Goal: Task Accomplishment & Management: Use online tool/utility

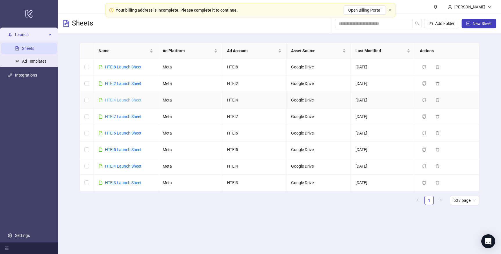
click at [132, 99] on link "HTEI4 Launch Sheet" at bounding box center [123, 100] width 37 height 5
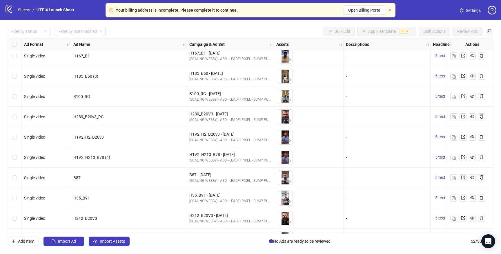
scroll to position [873, 0]
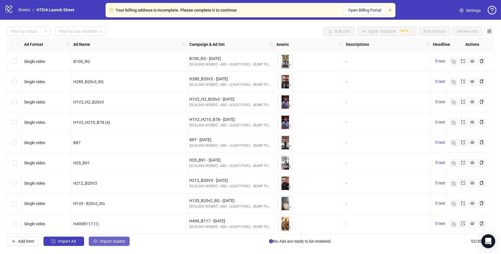
click at [105, 240] on span "Import Assets" at bounding box center [112, 241] width 25 height 5
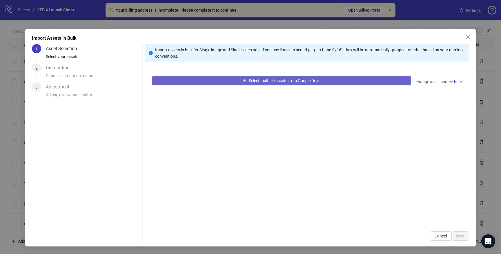
click at [234, 79] on button "Select multiple assets from Google Drive" at bounding box center [281, 80] width 259 height 9
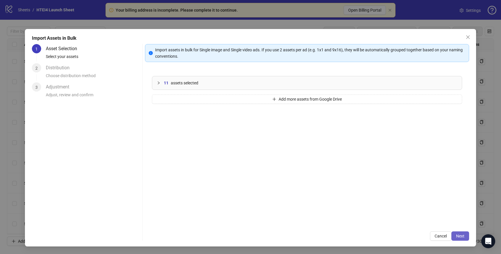
click at [460, 234] on span "Next" at bounding box center [460, 236] width 8 height 5
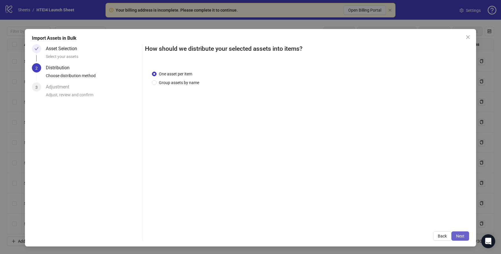
click at [460, 234] on span "Next" at bounding box center [460, 236] width 8 height 5
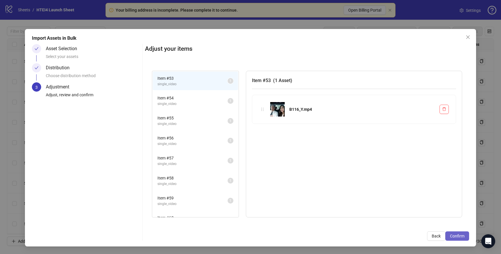
click at [460, 234] on span "Confirm" at bounding box center [457, 236] width 14 height 5
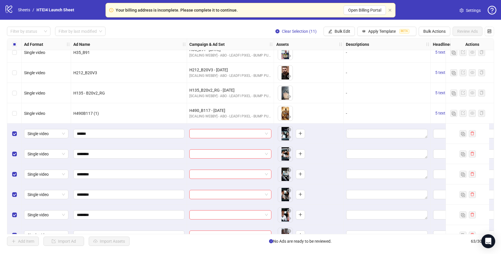
scroll to position [1097, 0]
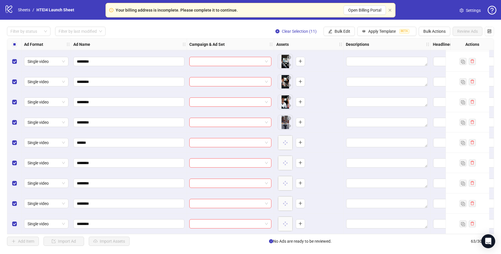
click at [9, 41] on div "Select all rows" at bounding box center [14, 45] width 14 height 12
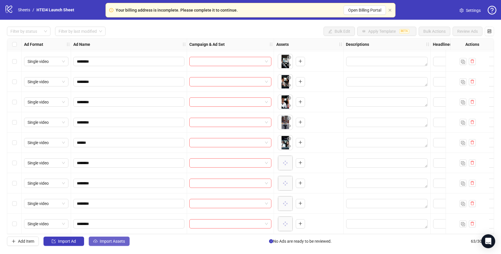
click at [110, 238] on button "Import Assets" at bounding box center [109, 240] width 41 height 9
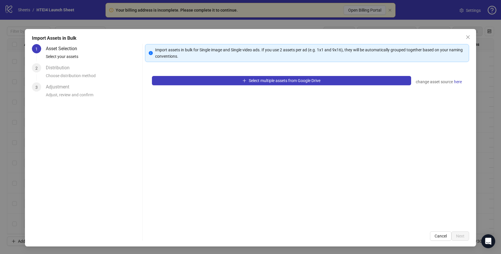
click at [233, 88] on div "Select multiple assets from Google Drive change asset source here" at bounding box center [307, 146] width 324 height 155
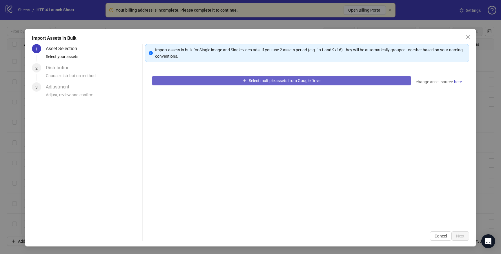
click at [232, 83] on button "Select multiple assets from Google Drive" at bounding box center [281, 80] width 259 height 9
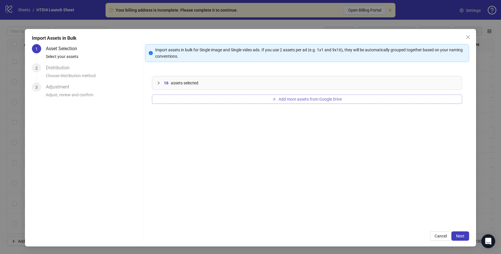
click at [193, 98] on button "Add more assets from Google Drive" at bounding box center [307, 98] width 310 height 9
click at [183, 99] on button "Add more assets from Google Drive" at bounding box center [307, 98] width 310 height 9
click at [205, 99] on button "Add more assets from Google Drive" at bounding box center [307, 98] width 310 height 9
click at [190, 98] on button "Add more assets from Google Drive" at bounding box center [307, 98] width 310 height 9
click at [181, 102] on button "Add more assets from Google Drive" at bounding box center [307, 98] width 310 height 9
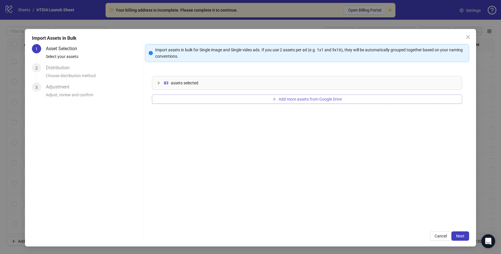
click at [196, 98] on button "Add more assets from Google Drive" at bounding box center [307, 98] width 310 height 9
click at [196, 97] on button "Add more assets from Google Drive" at bounding box center [307, 98] width 310 height 9
click at [192, 91] on div "114 assets selected Add more assets from Google Drive" at bounding box center [307, 146] width 324 height 155
click at [192, 101] on button "Add more assets from Google Drive" at bounding box center [307, 98] width 310 height 9
click at [173, 82] on span "assets selected" at bounding box center [187, 83] width 28 height 6
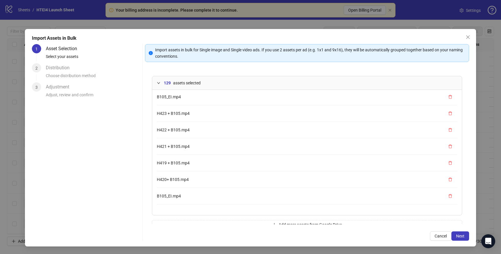
scroll to position [2015, 0]
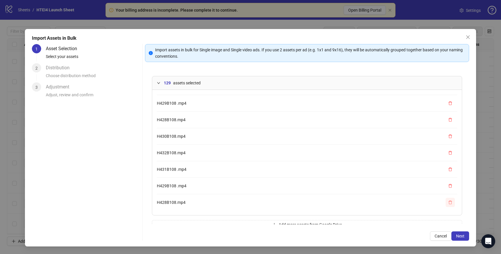
click at [452, 203] on button "button" at bounding box center [449, 202] width 9 height 9
click at [451, 187] on icon "delete" at bounding box center [449, 186] width 3 height 4
click at [450, 205] on button "button" at bounding box center [449, 202] width 9 height 9
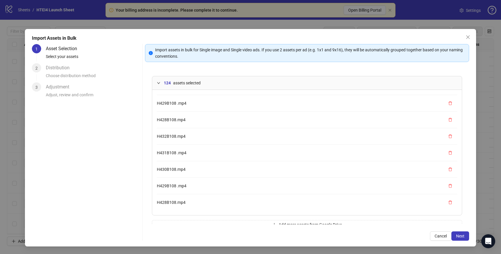
click at [450, 205] on button "button" at bounding box center [449, 202] width 9 height 9
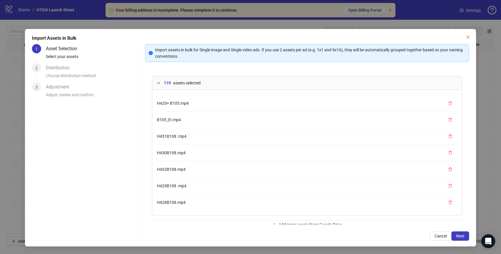
click at [450, 205] on button "button" at bounding box center [449, 202] width 9 height 9
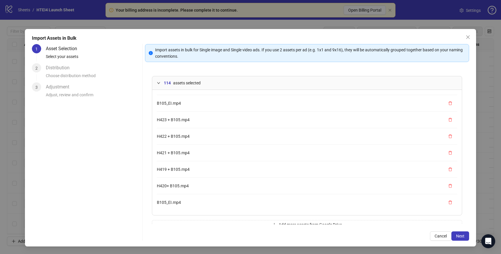
scroll to position [12, 0]
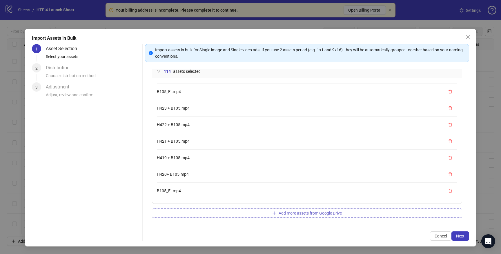
click at [263, 215] on button "Add more assets from Google Drive" at bounding box center [307, 212] width 310 height 9
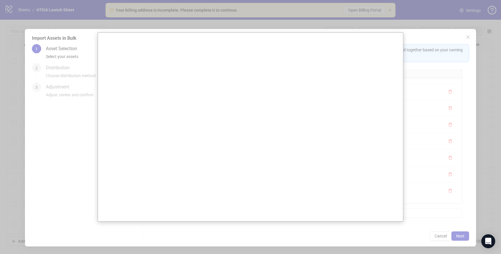
scroll to position [1783, 0]
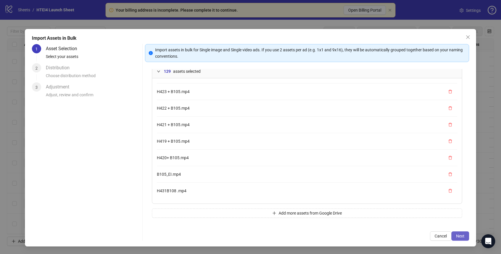
click at [457, 237] on span "Next" at bounding box center [460, 236] width 8 height 5
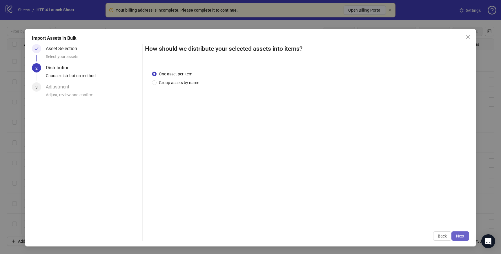
click at [455, 232] on button "Next" at bounding box center [460, 235] width 18 height 9
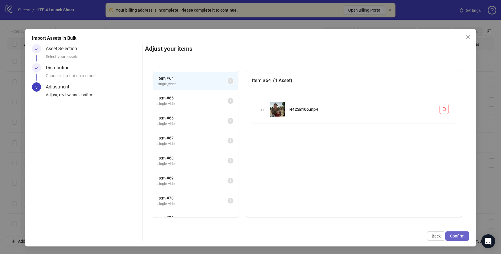
click at [455, 232] on button "Confirm" at bounding box center [457, 235] width 24 height 9
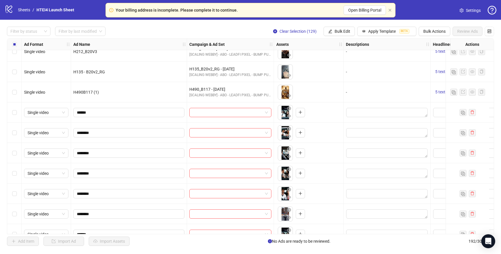
scroll to position [1044, 0]
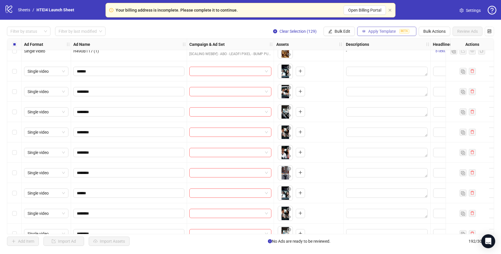
click at [368, 30] on span "Apply Template" at bounding box center [382, 31] width 28 height 5
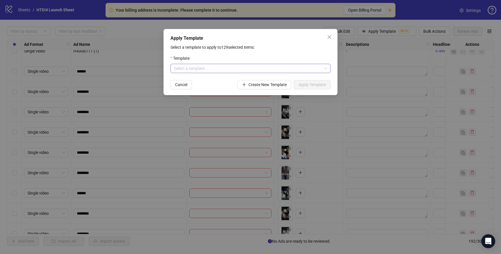
click at [258, 67] on input "search" at bounding box center [248, 68] width 148 height 9
click at [229, 121] on div "Apply Template Select a template to apply to 129 selected items: Template Selec…" at bounding box center [250, 127] width 501 height 254
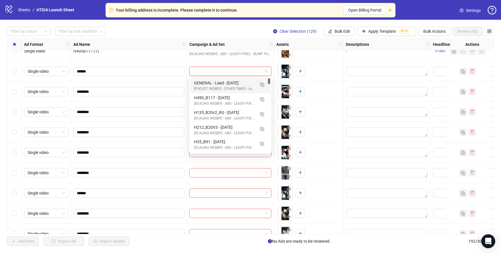
click at [227, 72] on input "search" at bounding box center [228, 71] width 70 height 9
click at [262, 83] on img "button" at bounding box center [262, 85] width 4 height 4
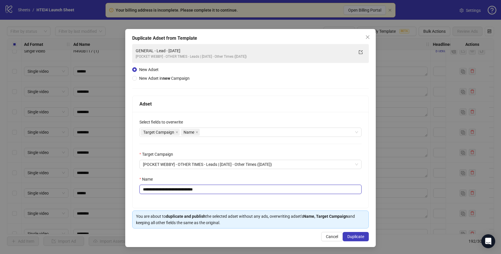
drag, startPoint x: 161, startPoint y: 190, endPoint x: 134, endPoint y: 190, distance: 27.0
click at [134, 190] on div "**********" at bounding box center [250, 160] width 236 height 96
click at [190, 190] on input "**********" at bounding box center [250, 189] width 222 height 9
drag, startPoint x: 216, startPoint y: 190, endPoint x: 242, endPoint y: 190, distance: 25.2
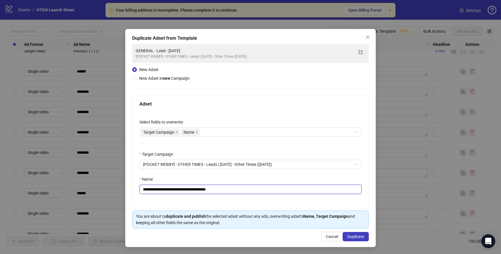
click at [241, 190] on input "**********" at bounding box center [250, 189] width 222 height 9
click at [195, 189] on input "**********" at bounding box center [250, 189] width 222 height 9
click at [267, 192] on input "**********" at bounding box center [250, 189] width 222 height 9
type input "**********"
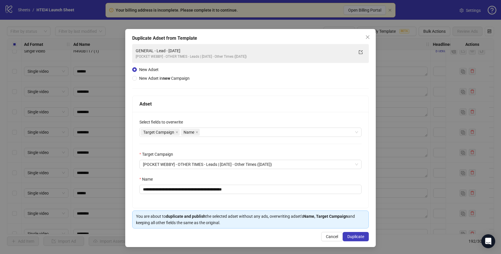
scroll to position [0, 0]
drag, startPoint x: 353, startPoint y: 236, endPoint x: 189, endPoint y: 198, distance: 168.4
click at [189, 198] on div "**********" at bounding box center [250, 138] width 250 height 218
click at [356, 234] on button "Duplicate" at bounding box center [356, 236] width 26 height 9
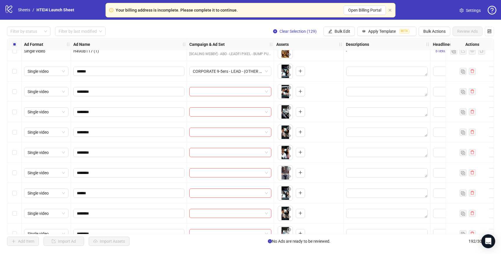
click at [22, 70] on div "Single video" at bounding box center [46, 71] width 49 height 20
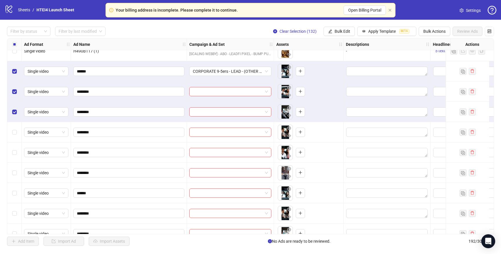
click at [15, 136] on div "Select row 56" at bounding box center [14, 132] width 14 height 20
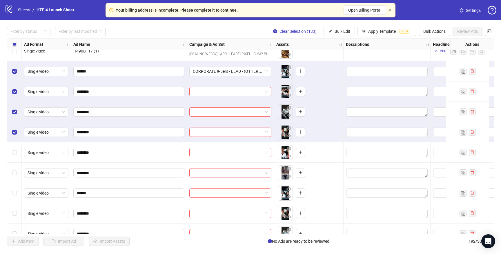
click at [15, 147] on div "Select row 57" at bounding box center [14, 152] width 14 height 20
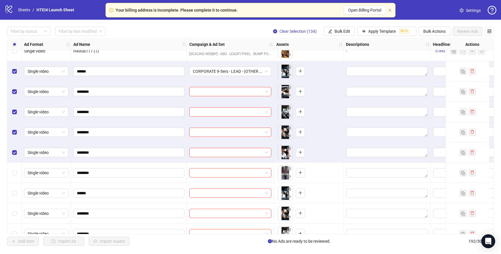
click at [17, 174] on div "Select row 58" at bounding box center [14, 173] width 14 height 20
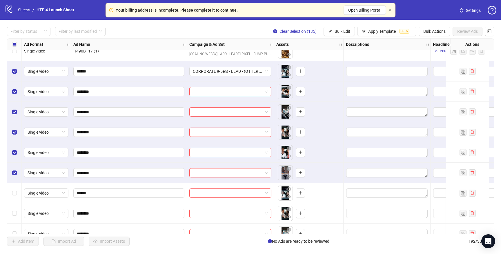
click at [17, 192] on div "Select row 59" at bounding box center [14, 193] width 14 height 20
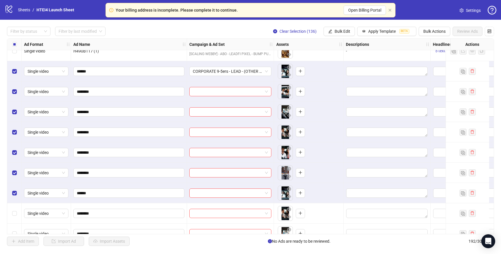
click at [16, 208] on div "Select row 60" at bounding box center [14, 213] width 14 height 20
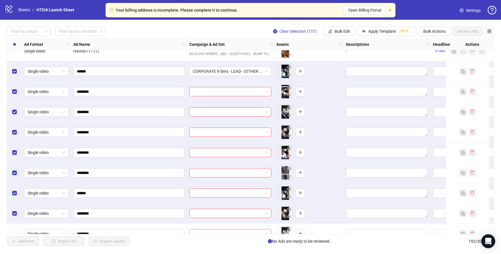
scroll to position [1104, 0]
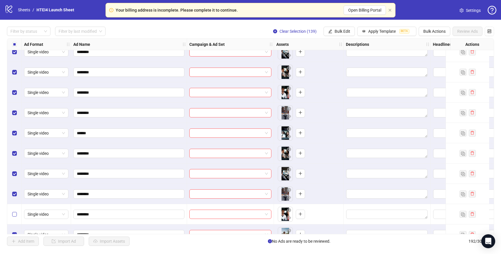
click at [17, 211] on label "Select row 63" at bounding box center [14, 214] width 5 height 6
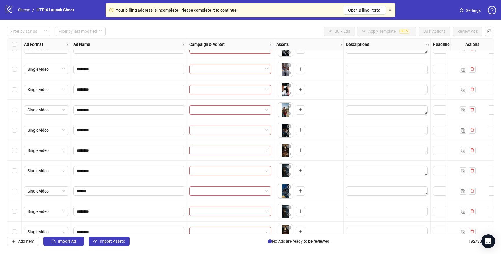
scroll to position [1188, 0]
click at [18, 131] on div "Select row 63" at bounding box center [14, 130] width 14 height 20
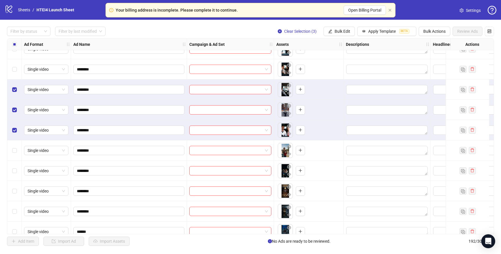
scroll to position [1147, 0]
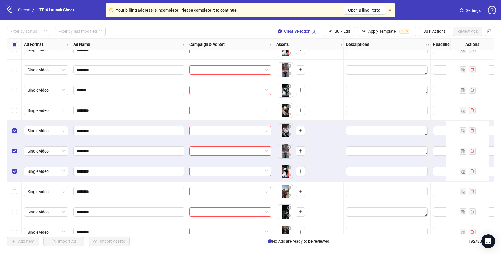
click at [16, 116] on div "Select row 60" at bounding box center [14, 110] width 14 height 20
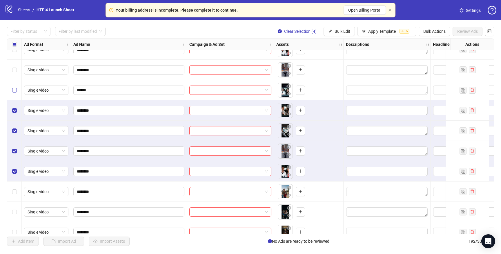
click at [16, 87] on label "Select row 59" at bounding box center [14, 90] width 5 height 6
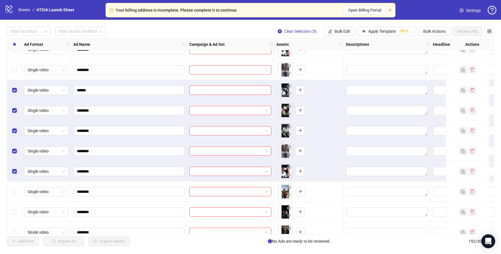
click at [16, 76] on div "Select row 58" at bounding box center [14, 70] width 14 height 20
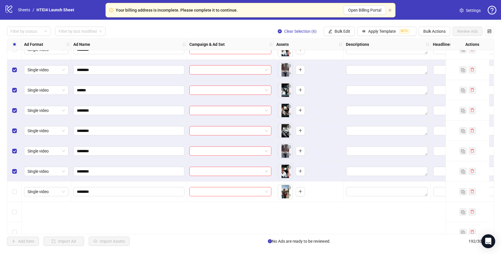
scroll to position [1088, 0]
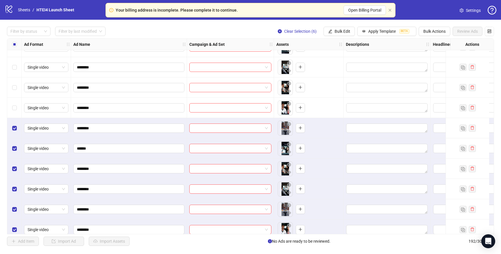
click at [17, 104] on div "Select row 57" at bounding box center [14, 108] width 14 height 20
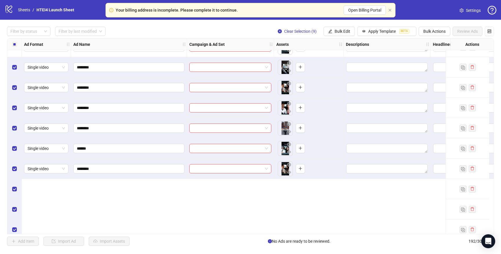
scroll to position [1002, 0]
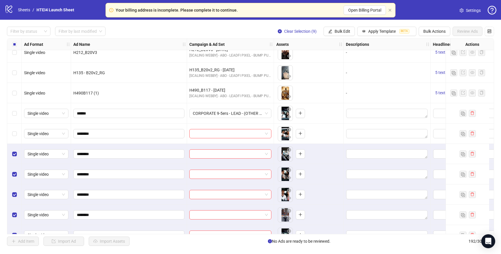
click at [17, 133] on div "Select row 54" at bounding box center [14, 133] width 14 height 20
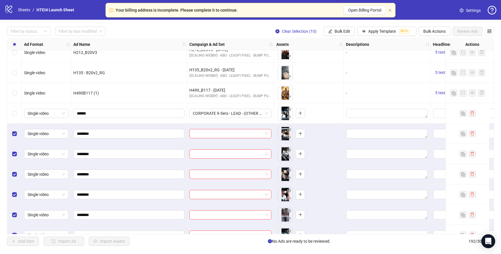
click at [16, 118] on div "Select row 53" at bounding box center [14, 113] width 14 height 20
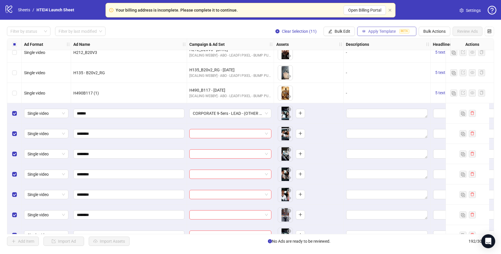
click at [394, 32] on span "Apply Template" at bounding box center [382, 31] width 28 height 5
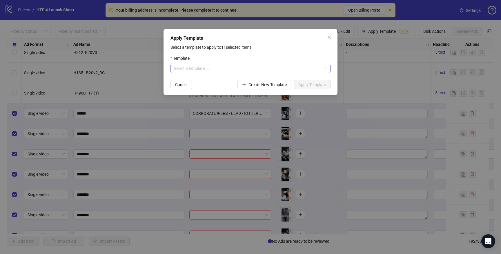
click at [288, 71] on input "search" at bounding box center [248, 68] width 148 height 9
click at [230, 86] on div "Webinar VIP Template" at bounding box center [250, 89] width 151 height 6
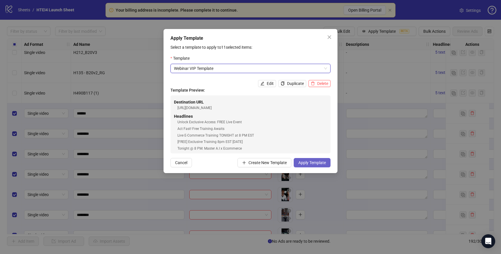
click at [314, 160] on span "Apply Template" at bounding box center [312, 162] width 28 height 5
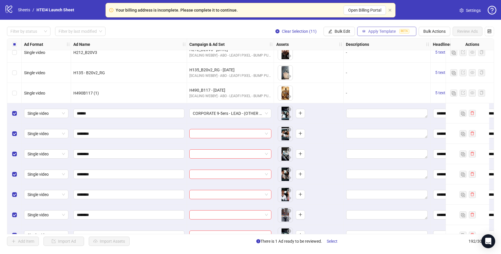
click at [367, 30] on button "Apply Template BETA" at bounding box center [386, 31] width 59 height 9
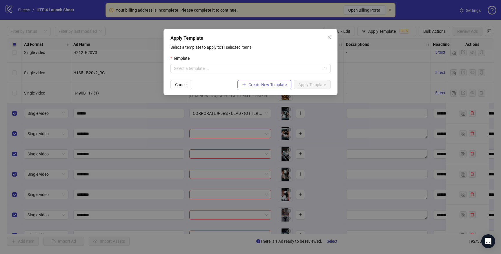
click at [265, 84] on span "Create New Template" at bounding box center [267, 84] width 38 height 5
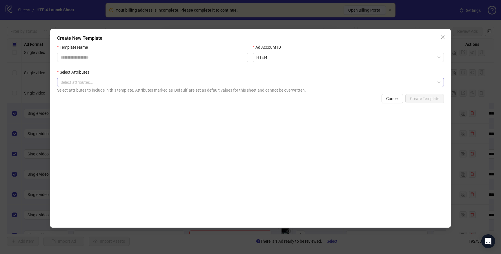
click at [193, 83] on div at bounding box center [247, 82] width 378 height 8
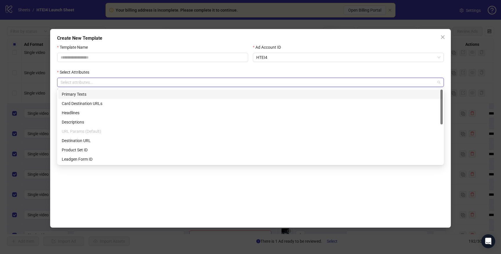
click at [172, 91] on div "Primary Texts" at bounding box center [250, 94] width 377 height 6
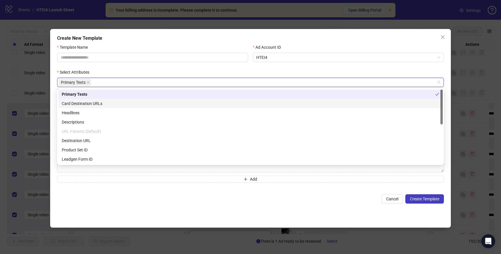
click at [115, 112] on div "Headlines" at bounding box center [250, 113] width 377 height 6
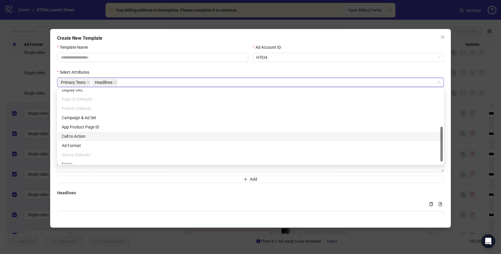
click at [105, 134] on div "Call to Action" at bounding box center [250, 136] width 377 height 6
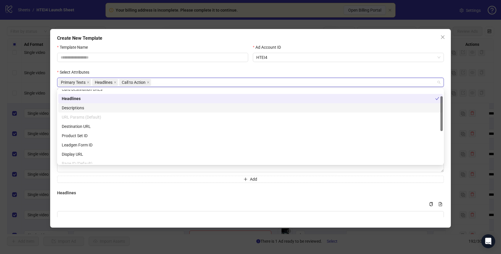
scroll to position [12, 0]
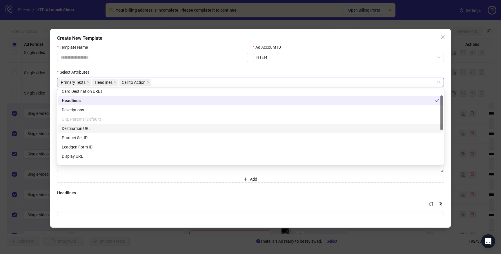
click at [101, 127] on div "Destination URL" at bounding box center [250, 128] width 377 height 6
click at [188, 82] on icon "close" at bounding box center [186, 82] width 3 height 3
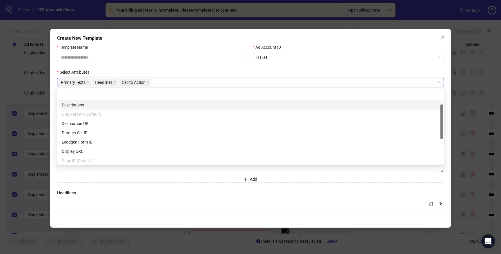
scroll to position [83, 0]
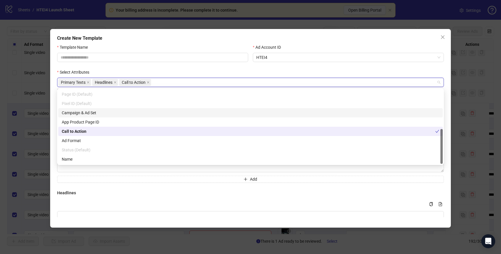
click at [180, 65] on div "Template Name" at bounding box center [153, 56] width 196 height 25
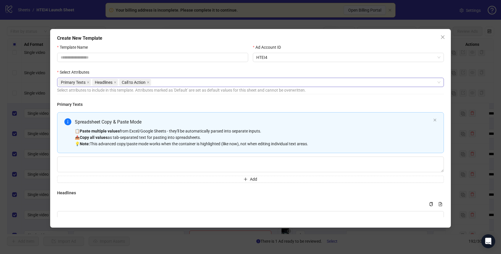
scroll to position [28, 0]
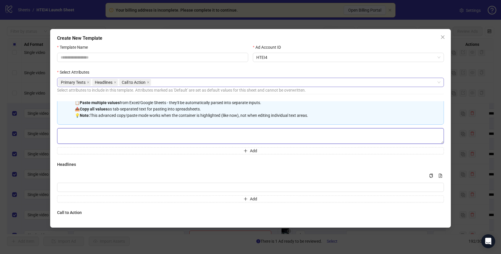
click at [145, 137] on textarea "Multi-text input container - paste or copy values" at bounding box center [250, 136] width 387 height 16
paste textarea "**********"
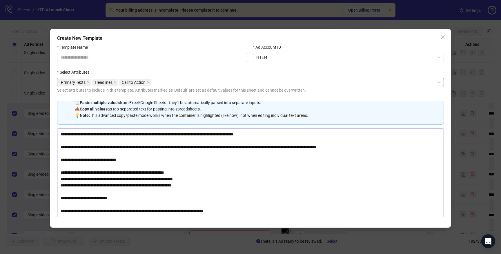
drag, startPoint x: 440, startPoint y: 142, endPoint x: 457, endPoint y: 277, distance: 136.4
click at [457, 254] on html "Your billing address is incomplete. Please complete it to continue. Open Billin…" at bounding box center [250, 127] width 501 height 254
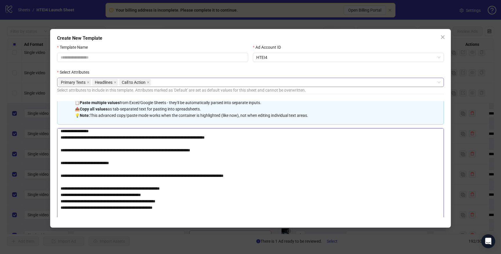
scroll to position [0, 0]
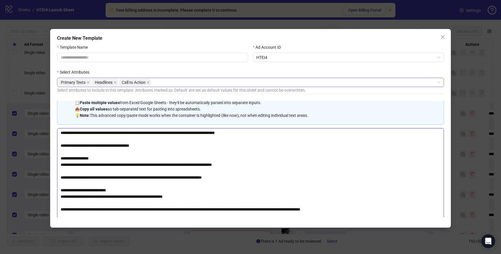
drag, startPoint x: 61, startPoint y: 166, endPoint x: 60, endPoint y: 106, distance: 59.4
click at [60, 106] on div "Spreadsheet Copy & Paste Mode 📋 Paste multiple values from Excel/Google Sheets …" at bounding box center [250, 187] width 387 height 206
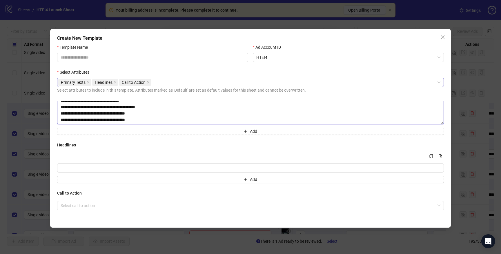
scroll to position [10, 0]
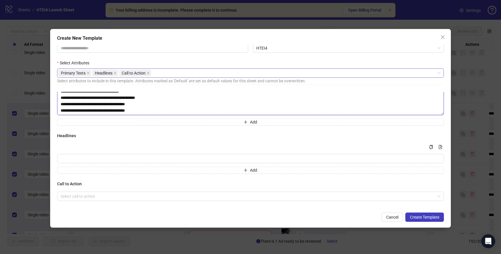
drag, startPoint x: 61, startPoint y: 175, endPoint x: 71, endPoint y: 230, distance: 56.0
click at [71, 230] on div "Create New Template Template Name Ad Account ID HTEI4 Select Attributes Primary…" at bounding box center [250, 127] width 501 height 254
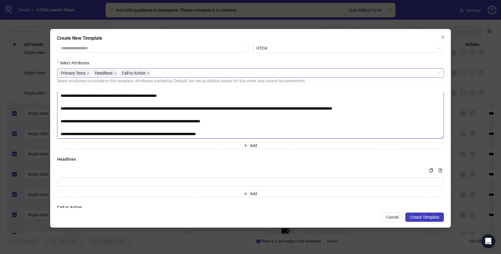
scroll to position [166, 0]
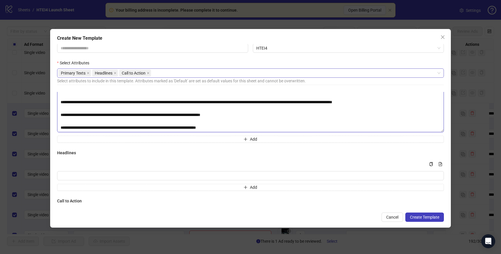
type textarea "**********"
click at [202, 141] on button "Add" at bounding box center [250, 139] width 387 height 7
click at [176, 143] on textarea "Multi-text input container - paste or copy values" at bounding box center [250, 144] width 387 height 16
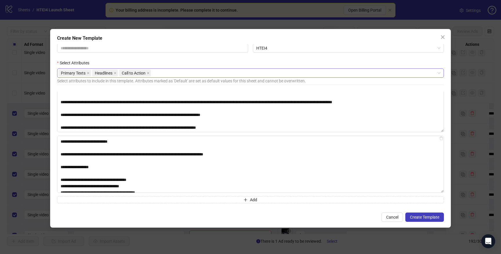
scroll to position [425, 0]
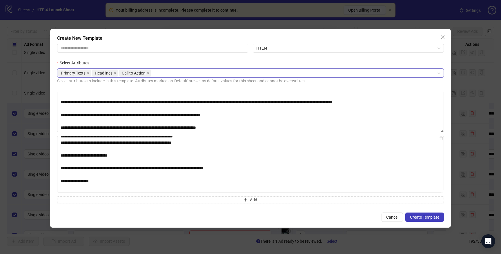
drag, startPoint x: 441, startPoint y: 150, endPoint x: 447, endPoint y: 222, distance: 72.7
click at [447, 222] on div "Create New Template Template Name Ad Account ID HTEI4 Select Attributes Primary…" at bounding box center [250, 128] width 400 height 199
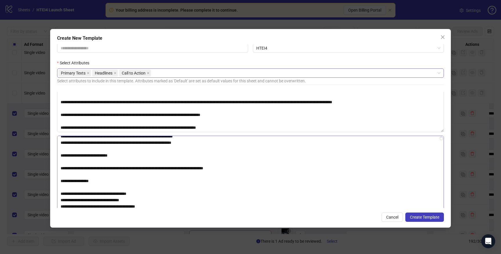
scroll to position [0, 0]
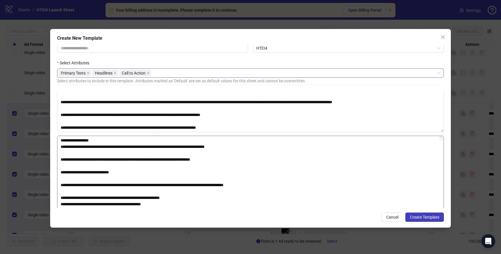
drag, startPoint x: 60, startPoint y: 143, endPoint x: 60, endPoint y: 137, distance: 6.4
click at [60, 137] on textarea "Multi-text input container - paste or copy values" at bounding box center [250, 180] width 387 height 88
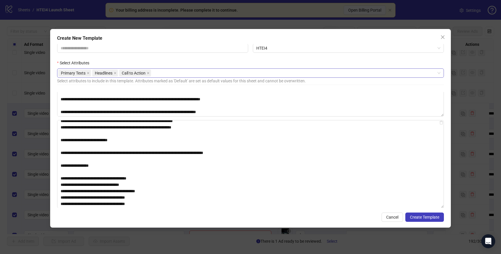
scroll to position [275, 0]
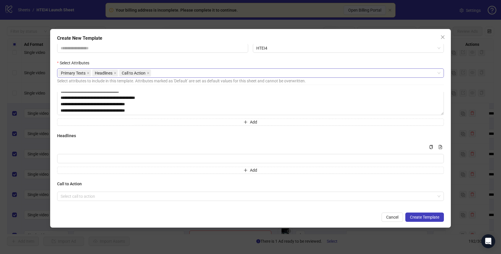
drag, startPoint x: 60, startPoint y: 154, endPoint x: 80, endPoint y: 224, distance: 72.4
click at [80, 224] on div "Create New Template Template Name Ad Account ID HTEI4 Select Attributes Primary…" at bounding box center [250, 128] width 400 height 199
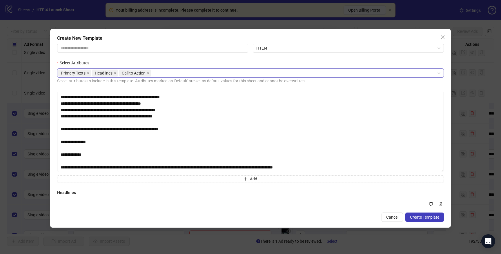
scroll to position [222, 0]
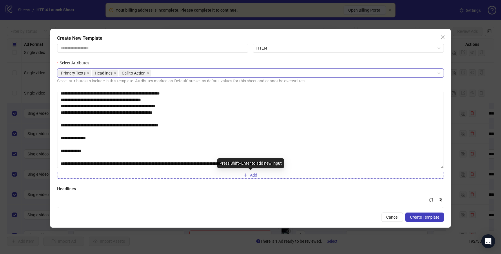
type textarea "**********"
click at [154, 175] on button "Add" at bounding box center [250, 175] width 387 height 7
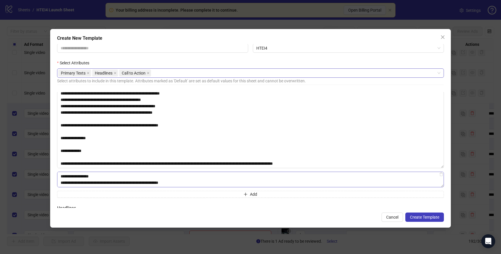
scroll to position [355, 0]
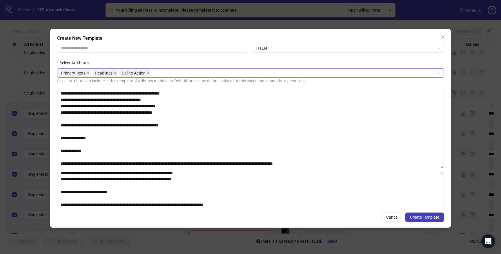
drag, startPoint x: 442, startPoint y: 186, endPoint x: 445, endPoint y: 260, distance: 74.0
click at [445, 254] on html "Your billing address is incomplete. Please complete it to continue. Open Billin…" at bounding box center [250, 127] width 501 height 254
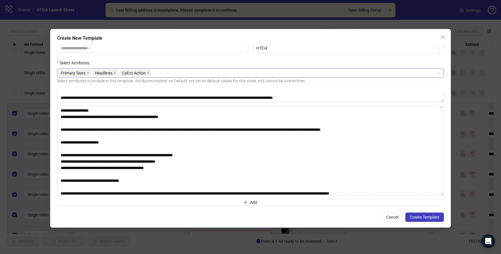
drag, startPoint x: 59, startPoint y: 118, endPoint x: 59, endPoint y: 91, distance: 26.7
click at [59, 91] on form "Template Name Ad Account ID HTEI4 Select Attributes Primary Texts Headlines Cal…" at bounding box center [250, 128] width 387 height 187
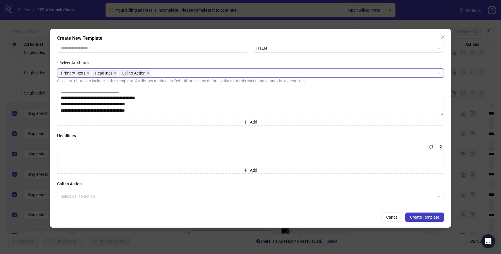
drag, startPoint x: 61, startPoint y: 141, endPoint x: 81, endPoint y: 210, distance: 72.9
click at [81, 210] on form "Template Name Ad Account ID HTEI4 Select Attributes Primary Texts Headlines Cal…" at bounding box center [250, 128] width 387 height 187
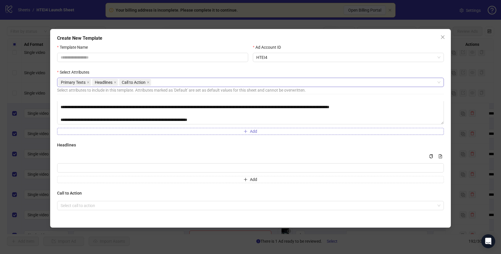
type textarea "**********"
click at [173, 132] on button "Add" at bounding box center [250, 131] width 387 height 7
drag, startPoint x: 442, startPoint y: 143, endPoint x: 443, endPoint y: 230, distance: 87.5
click at [443, 230] on div "Create New Template Template Name Ad Account ID HTEI4 Select Attributes Primary…" at bounding box center [250, 127] width 501 height 254
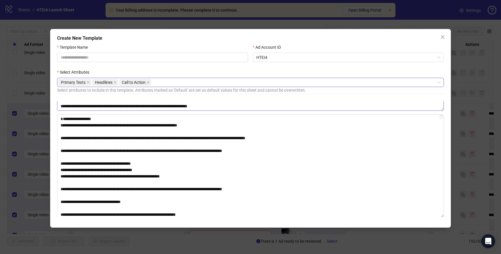
drag, startPoint x: 60, startPoint y: 118, endPoint x: 60, endPoint y: 110, distance: 8.1
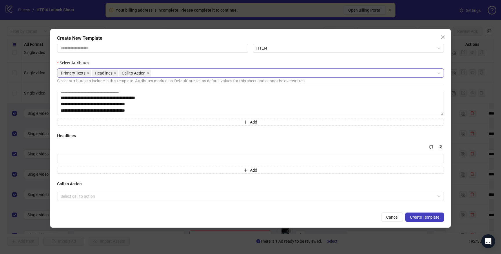
drag, startPoint x: 62, startPoint y: 164, endPoint x: 78, endPoint y: 223, distance: 61.0
click at [78, 223] on div "Create New Template Template Name Ad Account ID HTEI4 Select Attributes Primary…" at bounding box center [250, 128] width 400 height 199
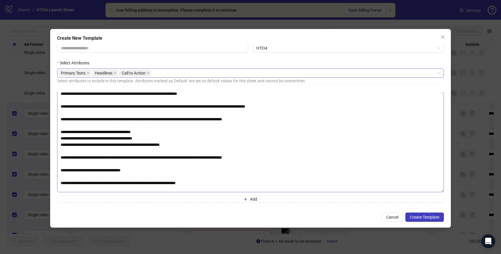
click at [200, 187] on textarea "**********" at bounding box center [250, 140] width 387 height 103
type textarea "**********"
click at [204, 198] on button "Add" at bounding box center [250, 199] width 387 height 7
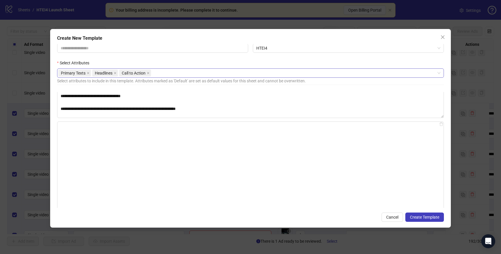
drag, startPoint x: 442, startPoint y: 134, endPoint x: 442, endPoint y: 232, distance: 97.7
click at [442, 232] on div "Create New Template Template Name Ad Account ID HTEI4 Select Attributes Primary…" at bounding box center [250, 127] width 501 height 254
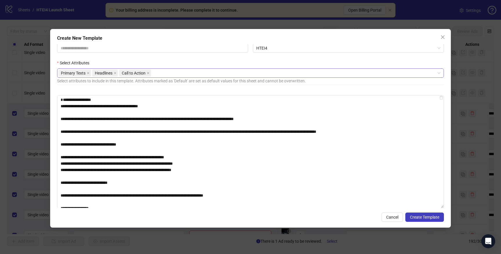
drag, startPoint x: 60, startPoint y: 114, endPoint x: 60, endPoint y: 92, distance: 22.6
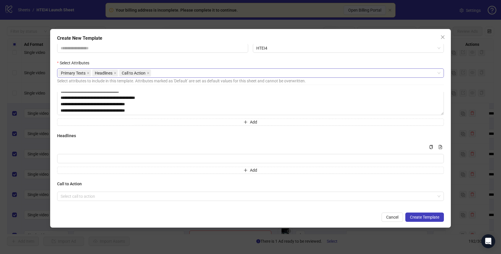
drag, startPoint x: 59, startPoint y: 144, endPoint x: 99, endPoint y: 210, distance: 77.2
click at [99, 210] on form "Template Name Ad Account ID HTEI4 Select Attributes Primary Texts Headlines Cal…" at bounding box center [250, 128] width 387 height 187
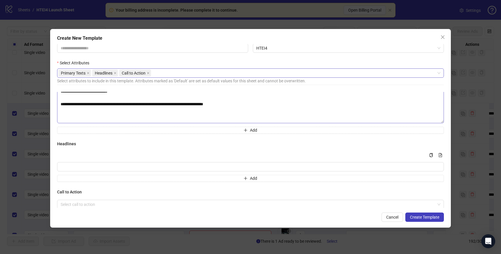
click at [105, 118] on textarea "**********" at bounding box center [250, 66] width 387 height 113
type textarea "**********"
click at [122, 170] on input "Multi-input container - paste or copy values" at bounding box center [250, 166] width 387 height 9
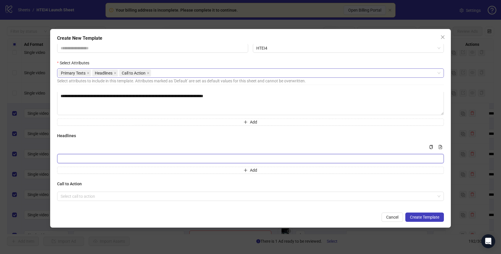
paste input "**********"
type input "**********"
paste input "**********"
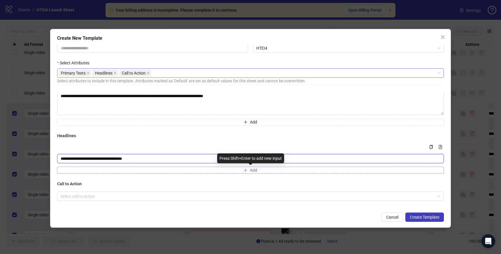
type input "**********"
click at [102, 173] on button "Add" at bounding box center [250, 170] width 387 height 7
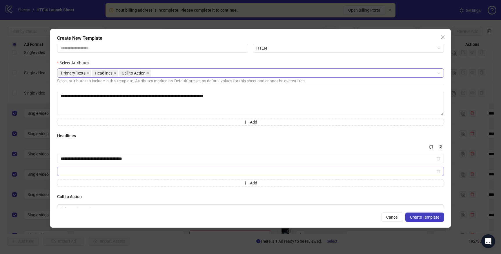
click at [89, 168] on span "Multi-input container - paste or copy values" at bounding box center [250, 171] width 387 height 9
paste input "**********"
type input "**********"
click at [107, 178] on div "**********" at bounding box center [250, 164] width 387 height 43
click at [107, 183] on button "Add" at bounding box center [250, 182] width 387 height 7
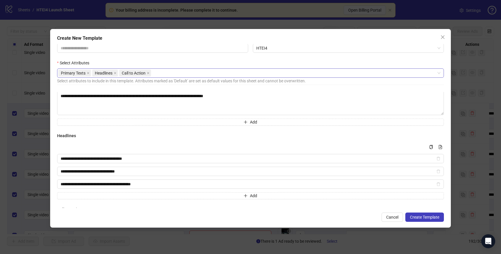
type input "**********"
click at [110, 192] on button "Add" at bounding box center [250, 195] width 387 height 7
type input "**********"
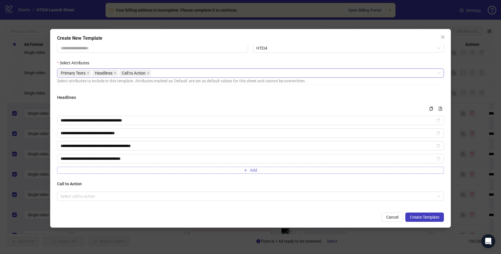
click at [158, 167] on button "Add" at bounding box center [250, 170] width 387 height 7
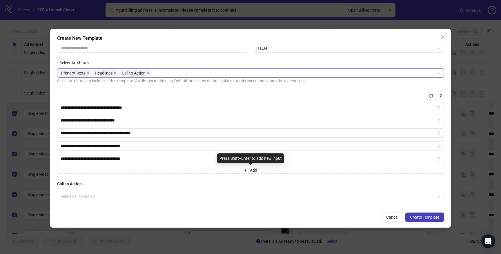
type input "**********"
click at [160, 174] on div "**********" at bounding box center [250, 150] width 387 height 116
click at [178, 196] on input "search" at bounding box center [248, 196] width 374 height 9
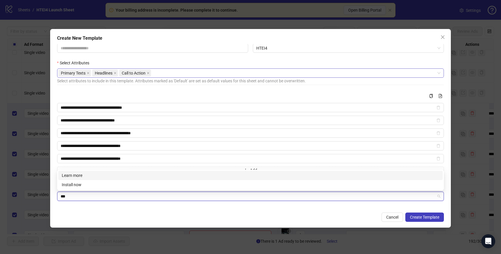
type input "****"
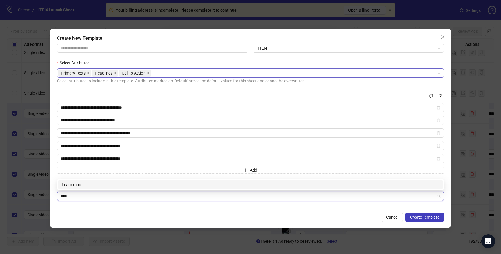
click at [127, 185] on div "Learn more" at bounding box center [250, 184] width 377 height 6
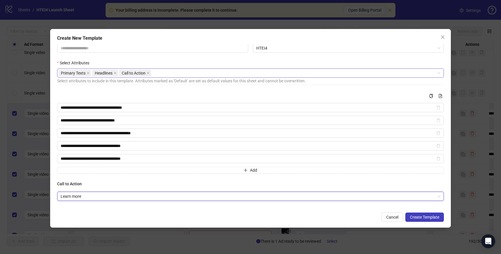
drag, startPoint x: 142, startPoint y: 185, endPoint x: 147, endPoint y: 227, distance: 42.0
click at [147, 227] on div "**********" at bounding box center [250, 128] width 400 height 199
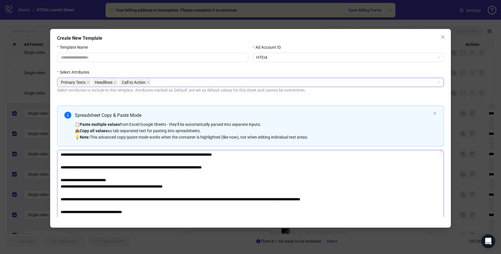
scroll to position [0, 0]
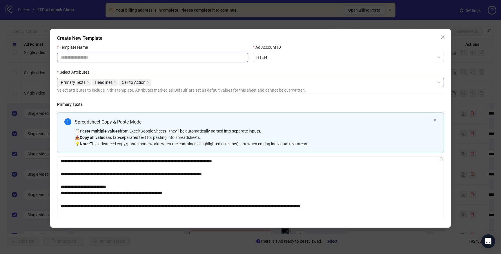
click at [206, 58] on input "Template Name" at bounding box center [152, 57] width 191 height 9
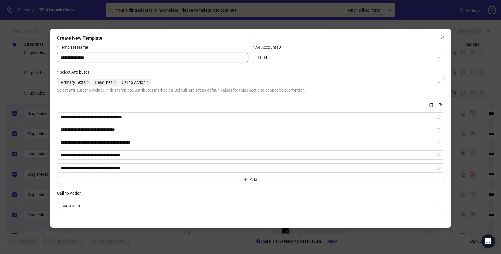
scroll to position [10, 0]
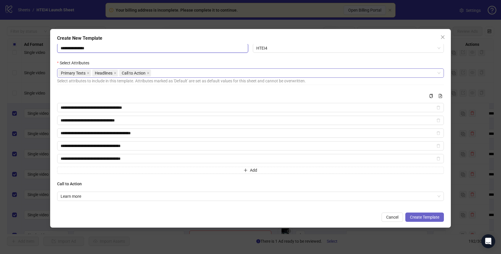
type input "**********"
click at [422, 220] on button "Create Template" at bounding box center [424, 216] width 39 height 9
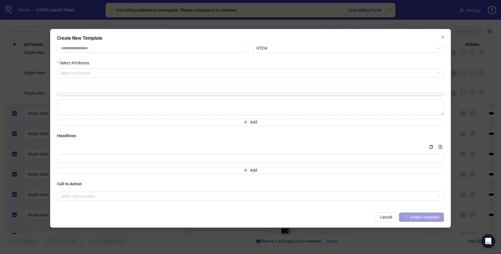
scroll to position [48, 0]
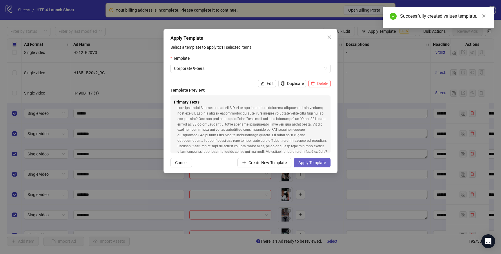
click at [316, 164] on span "Apply Template" at bounding box center [312, 162] width 28 height 5
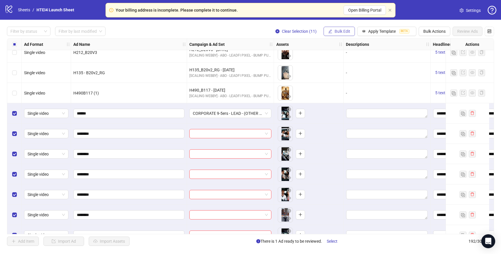
click at [347, 31] on span "Bulk Edit" at bounding box center [342, 31] width 16 height 5
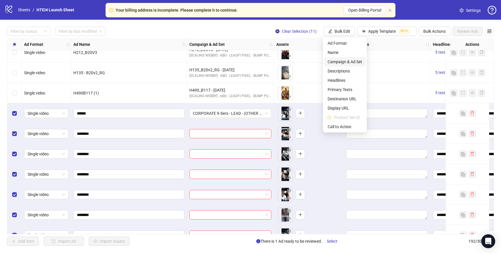
click at [350, 65] on span "Campaign & Ad Set" at bounding box center [344, 62] width 34 height 6
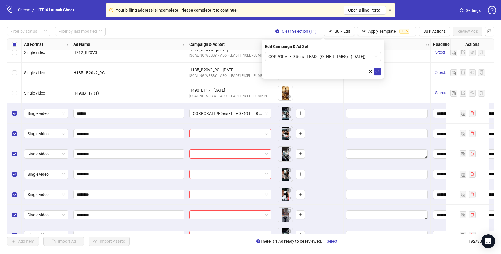
click at [378, 75] on div "Edit Campaign & Ad Set CORPORATE 9-5ers - LEAD - (OTHER TIMES) - ([DATE])" at bounding box center [322, 59] width 123 height 39
click at [378, 72] on icon "check" at bounding box center [377, 72] width 4 height 4
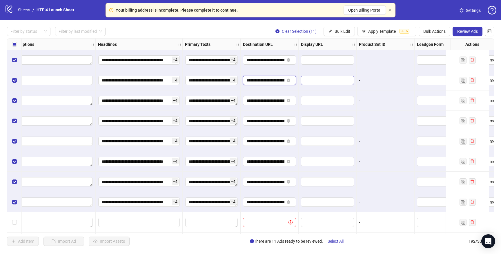
scroll to position [0, 46]
drag, startPoint x: 266, startPoint y: 82, endPoint x: 336, endPoint y: 82, distance: 69.8
click at [338, 99] on input "text" at bounding box center [326, 100] width 45 height 6
drag, startPoint x: 270, startPoint y: 79, endPoint x: 328, endPoint y: 79, distance: 58.2
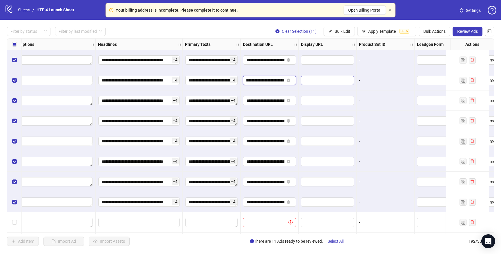
click at [351, 93] on div at bounding box center [327, 100] width 58 height 20
click at [277, 56] on span "**********" at bounding box center [269, 59] width 53 height 9
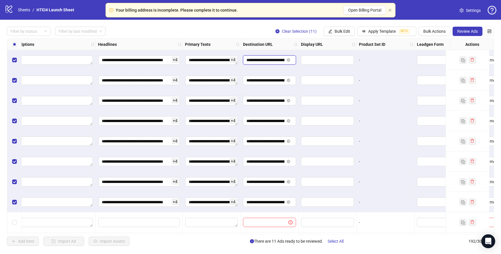
scroll to position [0, 46]
click at [344, 32] on span "Bulk Edit" at bounding box center [342, 31] width 16 height 5
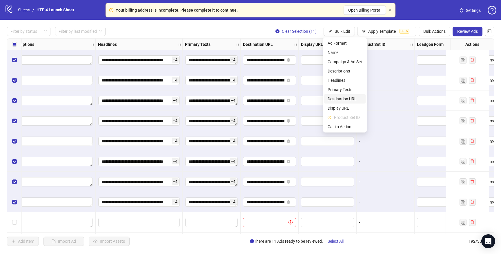
click at [345, 99] on span "Destination URL" at bounding box center [344, 99] width 34 height 6
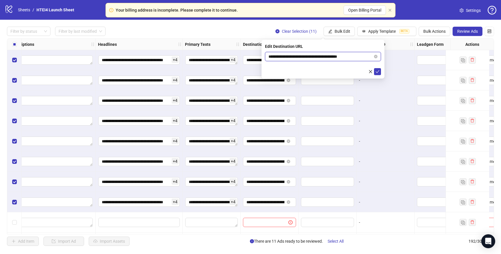
click at [306, 56] on input "**********" at bounding box center [320, 56] width 104 height 6
paste input "text"
type input "**********"
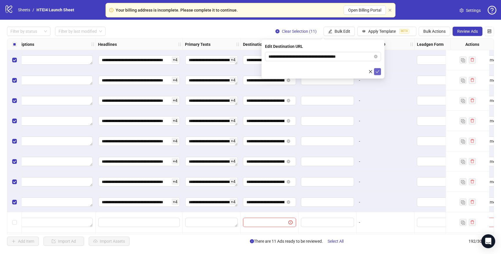
click at [379, 71] on icon "check" at bounding box center [377, 72] width 4 height 4
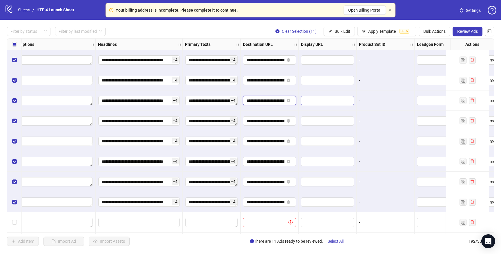
scroll to position [0, 45]
drag, startPoint x: 289, startPoint y: 100, endPoint x: 316, endPoint y: 100, distance: 27.0
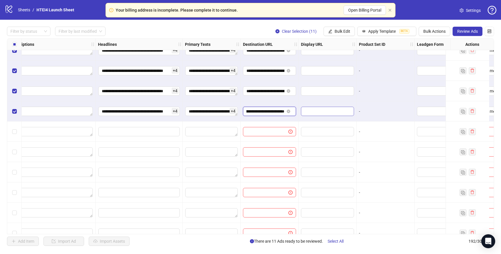
drag, startPoint x: 263, startPoint y: 111, endPoint x: 308, endPoint y: 111, distance: 44.6
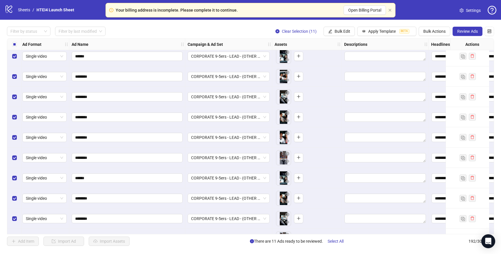
scroll to position [992, 2]
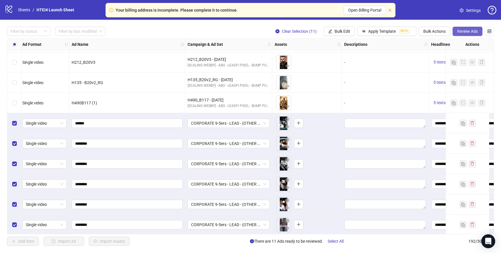
click at [465, 30] on span "Review Ads" at bounding box center [467, 31] width 21 height 5
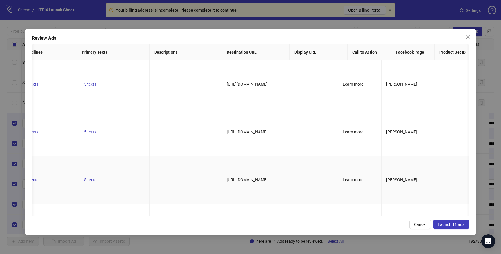
scroll to position [0, 0]
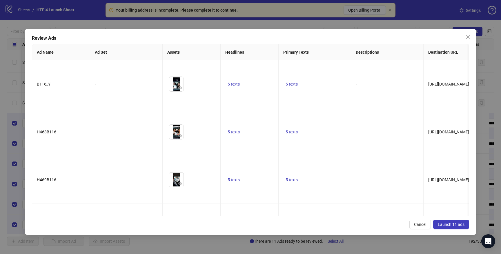
click at [450, 220] on button "Launch 11 ads" at bounding box center [451, 224] width 36 height 9
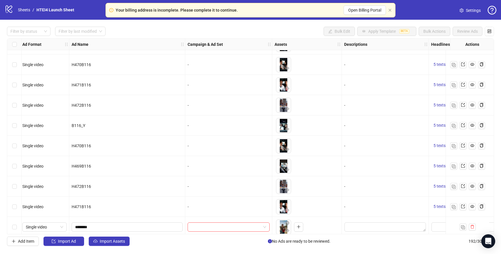
scroll to position [1193, 2]
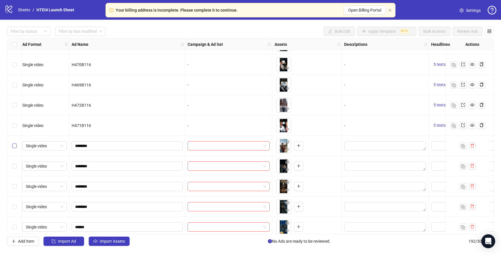
click at [15, 148] on label "Select row 64" at bounding box center [14, 146] width 5 height 6
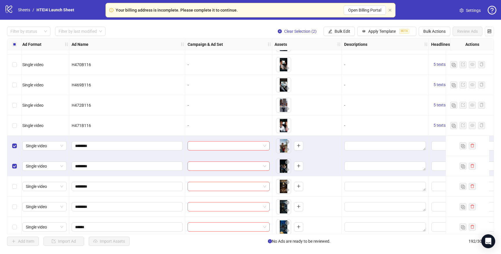
click at [16, 181] on div "Select row 66" at bounding box center [14, 186] width 14 height 20
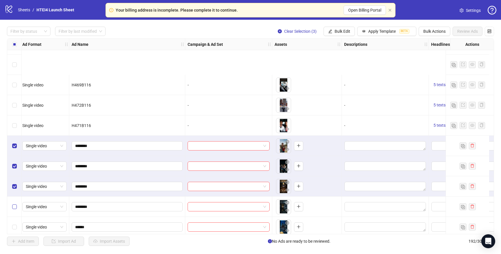
scroll to position [1258, 2]
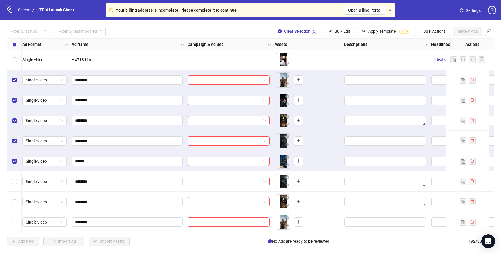
click at [15, 172] on div "Select row 69" at bounding box center [14, 181] width 14 height 20
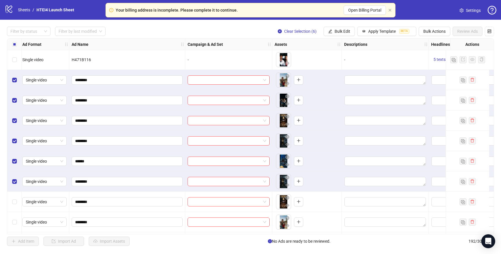
click at [16, 196] on div "Select row 70" at bounding box center [14, 202] width 14 height 20
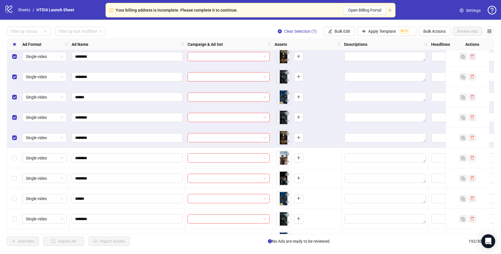
scroll to position [1332, 2]
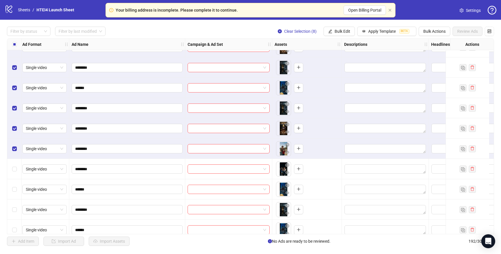
click at [16, 175] on div "Select row 72" at bounding box center [14, 169] width 14 height 20
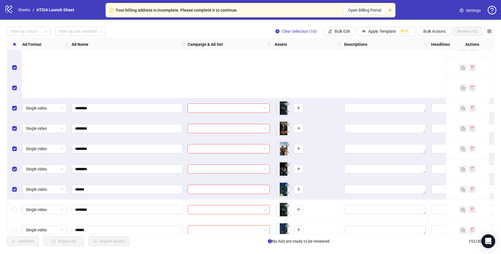
scroll to position [1423, 2]
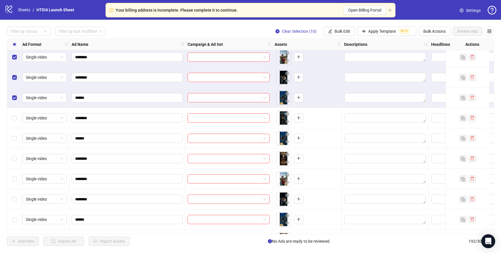
drag, startPoint x: 18, startPoint y: 120, endPoint x: 18, endPoint y: 124, distance: 4.1
click at [18, 120] on div "Select row 74" at bounding box center [14, 118] width 14 height 20
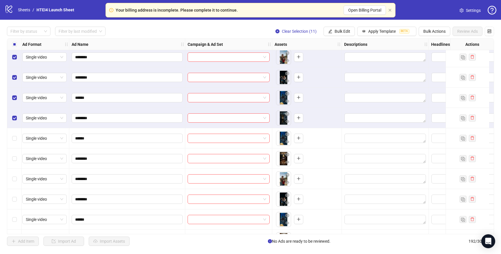
click at [16, 142] on div "Select row 75" at bounding box center [14, 138] width 14 height 20
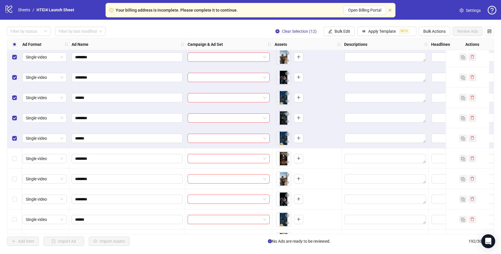
click at [16, 163] on div "Select row 76" at bounding box center [14, 158] width 14 height 20
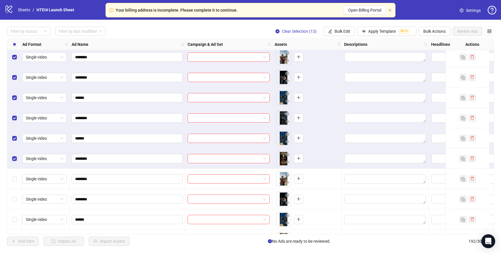
click at [16, 185] on div "Select row 77" at bounding box center [14, 179] width 14 height 20
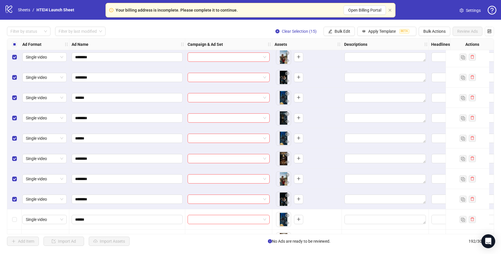
scroll to position [1485, 2]
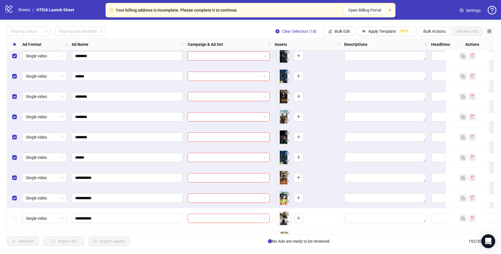
click at [16, 212] on div "Select row 82" at bounding box center [14, 218] width 14 height 20
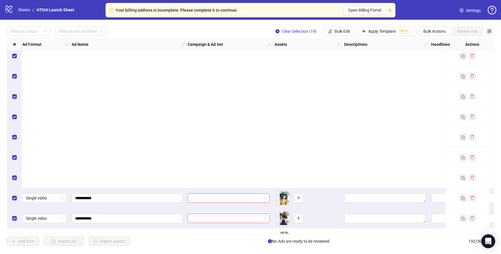
scroll to position [1658, 2]
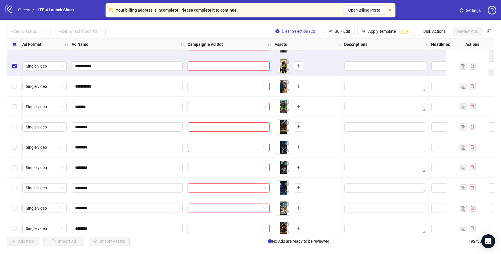
click at [15, 94] on div "Select row 84" at bounding box center [14, 86] width 14 height 20
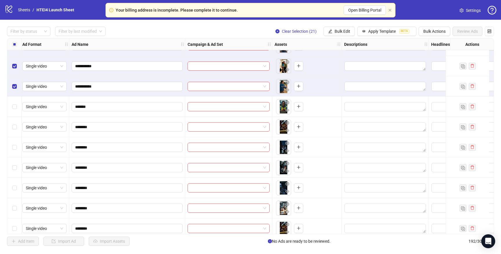
click at [15, 110] on label "Select row 85" at bounding box center [14, 106] width 5 height 6
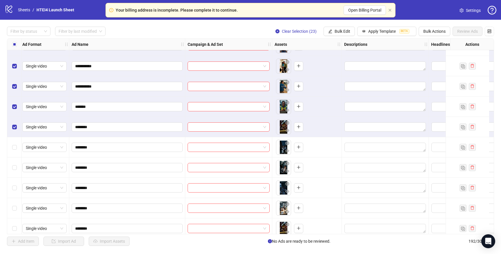
click at [13, 152] on div "Select row 87" at bounding box center [14, 147] width 14 height 20
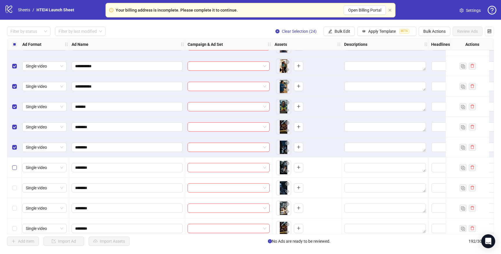
click at [16, 165] on label "Select row 88" at bounding box center [14, 167] width 5 height 6
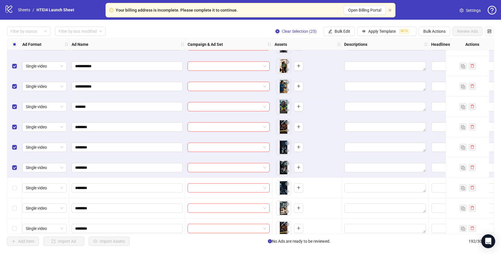
click at [16, 199] on div "Select row 90" at bounding box center [14, 208] width 14 height 20
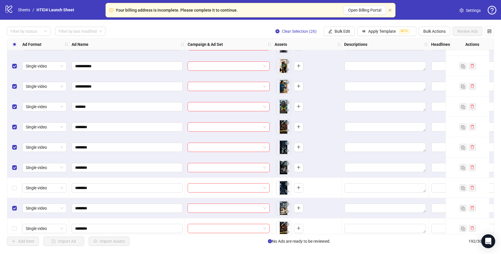
click at [15, 213] on div "Select row 90" at bounding box center [14, 208] width 14 height 20
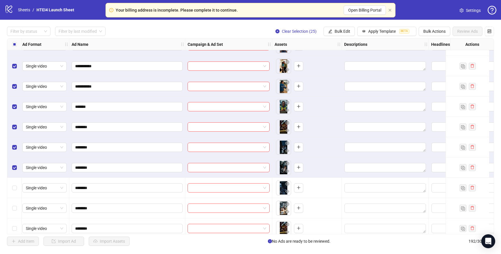
click at [15, 195] on div "Select row 89" at bounding box center [14, 188] width 14 height 20
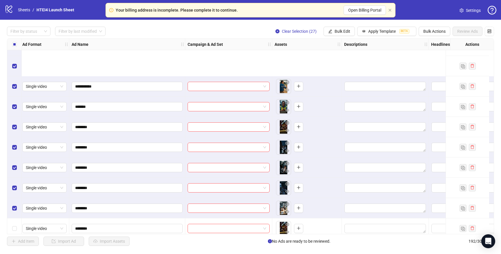
scroll to position [1720, 2]
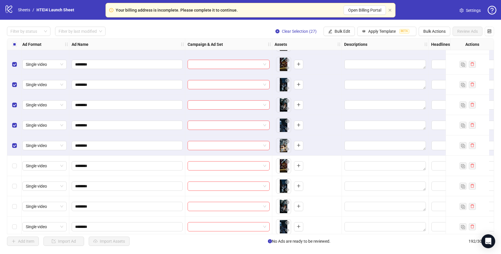
click at [16, 168] on label "Select row 91" at bounding box center [14, 166] width 5 height 6
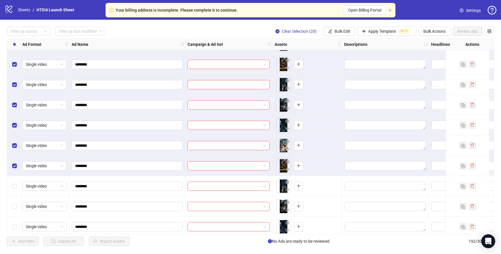
click at [16, 191] on div "Select row 92" at bounding box center [14, 186] width 14 height 20
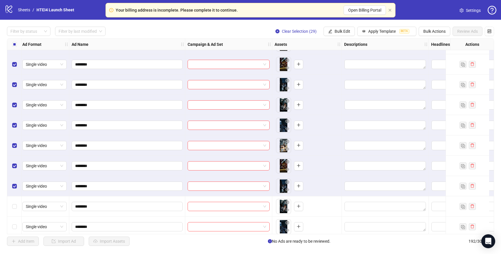
click at [16, 212] on div "Select row 93" at bounding box center [14, 206] width 14 height 20
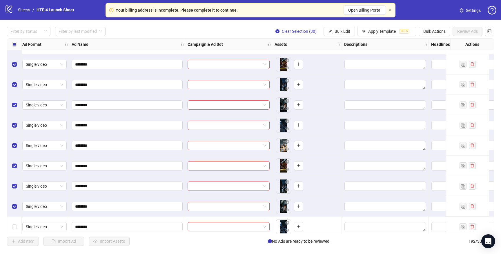
scroll to position [1774, 2]
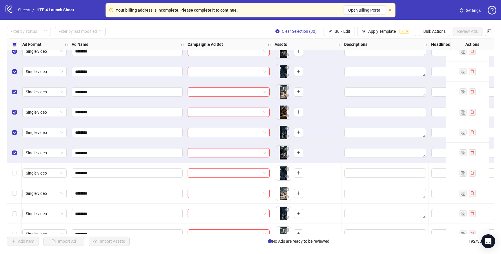
click at [17, 169] on div "Select row 94" at bounding box center [14, 173] width 14 height 20
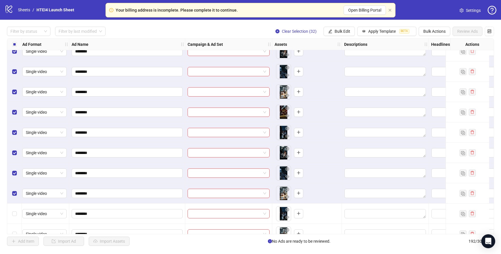
click at [17, 215] on div "Select row 96" at bounding box center [14, 213] width 14 height 20
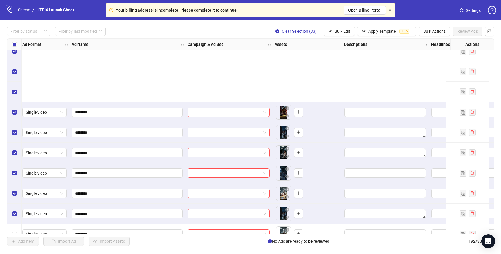
scroll to position [1865, 2]
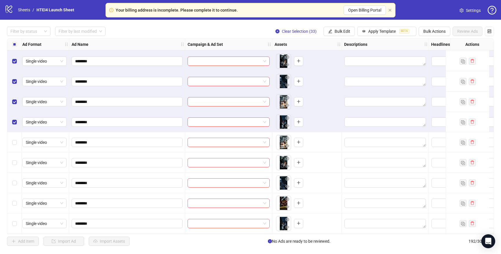
click at [15, 145] on div "Select row 97" at bounding box center [14, 142] width 14 height 20
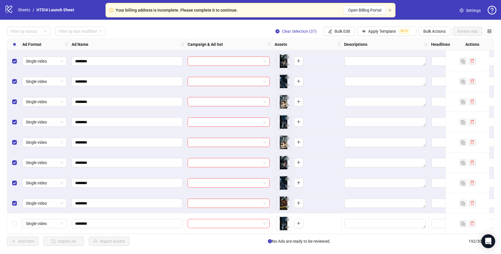
click at [15, 218] on div "Select row 101" at bounding box center [14, 223] width 14 height 20
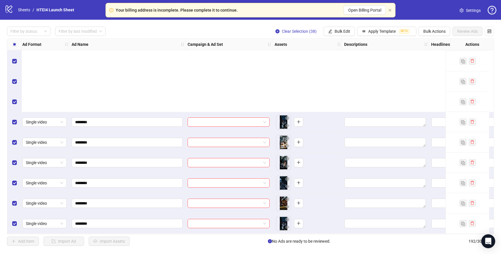
scroll to position [1969, 2]
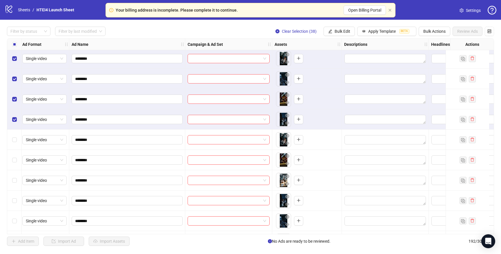
click at [16, 132] on div "Select row 102" at bounding box center [14, 140] width 14 height 20
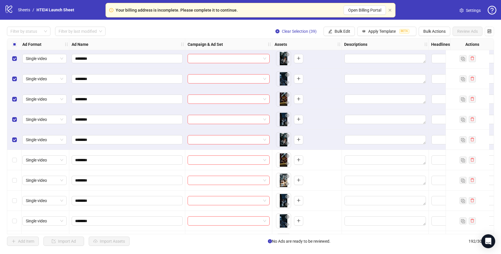
click at [16, 165] on div "Select row 103" at bounding box center [14, 160] width 14 height 20
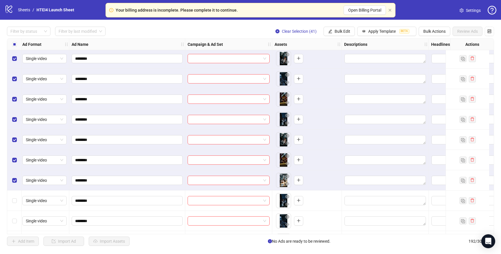
click at [16, 205] on div "Select row 105" at bounding box center [14, 200] width 14 height 20
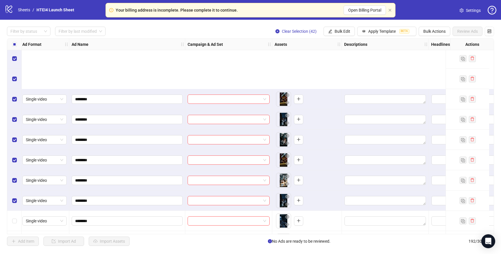
scroll to position [2065, 2]
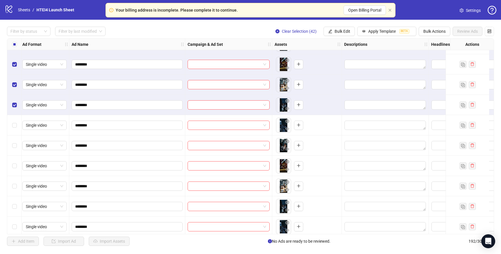
click at [17, 223] on div "Select row 111" at bounding box center [14, 226] width 14 height 20
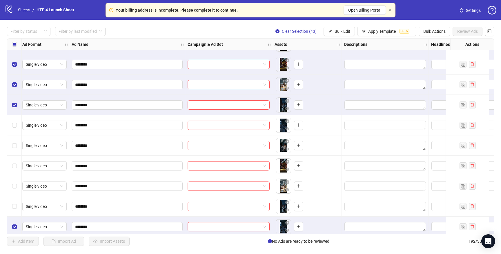
click at [14, 182] on div "Select row 109" at bounding box center [14, 186] width 14 height 20
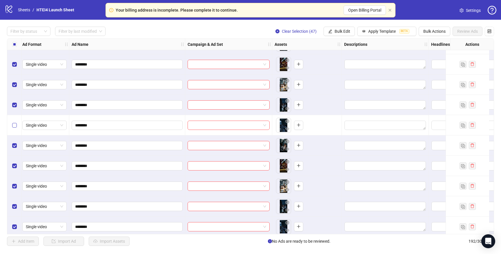
click at [14, 122] on label "Select row 106" at bounding box center [14, 125] width 5 height 6
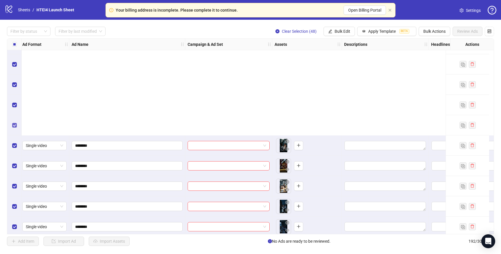
scroll to position [2191, 2]
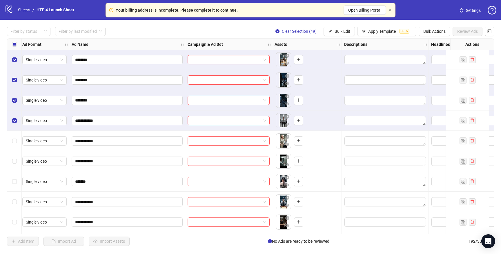
click at [15, 150] on div "Select row 113" at bounding box center [14, 141] width 14 height 20
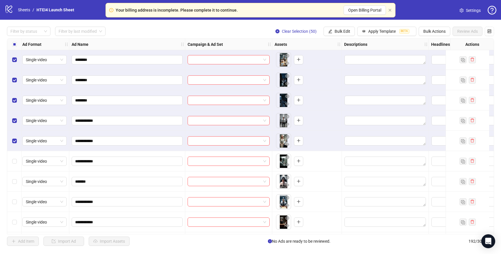
click at [15, 168] on div "Select row 114" at bounding box center [14, 161] width 14 height 20
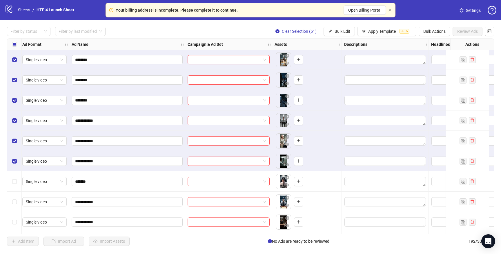
click at [14, 186] on div "Select row 115" at bounding box center [14, 181] width 14 height 20
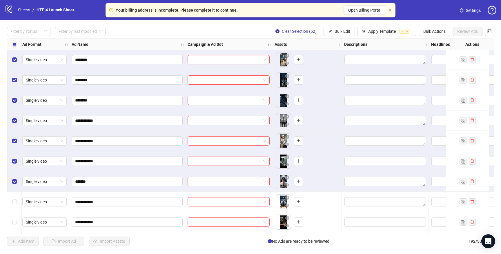
click at [18, 198] on div "Select row 116" at bounding box center [14, 202] width 14 height 20
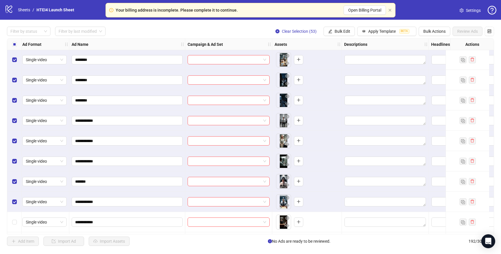
click at [18, 220] on div "Select row 117" at bounding box center [14, 222] width 14 height 20
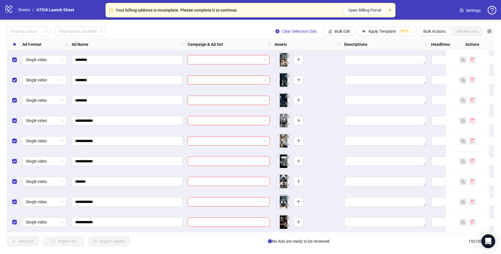
scroll to position [2299, 2]
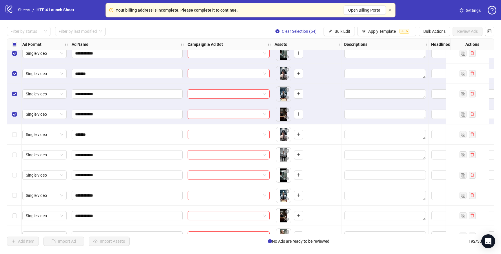
click at [20, 138] on div "Select row 118" at bounding box center [14, 134] width 14 height 20
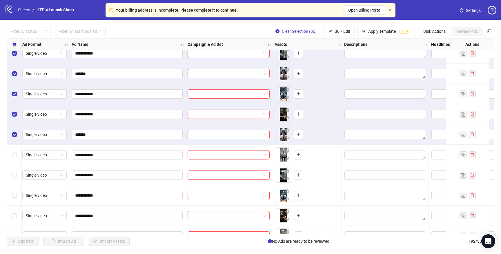
click at [20, 160] on div "Select row 119" at bounding box center [14, 155] width 14 height 20
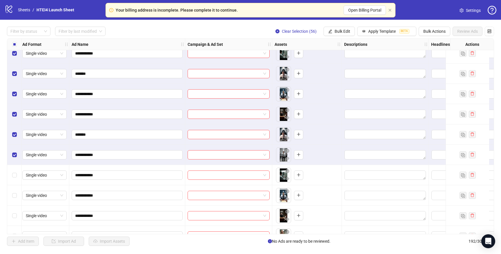
click at [19, 175] on div "Select row 120" at bounding box center [14, 175] width 14 height 20
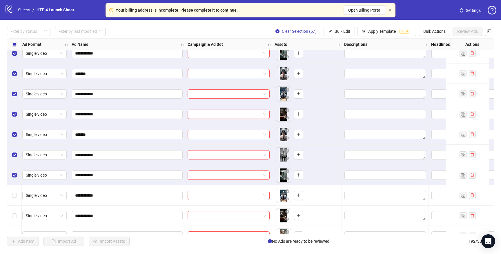
click at [16, 190] on div "Select row 121" at bounding box center [14, 195] width 14 height 20
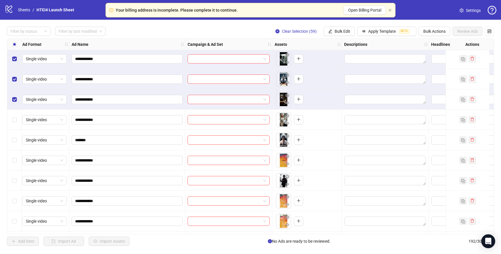
scroll to position [2416, 2]
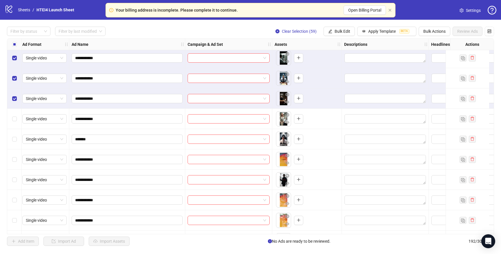
click at [21, 113] on div "Select row 123" at bounding box center [14, 119] width 14 height 20
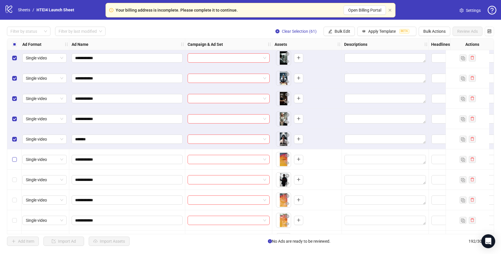
click at [14, 156] on label "Select row 125" at bounding box center [14, 159] width 5 height 6
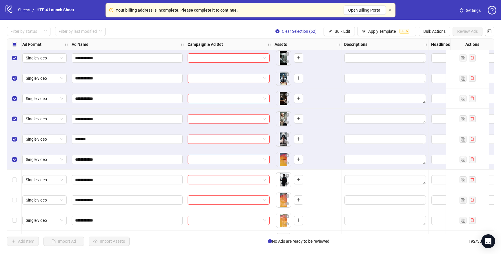
click at [14, 173] on div "Select row 126" at bounding box center [14, 180] width 14 height 20
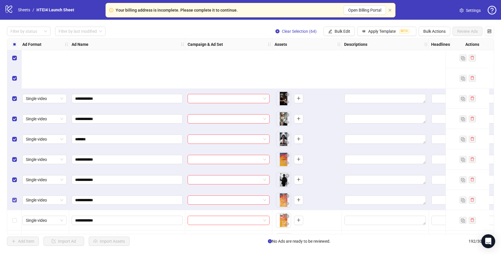
scroll to position [2504, 2]
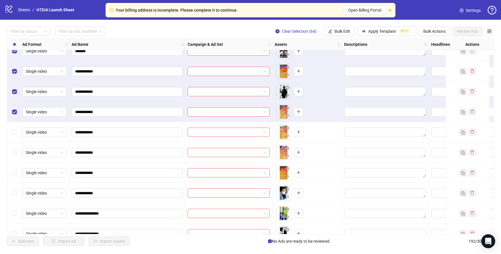
click at [13, 128] on div "Select row 128" at bounding box center [14, 132] width 14 height 20
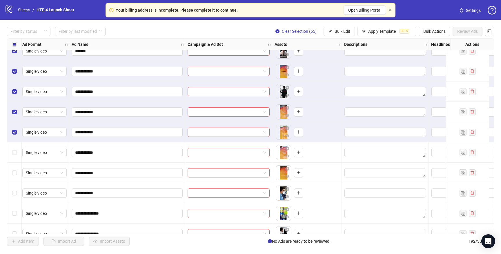
click at [13, 157] on div "Select row 129" at bounding box center [14, 152] width 14 height 20
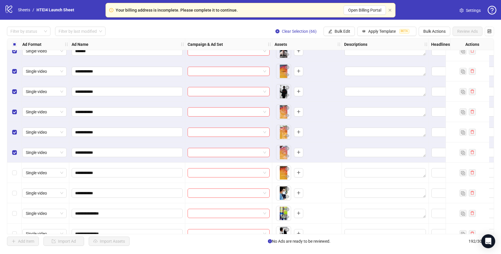
click at [13, 181] on div "Select row 130" at bounding box center [14, 173] width 14 height 20
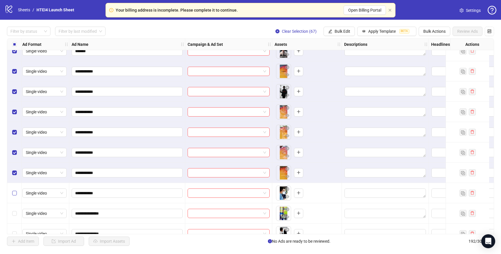
click at [14, 196] on label "Select row 131" at bounding box center [14, 193] width 5 height 6
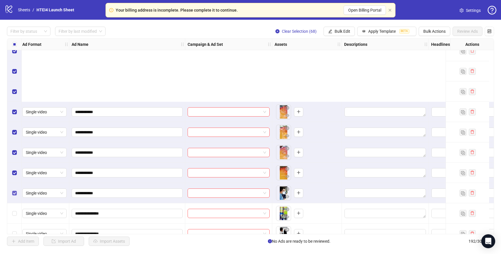
scroll to position [2597, 2]
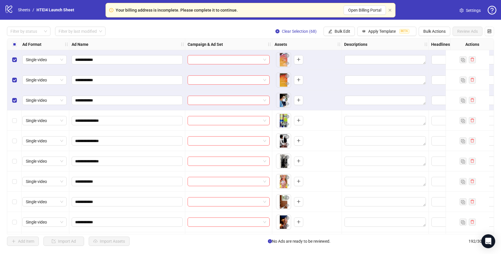
click at [14, 124] on div "Select row 132" at bounding box center [14, 120] width 14 height 20
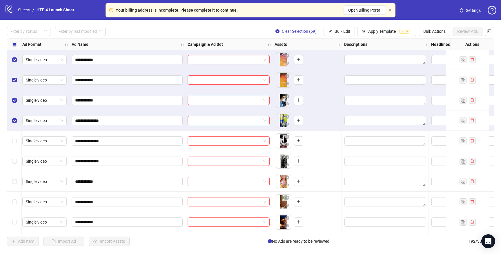
click at [14, 137] on div "Select row 133" at bounding box center [14, 141] width 14 height 20
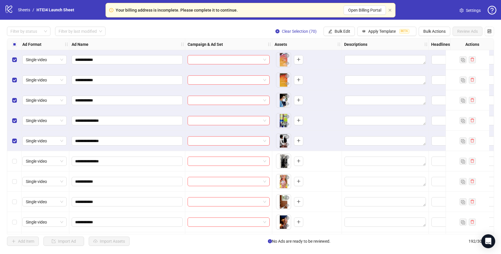
click at [14, 151] on div "Select row 134" at bounding box center [14, 161] width 14 height 20
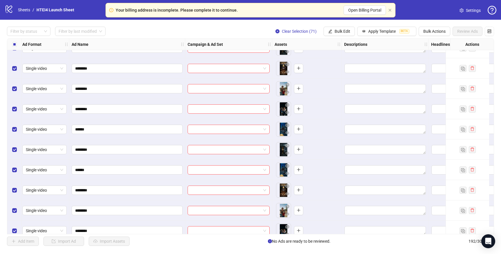
scroll to position [1196, 2]
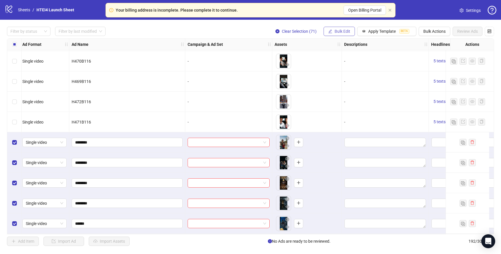
click at [345, 32] on span "Bulk Edit" at bounding box center [342, 31] width 16 height 5
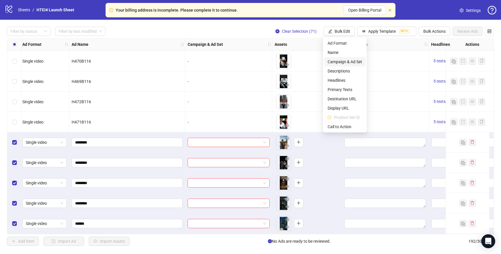
click at [346, 61] on span "Campaign & Ad Set" at bounding box center [344, 62] width 34 height 6
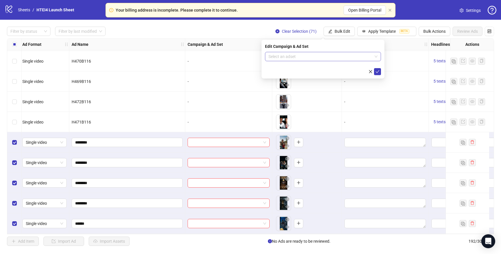
click at [357, 57] on input "search" at bounding box center [320, 56] width 104 height 9
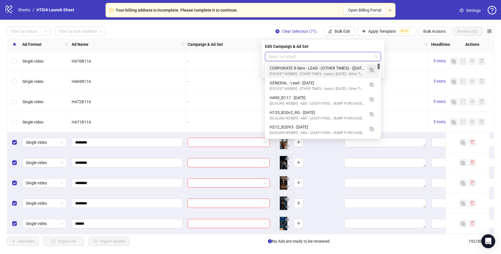
click at [372, 70] on img "button" at bounding box center [371, 70] width 4 height 4
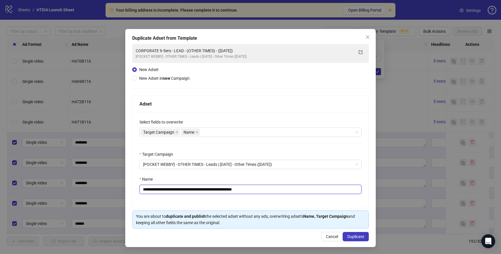
drag, startPoint x: 178, startPoint y: 191, endPoint x: 128, endPoint y: 190, distance: 49.6
click at [128, 190] on div "**********" at bounding box center [250, 138] width 250 height 218
drag, startPoint x: 232, startPoint y: 191, endPoint x: 261, endPoint y: 190, distance: 28.7
click at [260, 191] on input "**********" at bounding box center [250, 189] width 222 height 9
type input "**********"
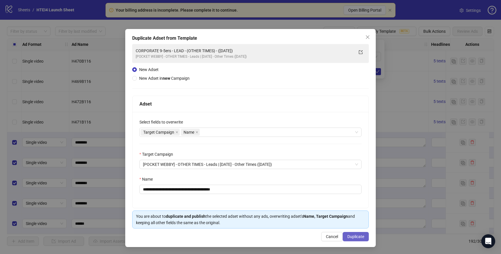
click at [361, 236] on span "Duplicate" at bounding box center [355, 236] width 17 height 5
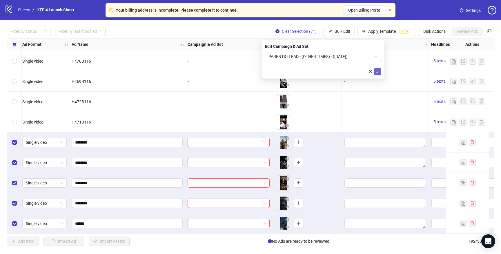
click at [376, 70] on icon "check" at bounding box center [377, 72] width 4 height 4
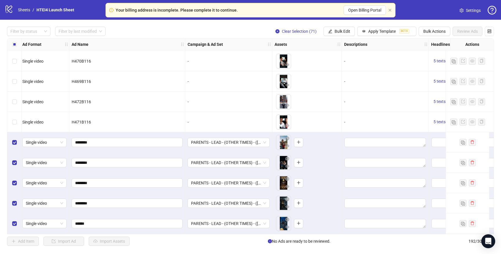
scroll to position [1196, 149]
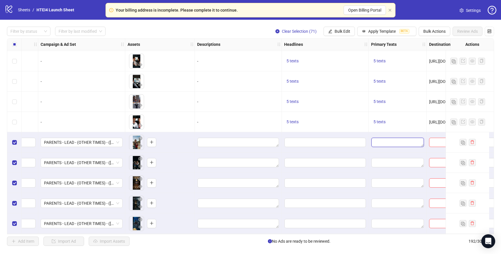
click at [393, 143] on textarea "Edit values" at bounding box center [397, 142] width 52 height 9
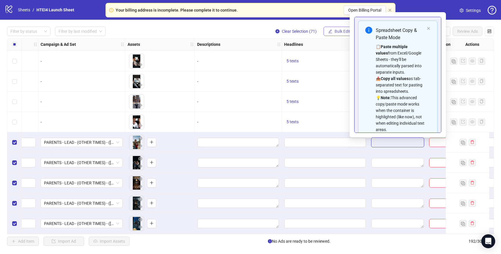
click at [334, 31] on span "Bulk Edit" at bounding box center [342, 31] width 16 height 5
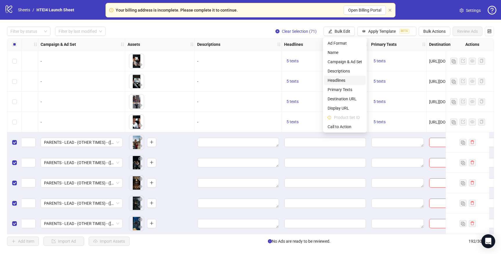
click at [341, 88] on span "Primary Texts" at bounding box center [344, 89] width 34 height 6
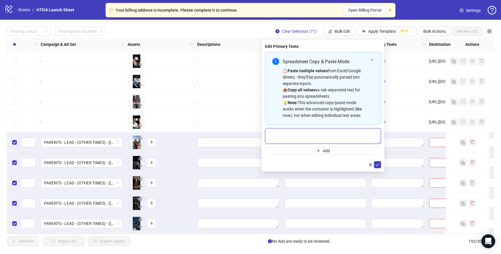
click at [313, 139] on textarea "Multi-text input container - paste or copy values" at bounding box center [323, 136] width 116 height 16
paste textarea "**********"
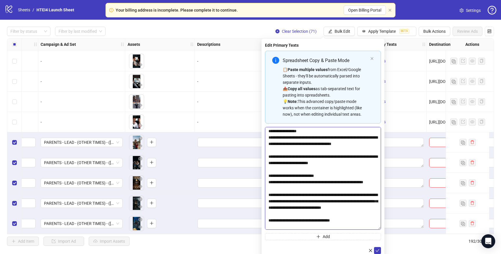
drag, startPoint x: 380, startPoint y: 143, endPoint x: 383, endPoint y: 233, distance: 89.9
click at [383, 233] on div "Edit Primary Texts Spreadsheet Copy & Paste Mode 📋 Paste multiple values from E…" at bounding box center [322, 148] width 123 height 219
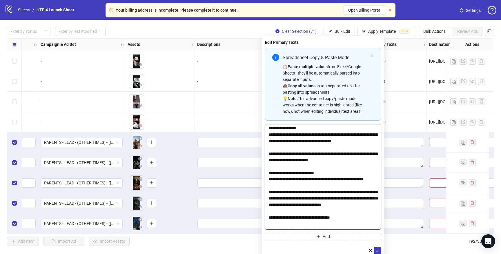
scroll to position [0, 0]
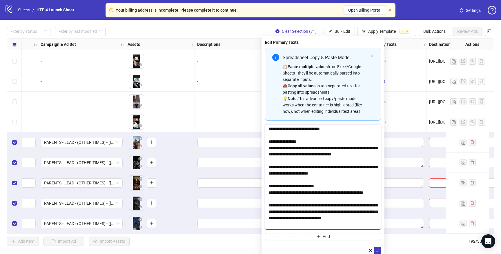
drag, startPoint x: 269, startPoint y: 135, endPoint x: 267, endPoint y: 122, distance: 13.4
click at [267, 122] on div "Spreadsheet Copy & Paste Mode 📋 Paste multiple values from Excel/Google Sheets …" at bounding box center [323, 144] width 116 height 192
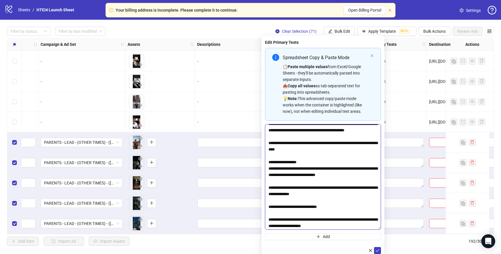
scroll to position [270, 0]
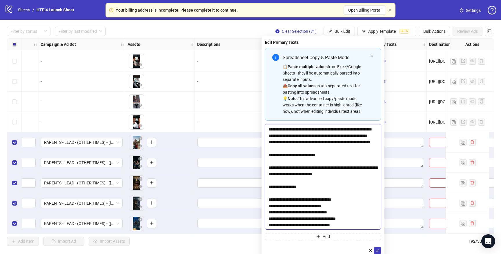
drag, startPoint x: 299, startPoint y: 158, endPoint x: 317, endPoint y: 243, distance: 86.6
click at [317, 243] on form "Spreadsheet Copy & Paste Mode 📋 Paste multiple values from Excel/Google Sheets …" at bounding box center [323, 151] width 116 height 206
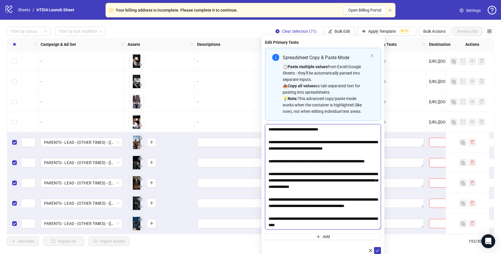
scroll to position [8, 0]
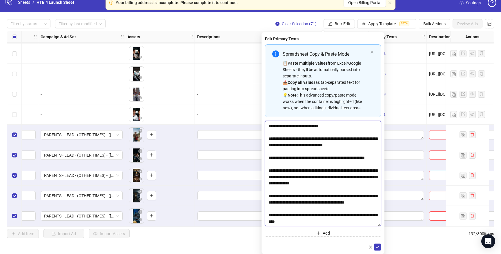
type textarea "**********"
click at [314, 228] on div "Spreadsheet Copy & Paste Mode 📋 Paste multiple values from Excel/Google Sheets …" at bounding box center [323, 140] width 116 height 192
click at [314, 231] on button "Add" at bounding box center [323, 233] width 116 height 7
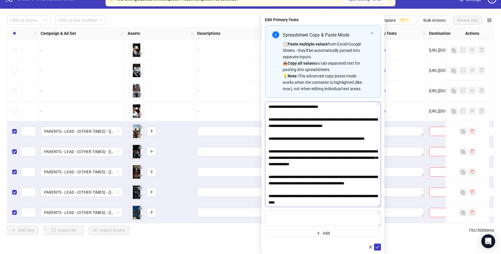
scroll to position [27, 0]
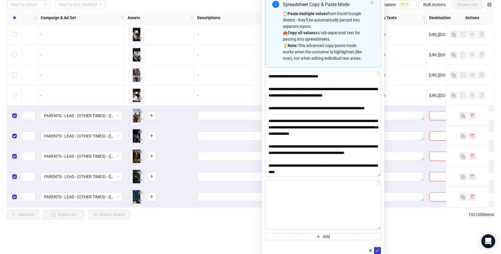
drag, startPoint x: 378, startPoint y: 223, endPoint x: 385, endPoint y: 269, distance: 45.8
click at [385, 227] on html "Your billing address is incomplete. Please complete it to continue. Open Billin…" at bounding box center [250, 100] width 501 height 254
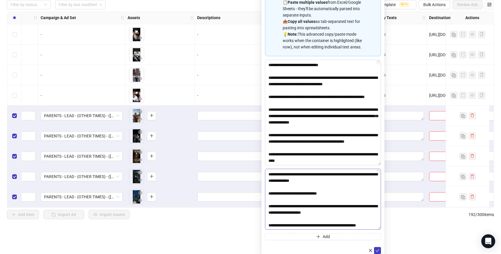
scroll to position [0, 0]
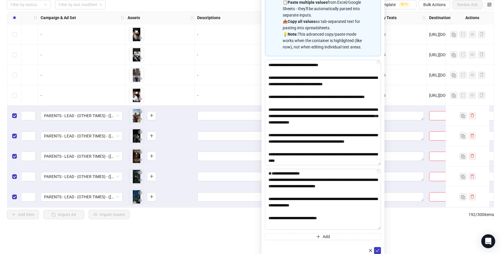
drag, startPoint x: 267, startPoint y: 193, endPoint x: 264, endPoint y: 158, distance: 34.6
click at [264, 159] on div "Edit Primary Texts Spreadsheet Copy & Paste Mode 📋 Paste multiple values from E…" at bounding box center [322, 114] width 123 height 286
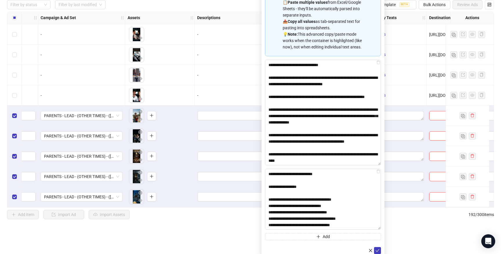
scroll to position [72, 0]
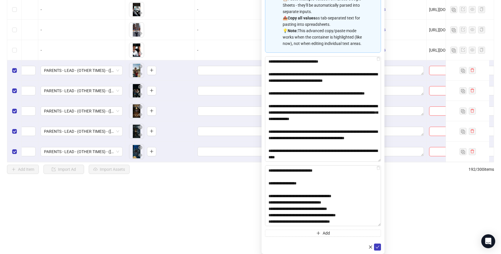
drag, startPoint x: 331, startPoint y: 187, endPoint x: 341, endPoint y: 254, distance: 67.7
click at [341, 182] on html "Your billing address is incomplete. Please complete it to continue. Open Billin…" at bounding box center [250, 55] width 501 height 254
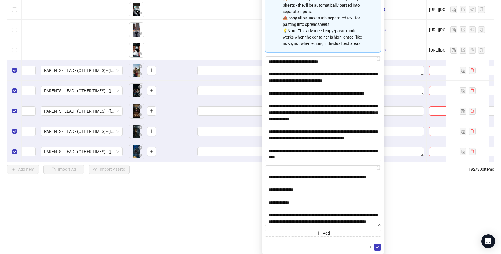
scroll to position [127, 0]
type textarea "**********"
click at [318, 232] on icon "plus" at bounding box center [318, 233] width 4 height 4
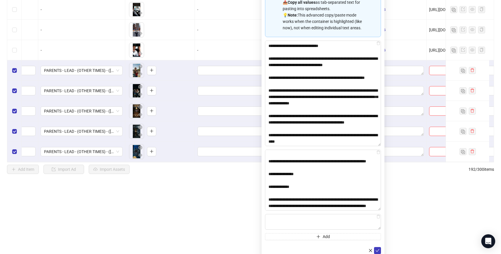
scroll to position [91, 0]
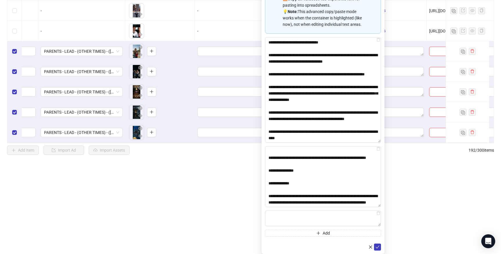
drag, startPoint x: 381, startPoint y: 227, endPoint x: 384, endPoint y: 270, distance: 43.3
click at [384, 163] on html "Your billing address is incomplete. Please complete it to continue. Open Billin…" at bounding box center [250, 36] width 501 height 254
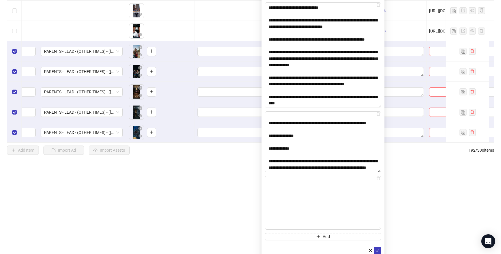
drag, startPoint x: 379, startPoint y: 224, endPoint x: 384, endPoint y: 273, distance: 49.0
click at [384, 163] on html "Your billing address is incomplete. Please complete it to continue. Open Billin…" at bounding box center [250, 36] width 501 height 254
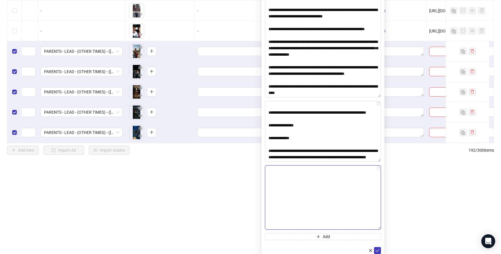
click at [305, 178] on textarea "Multi-text input container - paste or copy values" at bounding box center [323, 197] width 116 height 64
paste textarea "**********"
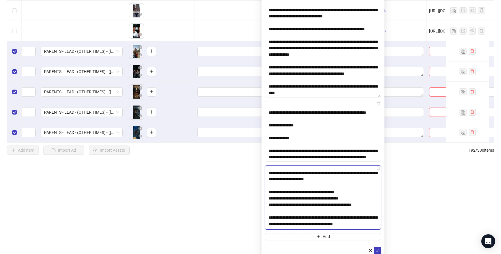
scroll to position [0, 0]
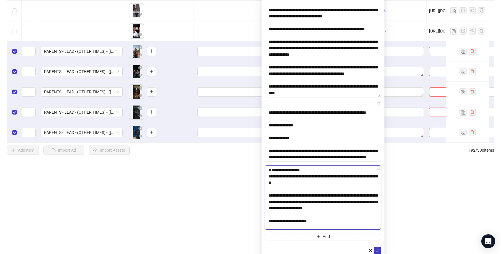
drag, startPoint x: 267, startPoint y: 190, endPoint x: 267, endPoint y: 170, distance: 20.3
click at [267, 172] on textarea "Multi-text input container - paste or copy values" at bounding box center [323, 197] width 116 height 64
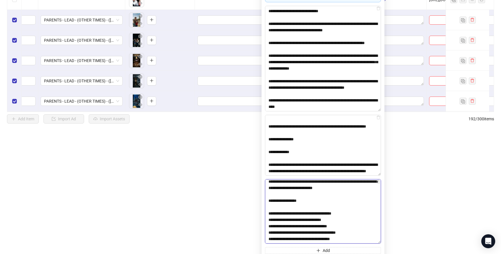
scroll to position [140, 0]
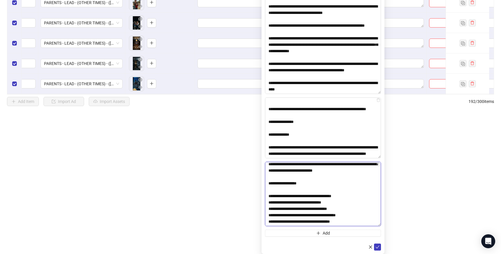
drag, startPoint x: 313, startPoint y: 178, endPoint x: 334, endPoint y: 277, distance: 101.6
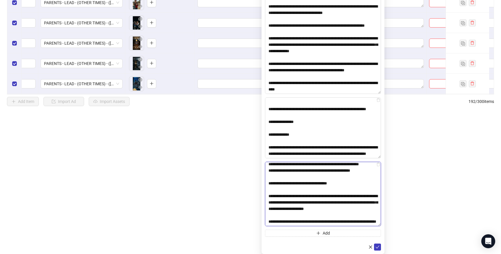
scroll to position [85, 0]
type textarea "**********"
click at [315, 233] on button "Add" at bounding box center [323, 233] width 116 height 7
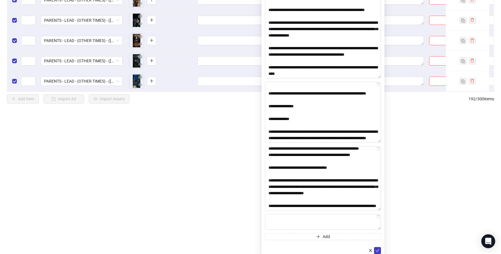
click at [381, 229] on div "Multi-text input container - paste or copy values" at bounding box center [323, 222] width 116 height 16
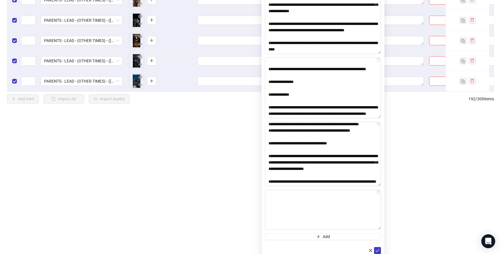
drag, startPoint x: 379, startPoint y: 226, endPoint x: 387, endPoint y: 277, distance: 51.7
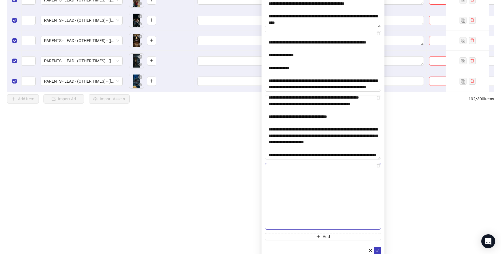
type textarea "**********"
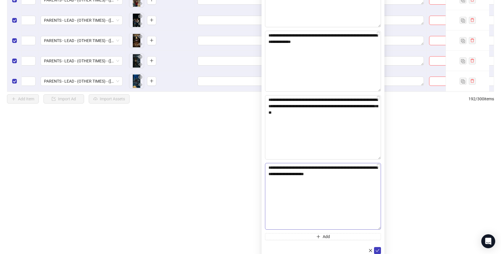
scroll to position [0, 0]
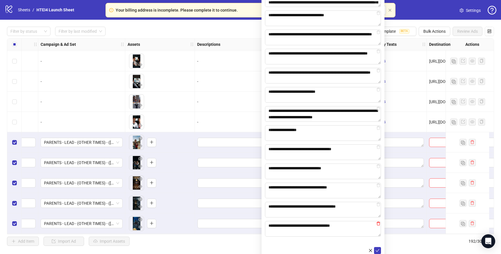
type textarea "**********"
click at [377, 223] on icon "delete" at bounding box center [377, 224] width 3 height 4
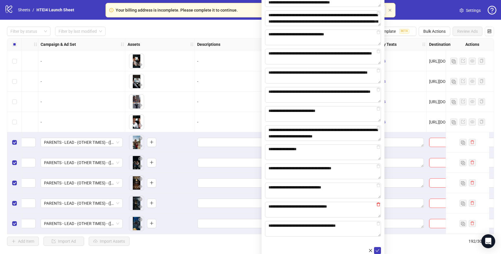
click at [378, 205] on icon "delete" at bounding box center [378, 204] width 4 height 4
type textarea "**********"
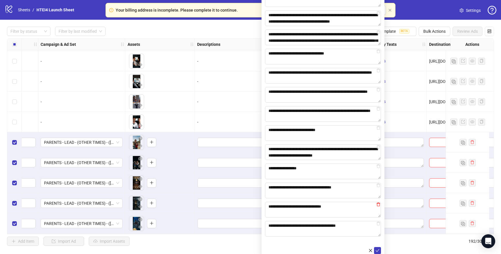
click at [378, 203] on icon "delete" at bounding box center [378, 204] width 4 height 4
type textarea "**********"
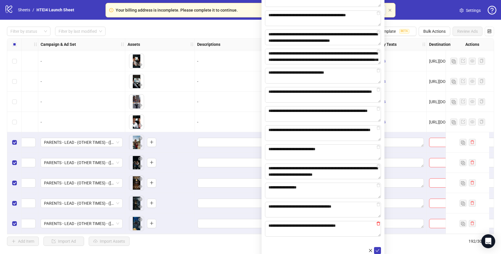
click at [378, 222] on icon "delete" at bounding box center [377, 224] width 3 height 4
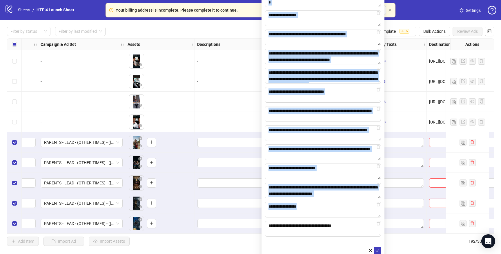
click at [378, 222] on icon "delete" at bounding box center [377, 224] width 3 height 4
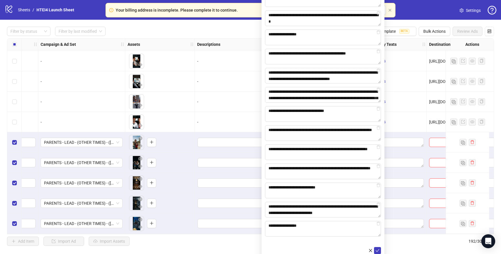
click at [378, 222] on icon "delete" at bounding box center [377, 224] width 3 height 4
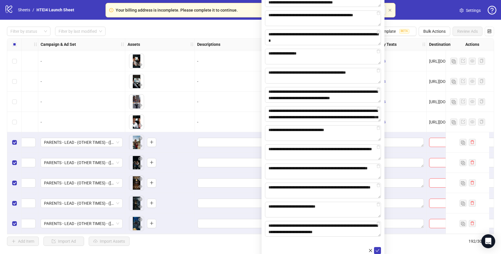
click at [378, 222] on icon "delete" at bounding box center [377, 224] width 3 height 4
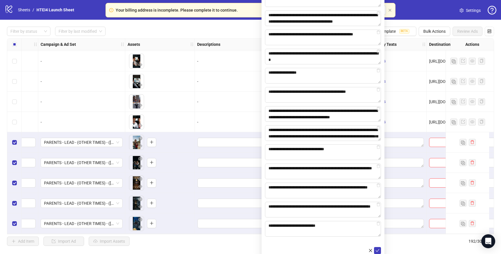
click at [378, 222] on icon "delete" at bounding box center [377, 224] width 3 height 4
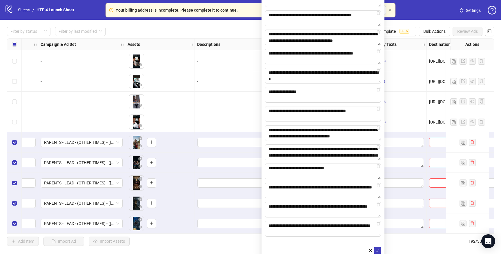
click at [378, 222] on icon "delete" at bounding box center [377, 224] width 3 height 4
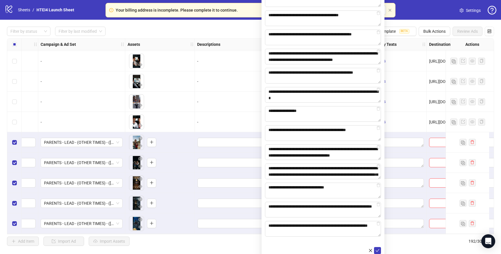
click at [378, 222] on icon "delete" at bounding box center [377, 224] width 3 height 4
click at [378, 206] on icon "delete" at bounding box center [377, 205] width 3 height 4
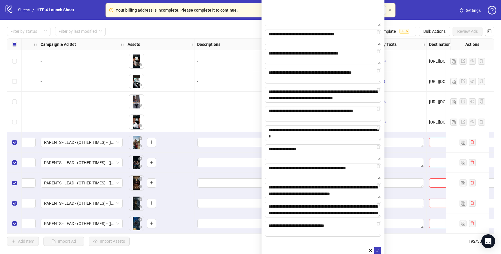
click at [378, 222] on icon "delete" at bounding box center [377, 224] width 3 height 4
click at [378, 206] on icon "delete" at bounding box center [377, 205] width 3 height 4
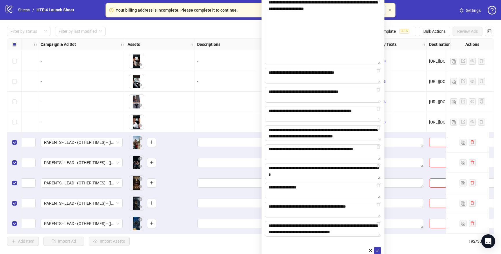
click at [378, 222] on icon "delete" at bounding box center [377, 224] width 3 height 4
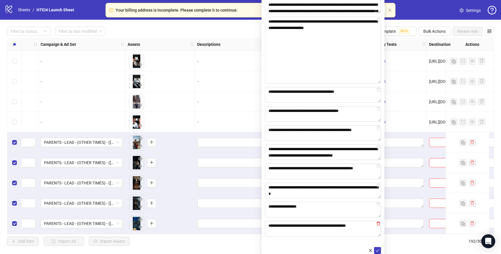
click at [378, 222] on icon "delete" at bounding box center [377, 224] width 3 height 4
click at [378, 206] on icon "delete" at bounding box center [377, 205] width 3 height 4
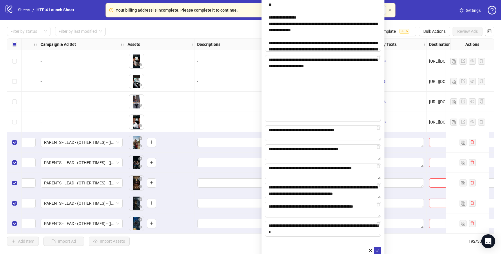
click at [378, 222] on icon "delete" at bounding box center [377, 224] width 3 height 4
click at [378, 217] on textarea "**********" at bounding box center [323, 210] width 116 height 16
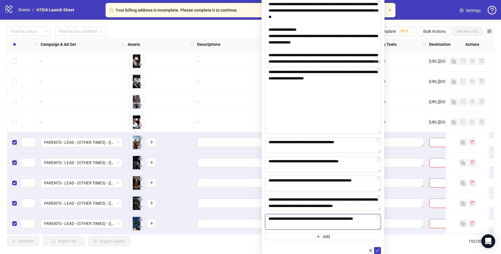
click at [378, 222] on textarea "**********" at bounding box center [323, 222] width 116 height 16
click at [378, 219] on textarea "**********" at bounding box center [323, 222] width 116 height 16
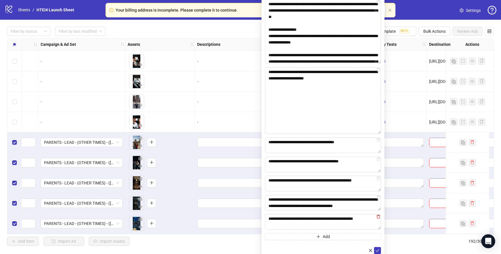
click at [378, 219] on icon "delete" at bounding box center [378, 216] width 4 height 4
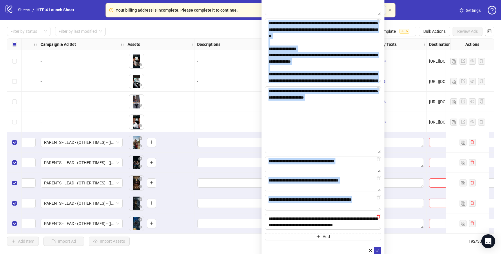
click at [378, 218] on icon "delete" at bounding box center [378, 216] width 4 height 4
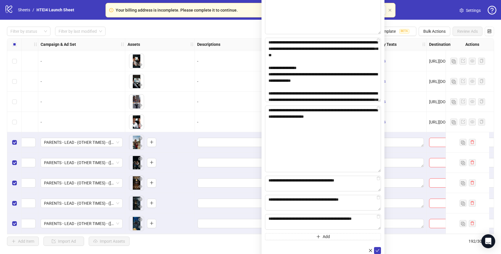
click at [378, 218] on icon "delete" at bounding box center [378, 216] width 4 height 4
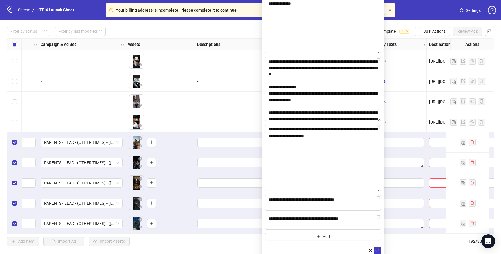
click at [378, 218] on icon "delete" at bounding box center [378, 216] width 4 height 4
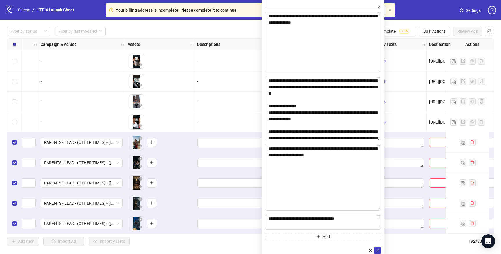
click at [378, 218] on icon "delete" at bounding box center [378, 216] width 4 height 4
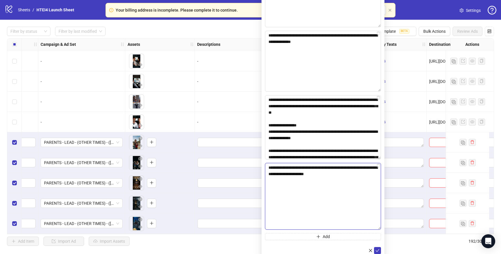
click at [353, 193] on textarea "**********" at bounding box center [323, 196] width 116 height 67
drag, startPoint x: 334, startPoint y: 181, endPoint x: 239, endPoint y: 142, distance: 102.3
click at [238, 142] on body "Your billing address is incomplete. Please complete it to continue. Open Billin…" at bounding box center [250, 127] width 501 height 254
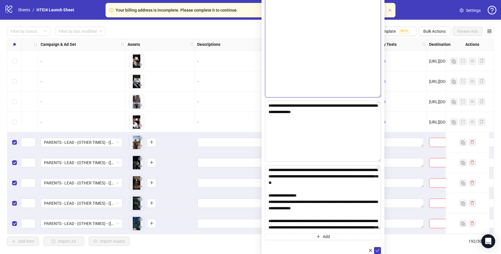
click at [319, 68] on textarea "**********" at bounding box center [323, 44] width 116 height 105
click at [329, 136] on textarea "**********" at bounding box center [323, 131] width 116 height 61
click at [378, 103] on icon "delete" at bounding box center [378, 103] width 4 height 4
type textarea "**********"
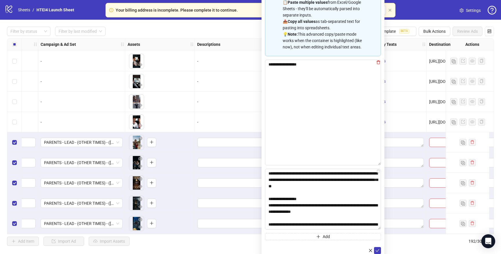
click at [377, 63] on icon "delete" at bounding box center [378, 62] width 4 height 4
type textarea "**********"
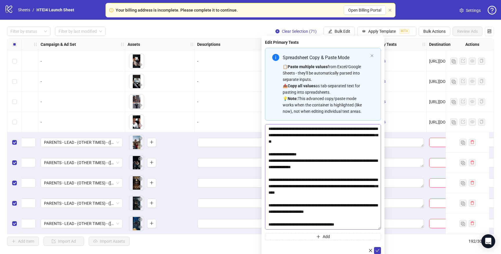
scroll to position [280, 0]
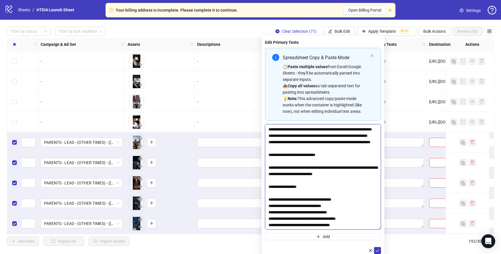
click at [357, 206] on textarea "Multi-text input container - paste or copy values" at bounding box center [323, 176] width 116 height 105
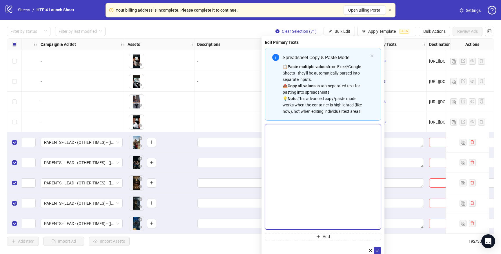
scroll to position [0, 0]
click at [283, 165] on textarea "Multi-text input container - paste or copy values" at bounding box center [323, 176] width 116 height 105
paste textarea "**********"
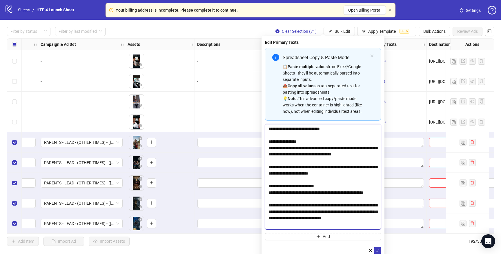
drag, startPoint x: 269, startPoint y: 148, endPoint x: 267, endPoint y: 93, distance: 54.8
click at [267, 93] on div "Spreadsheet Copy & Paste Mode 📋 Paste multiple values from Excel/Google Sheets …" at bounding box center [323, 144] width 116 height 192
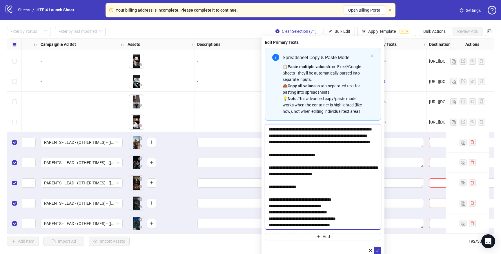
scroll to position [8, 0]
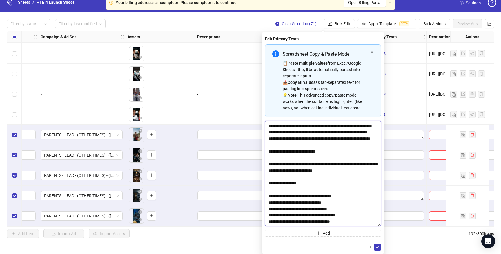
drag, startPoint x: 309, startPoint y: 165, endPoint x: 333, endPoint y: 256, distance: 94.1
click at [333, 246] on html "Your billing address is incomplete. Please complete it to continue. Open Billin…" at bounding box center [250, 119] width 501 height 254
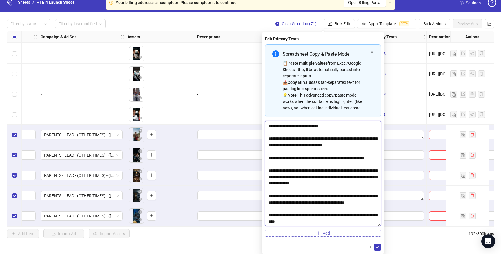
type textarea "**********"
click at [329, 233] on button "Add" at bounding box center [323, 233] width 116 height 7
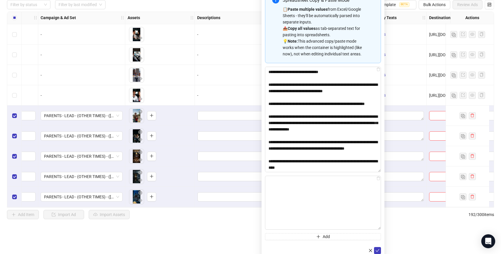
drag, startPoint x: 378, startPoint y: 224, endPoint x: 380, endPoint y: 271, distance: 47.3
click at [380, 227] on html "Your billing address is incomplete. Please complete it to continue. Open Billin…" at bounding box center [250, 100] width 501 height 254
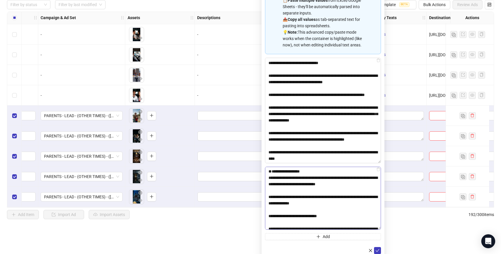
click at [270, 191] on textarea "Multi-text input container - paste or copy values" at bounding box center [323, 198] width 116 height 63
drag, startPoint x: 268, startPoint y: 191, endPoint x: 259, endPoint y: 118, distance: 73.3
click at [259, 118] on body "Your billing address is incomplete. Please complete it to continue. Open Billin…" at bounding box center [250, 100] width 501 height 254
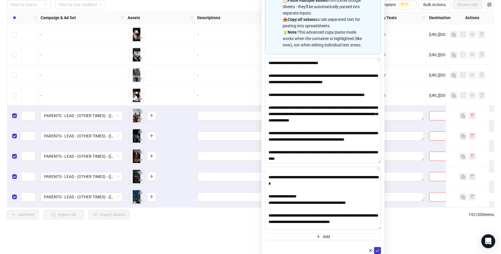
scroll to position [648, 0]
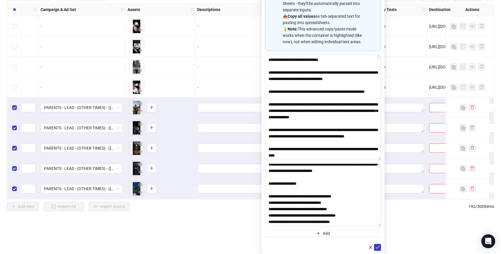
drag, startPoint x: 330, startPoint y: 177, endPoint x: 350, endPoint y: 251, distance: 76.8
click at [350, 251] on form "Spreadsheet Copy & Paste Mode 📋 Paste multiple values from Excel/Google Sheets …" at bounding box center [323, 114] width 116 height 272
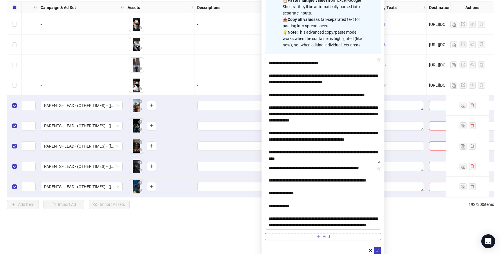
type textarea "**********"
click at [334, 238] on button "Add" at bounding box center [323, 236] width 116 height 7
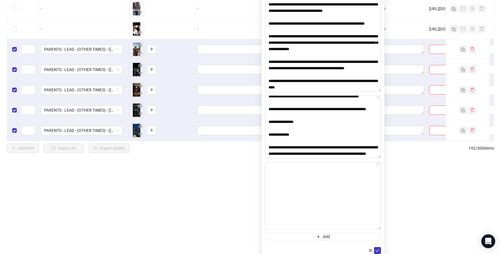
drag, startPoint x: 379, startPoint y: 227, endPoint x: 387, endPoint y: 277, distance: 51.4
click at [387, 161] on html "Your billing address is incomplete. Please complete it to continue. Open Billin…" at bounding box center [250, 34] width 501 height 254
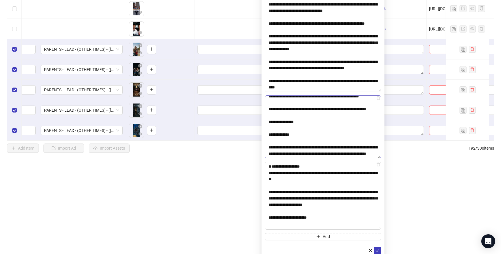
drag, startPoint x: 269, startPoint y: 185, endPoint x: 269, endPoint y: 138, distance: 46.4
click at [269, 138] on div "Spreadsheet Copy & Paste Mode 📋 Paste multiple values from Excel/Google Sheets …" at bounding box center [323, 75] width 116 height 330
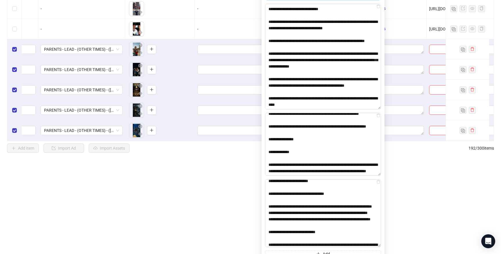
scroll to position [445, 0]
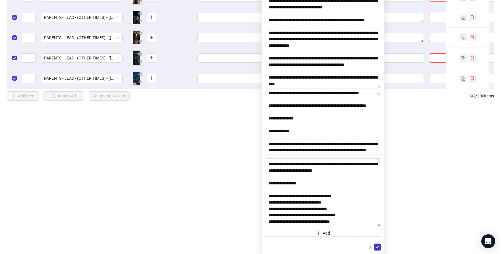
drag, startPoint x: 317, startPoint y: 199, endPoint x: 340, endPoint y: 268, distance: 72.8
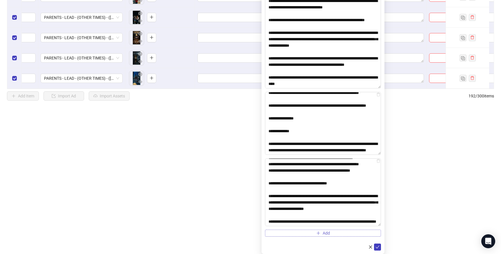
type textarea "**********"
click at [324, 236] on button "Add" at bounding box center [323, 233] width 116 height 7
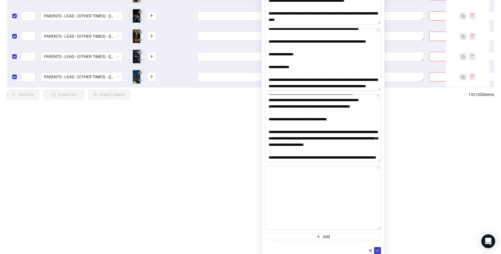
drag, startPoint x: 378, startPoint y: 229, endPoint x: 389, endPoint y: 277, distance: 49.5
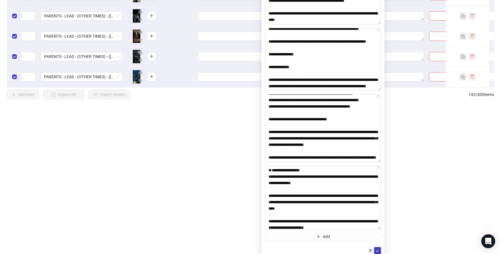
drag, startPoint x: 266, startPoint y: 192, endPoint x: 256, endPoint y: 133, distance: 59.6
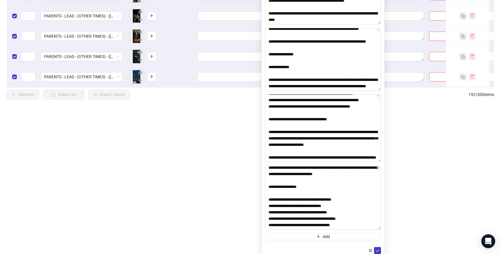
drag, startPoint x: 306, startPoint y: 180, endPoint x: 321, endPoint y: 241, distance: 63.3
click at [321, 241] on form "Spreadsheet Copy & Paste Mode 📋 Paste multiple values from Excel/Google Sheets …" at bounding box center [323, 48] width 116 height 411
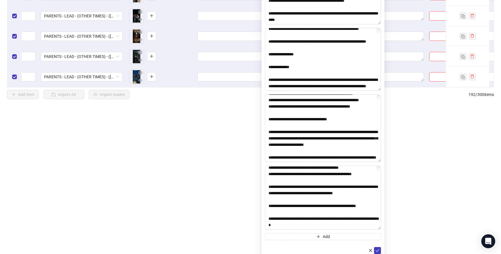
scroll to position [79, 0]
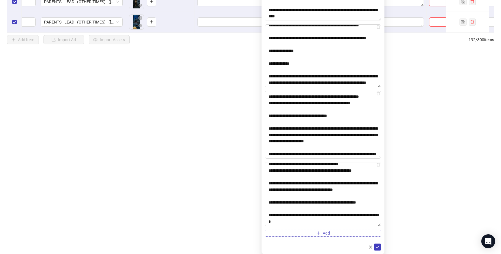
type textarea "**********"
click at [317, 233] on icon "plus" at bounding box center [317, 233] width 3 height 0
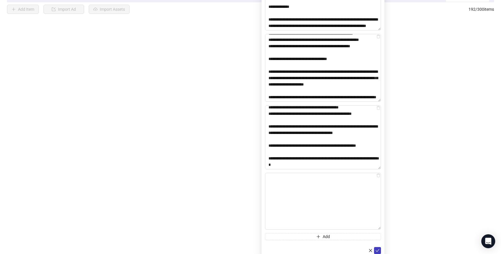
drag, startPoint x: 378, startPoint y: 225, endPoint x: 391, endPoint y: 267, distance: 44.0
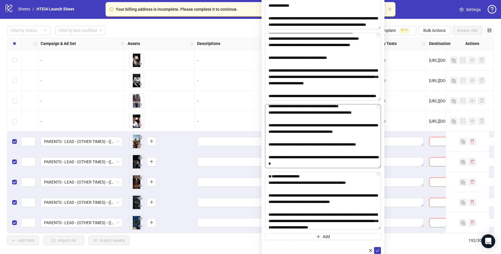
drag, startPoint x: 267, startPoint y: 196, endPoint x: 267, endPoint y: 163, distance: 33.3
click at [267, 163] on div "Spreadsheet Copy & Paste Mode 📋 Paste multiple values from Excel/Google Sheets …" at bounding box center [323, 10] width 116 height 459
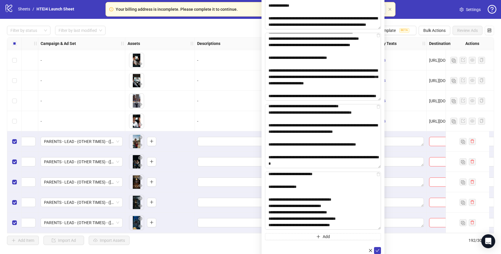
drag, startPoint x: 361, startPoint y: 172, endPoint x: 377, endPoint y: 240, distance: 69.7
click at [377, 240] on form "Spreadsheet Copy & Paste Mode 📋 Paste multiple values from Excel/Google Sheets …" at bounding box center [323, 17] width 116 height 473
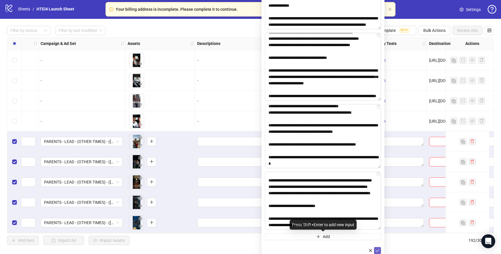
type textarea "**********"
click at [378, 248] on icon "check" at bounding box center [377, 250] width 4 height 4
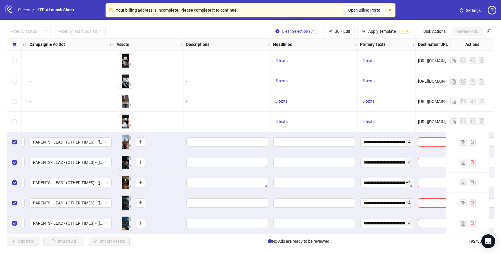
click at [430, 136] on div at bounding box center [445, 142] width 58 height 20
click at [313, 140] on input "Edit values" at bounding box center [313, 141] width 81 height 9
click at [294, 166] on input "Multi-input container - paste or copy values" at bounding box center [313, 170] width 79 height 9
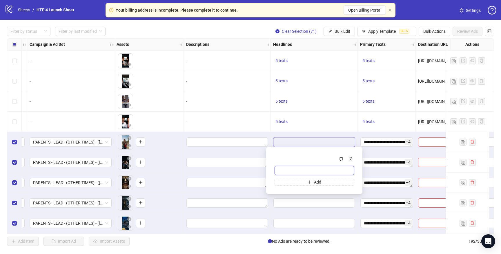
click at [294, 168] on input "Multi-input container - paste or copy values" at bounding box center [313, 170] width 79 height 9
paste input "**********"
type input "**********"
click at [301, 186] on div "**********" at bounding box center [314, 171] width 87 height 38
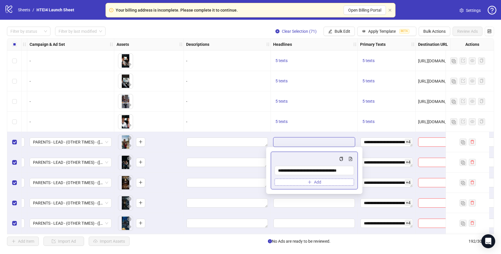
click at [305, 179] on button "Add" at bounding box center [313, 182] width 79 height 7
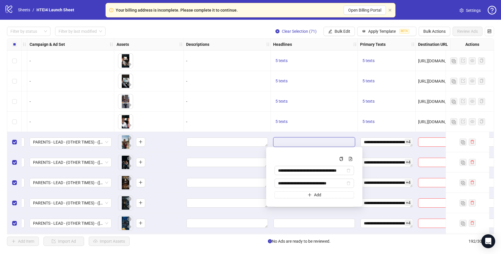
type input "**********"
click at [295, 194] on button "Add" at bounding box center [313, 194] width 79 height 7
type input "**********"
click at [288, 206] on button "Add" at bounding box center [313, 207] width 79 height 7
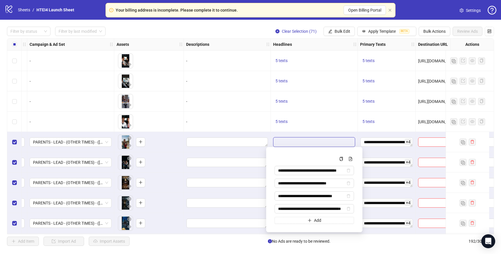
type input "**********"
click at [293, 220] on button "Add" at bounding box center [313, 220] width 79 height 7
type input "**********"
click at [352, 31] on button "Bulk Edit" at bounding box center [338, 31] width 31 height 9
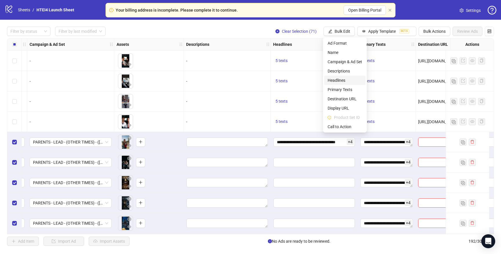
click at [345, 78] on span "Headlines" at bounding box center [344, 80] width 34 height 6
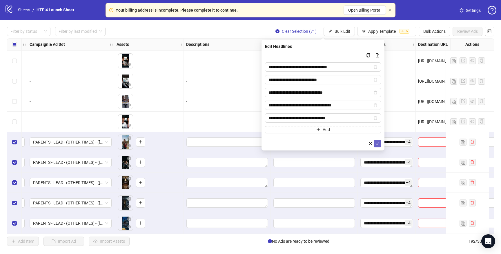
click at [377, 144] on icon "check" at bounding box center [378, 143] width 4 height 3
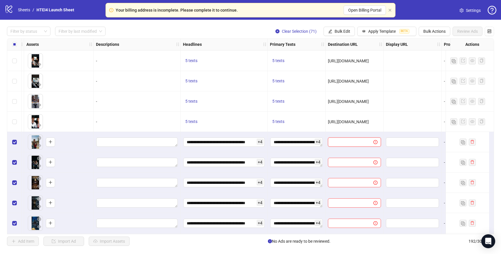
click at [345, 140] on input "text" at bounding box center [348, 142] width 34 height 6
click at [346, 27] on button "Bulk Edit" at bounding box center [338, 31] width 31 height 9
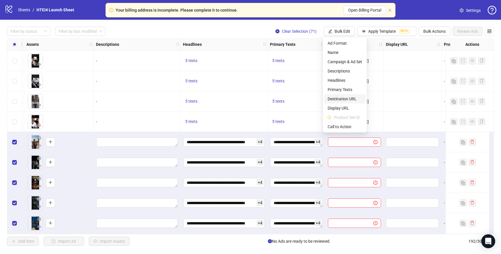
click at [343, 99] on span "Destination URL" at bounding box center [344, 99] width 34 height 6
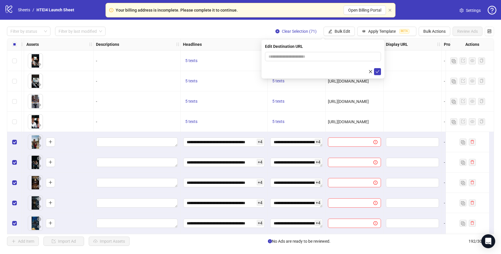
click at [334, 64] on form at bounding box center [323, 63] width 116 height 23
click at [334, 58] on input "text" at bounding box center [320, 56] width 104 height 6
paste input "**********"
type input "**********"
click at [376, 69] on button "submit" at bounding box center [377, 71] width 7 height 7
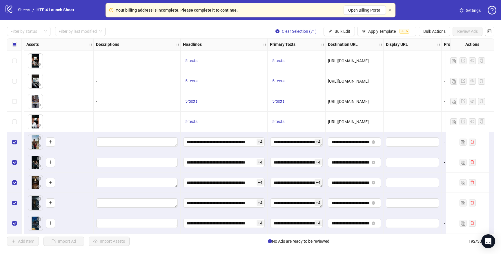
scroll to position [1196, 466]
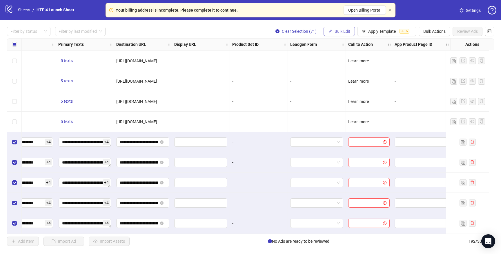
click at [338, 34] on button "Bulk Edit" at bounding box center [338, 31] width 31 height 9
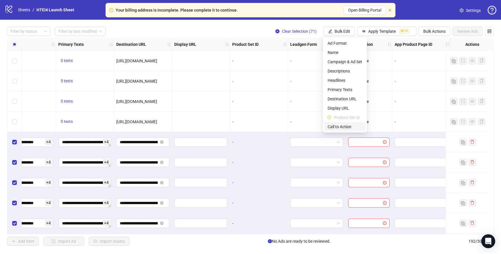
click at [340, 124] on span "Call to Action" at bounding box center [344, 126] width 34 height 6
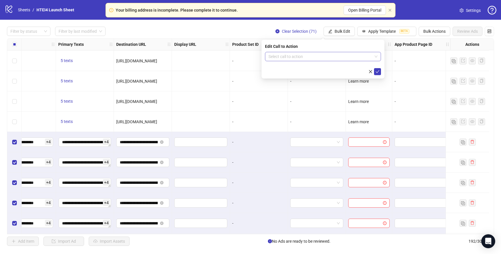
click at [357, 57] on input "search" at bounding box center [320, 56] width 104 height 9
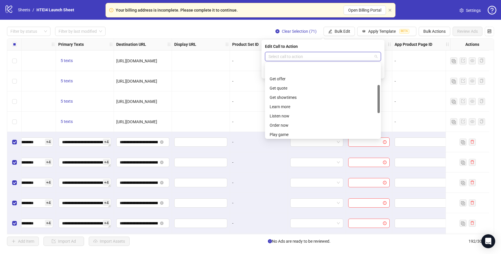
scroll to position [56, 0]
click at [306, 97] on div "Learn more" at bounding box center [323, 95] width 107 height 6
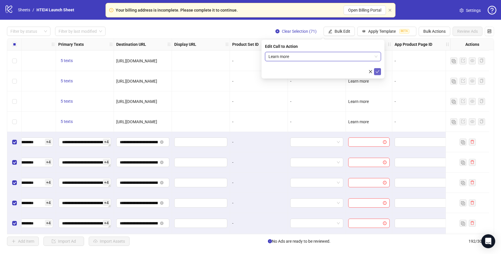
click at [380, 72] on button "submit" at bounding box center [377, 71] width 7 height 7
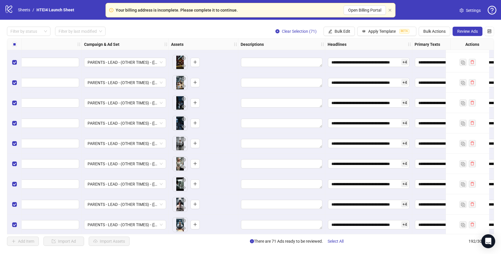
scroll to position [2169, 344]
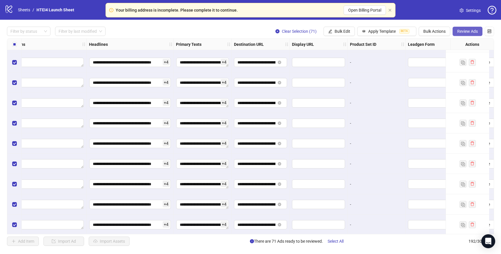
click at [469, 29] on span "Review Ads" at bounding box center [467, 31] width 21 height 5
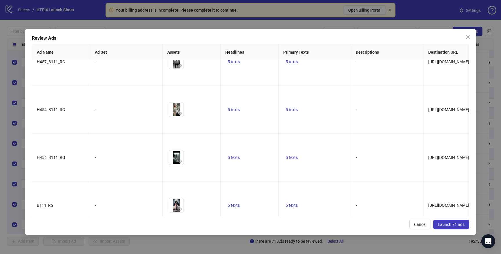
scroll to position [2786, 0]
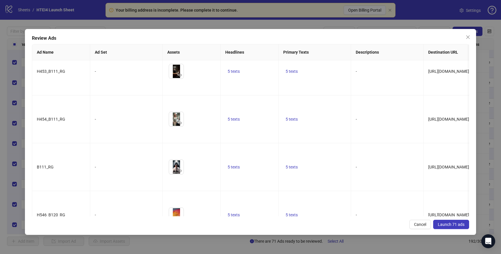
click at [447, 222] on span "Launch 71 ads" at bounding box center [451, 224] width 27 height 5
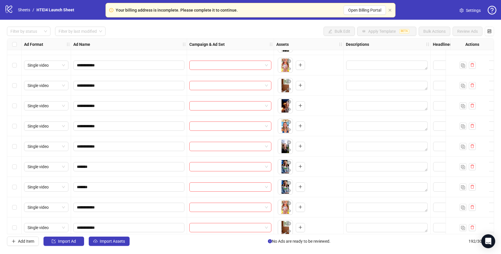
scroll to position [2678, 0]
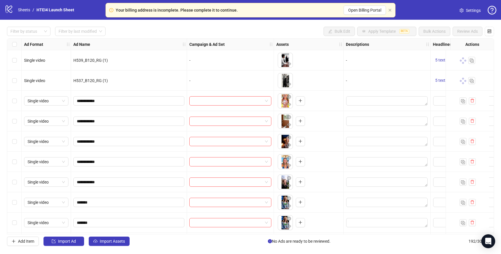
click at [20, 108] on div "Select row 135" at bounding box center [14, 101] width 14 height 20
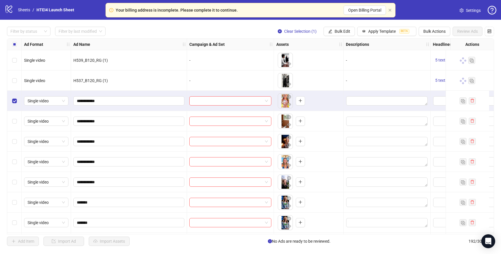
click at [17, 115] on div "Select row 136" at bounding box center [14, 121] width 14 height 20
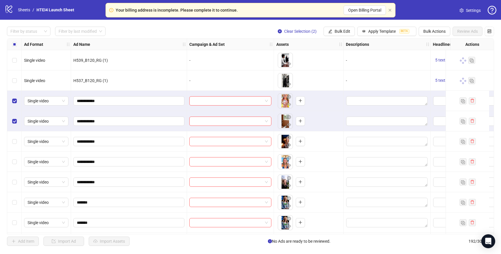
click at [14, 147] on div "Select row 137" at bounding box center [14, 141] width 14 height 20
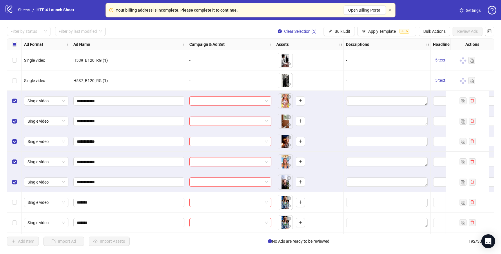
click at [21, 207] on div "Select row 140" at bounding box center [14, 202] width 14 height 20
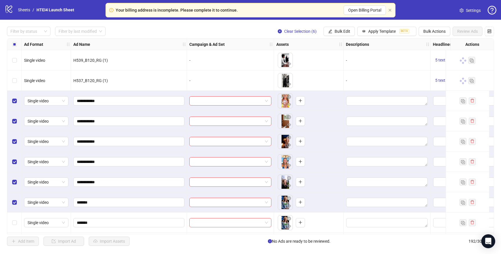
click at [20, 223] on div "Select row 141" at bounding box center [14, 222] width 14 height 20
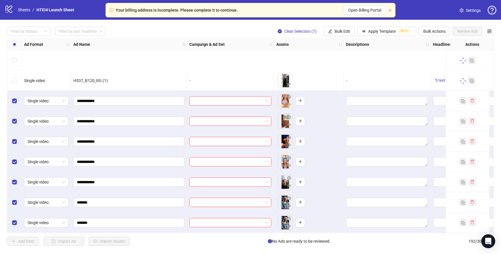
scroll to position [2739, 0]
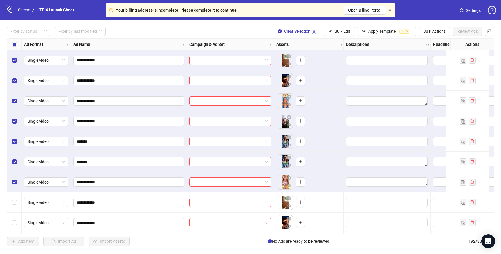
click at [12, 206] on div "Select row 143" at bounding box center [14, 202] width 14 height 20
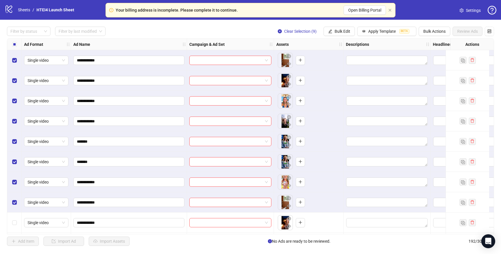
click at [12, 217] on div "Select row 144" at bounding box center [14, 222] width 14 height 20
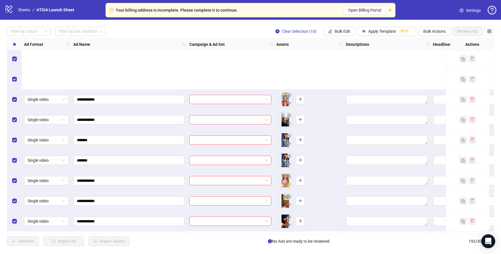
scroll to position [2812, 0]
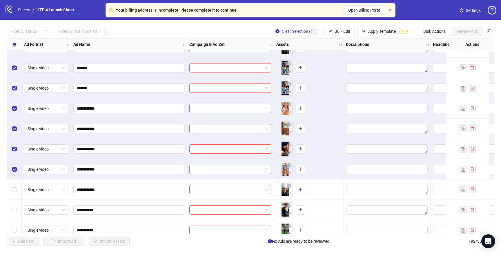
click at [13, 194] on div "Select row 146" at bounding box center [14, 189] width 14 height 20
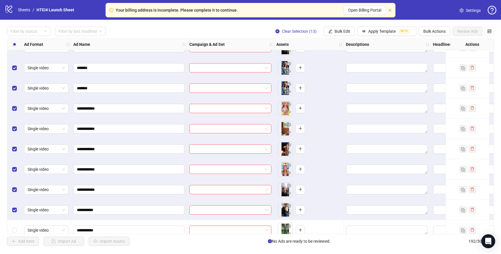
scroll to position [2854, 0]
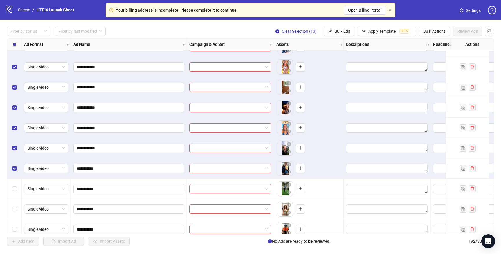
click at [18, 196] on div "Select row 148" at bounding box center [14, 189] width 14 height 20
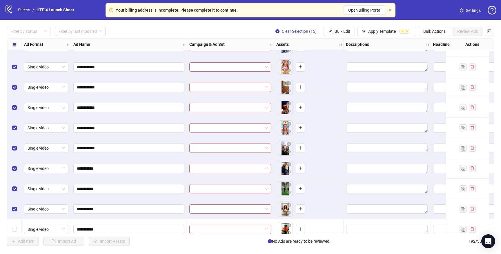
scroll to position [2924, 0]
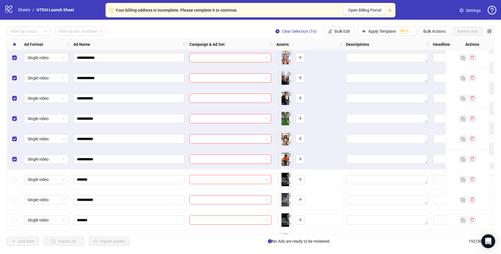
click at [16, 184] on div "Select row 151" at bounding box center [14, 179] width 14 height 20
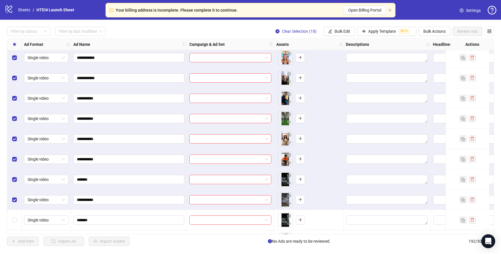
scroll to position [2972, 0]
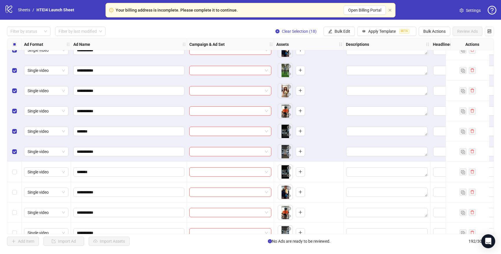
click at [16, 176] on div "Select row 153" at bounding box center [14, 172] width 14 height 20
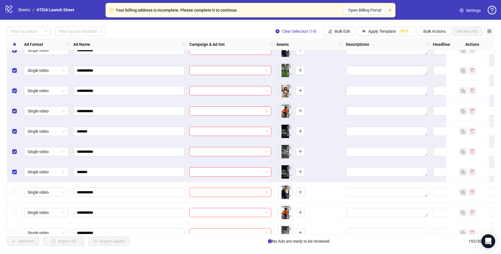
click at [16, 199] on div "Select row 154" at bounding box center [14, 192] width 14 height 20
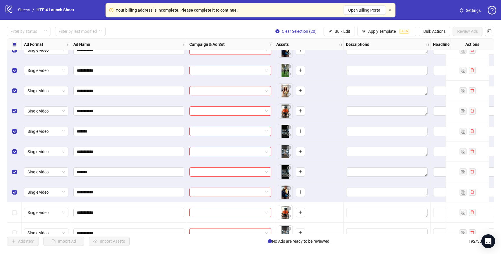
click at [16, 222] on div "Select row 155" at bounding box center [14, 212] width 14 height 20
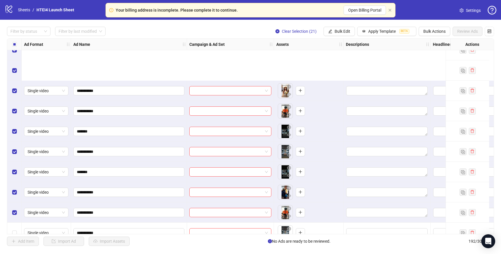
scroll to position [3051, 0]
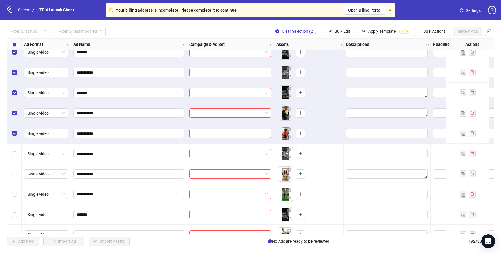
click at [14, 158] on div "Select row 156" at bounding box center [14, 153] width 14 height 20
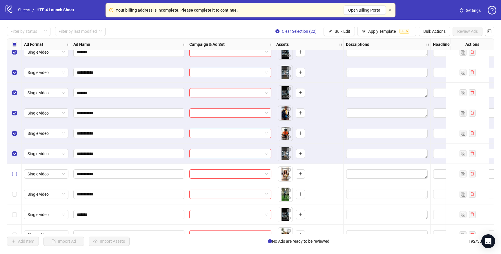
click at [15, 171] on label "Select row 157" at bounding box center [14, 174] width 5 height 6
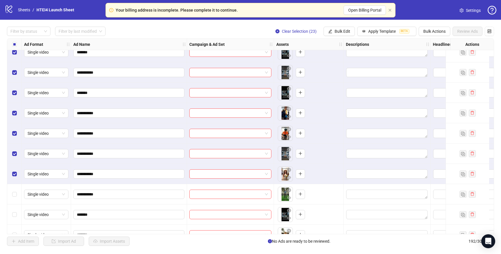
click at [17, 199] on div "Select row 158" at bounding box center [14, 194] width 14 height 20
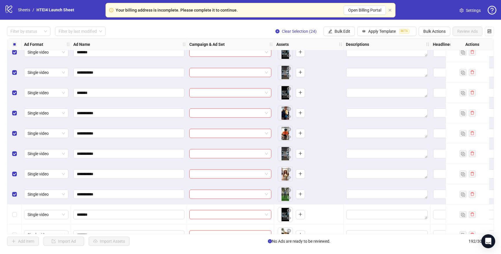
scroll to position [3083, 0]
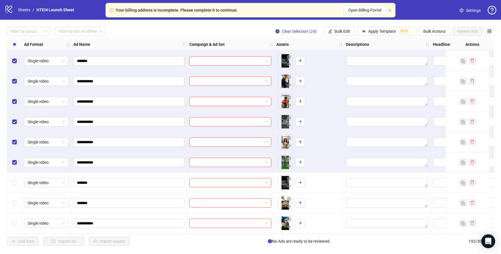
click at [17, 185] on div "Select row 159" at bounding box center [14, 182] width 14 height 20
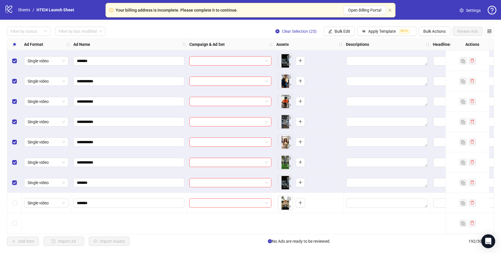
scroll to position [2976, 0]
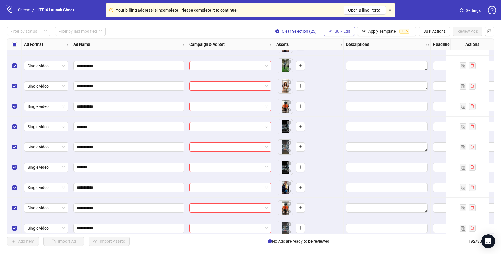
click at [339, 34] on button "Bulk Edit" at bounding box center [338, 31] width 31 height 9
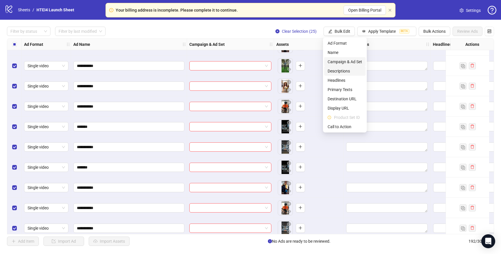
click at [339, 62] on span "Campaign & Ad Set" at bounding box center [344, 62] width 34 height 6
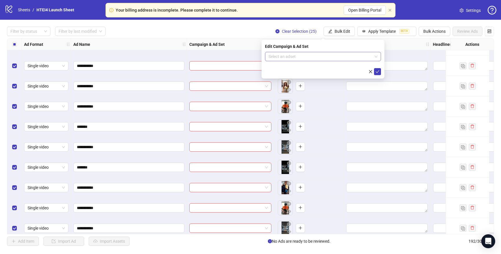
click at [303, 57] on input "search" at bounding box center [320, 56] width 104 height 9
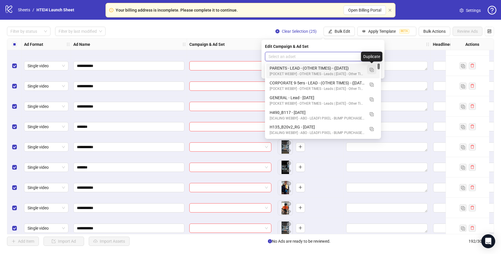
click at [370, 69] on img "button" at bounding box center [371, 70] width 4 height 4
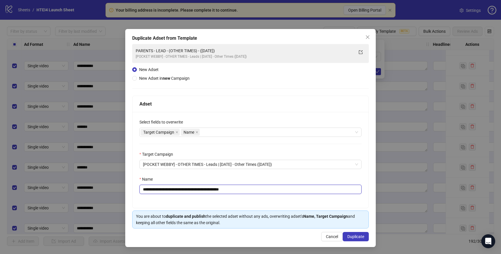
drag, startPoint x: 161, startPoint y: 190, endPoint x: 137, endPoint y: 189, distance: 23.8
click at [137, 189] on div "**********" at bounding box center [250, 160] width 236 height 96
drag, startPoint x: 233, startPoint y: 190, endPoint x: 278, endPoint y: 190, distance: 44.9
click at [276, 190] on input "**********" at bounding box center [250, 189] width 222 height 9
type input "**********"
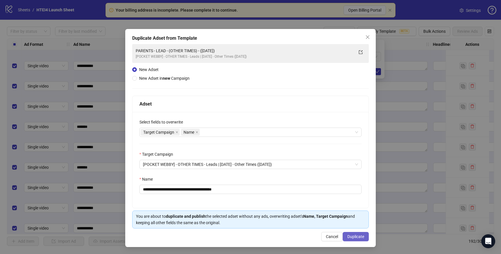
click at [357, 238] on span "Duplicate" at bounding box center [355, 236] width 17 height 5
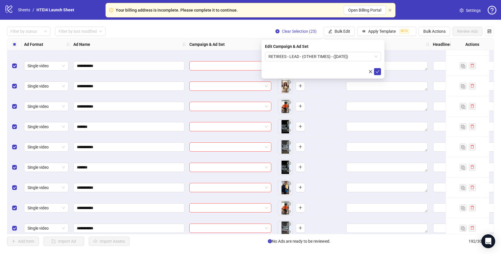
scroll to position [2925, 0]
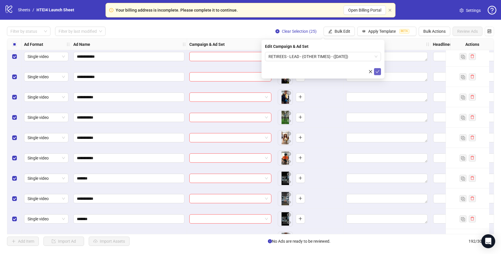
click at [380, 70] on button "submit" at bounding box center [377, 71] width 7 height 7
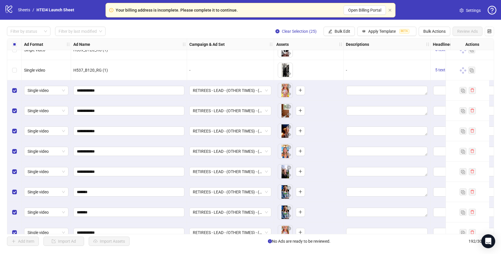
scroll to position [2644, 0]
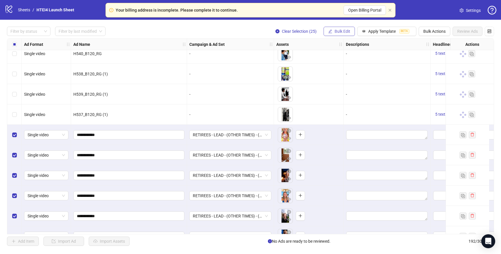
click at [342, 27] on button "Bulk Edit" at bounding box center [338, 31] width 31 height 9
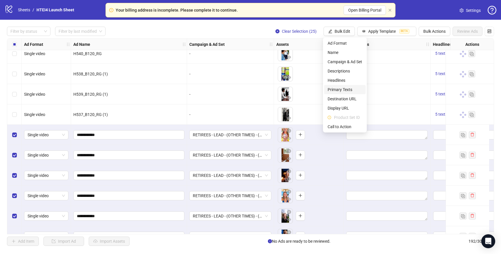
click at [343, 88] on span "Primary Texts" at bounding box center [344, 89] width 34 height 6
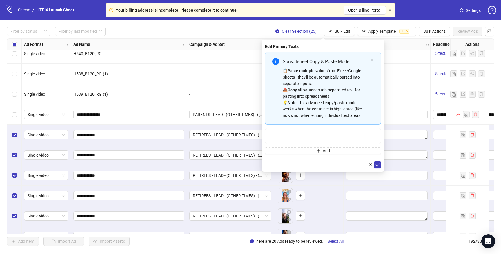
click at [17, 114] on div "Select row 134" at bounding box center [14, 114] width 14 height 20
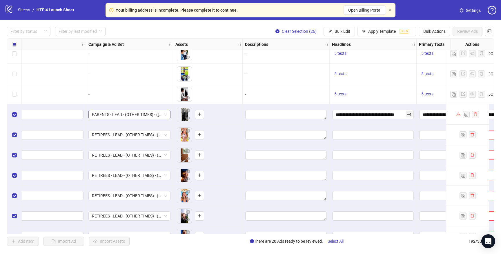
scroll to position [2644, 441]
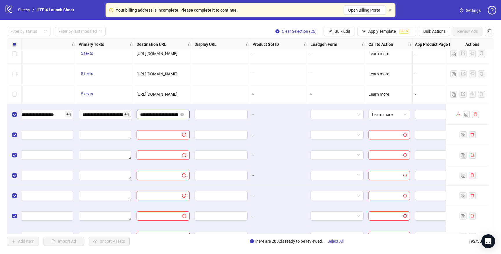
click at [154, 119] on span "**********" at bounding box center [162, 114] width 53 height 9
drag, startPoint x: 154, startPoint y: 116, endPoint x: 202, endPoint y: 116, distance: 47.5
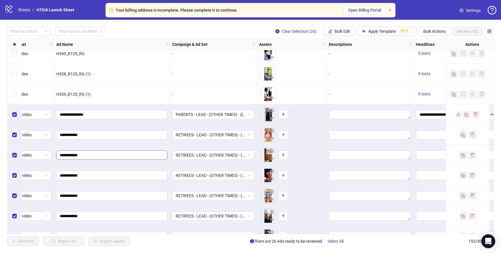
scroll to position [2679, 17]
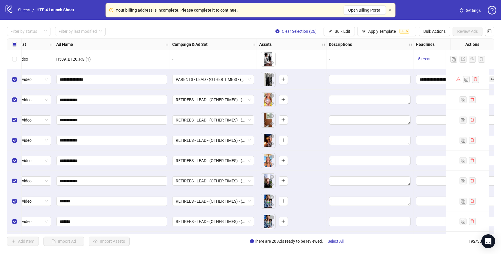
click at [18, 82] on div "Select row 134" at bounding box center [14, 79] width 14 height 20
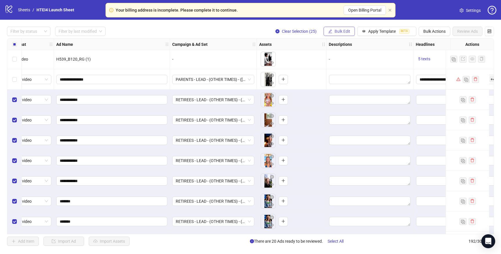
click at [349, 33] on button "Bulk Edit" at bounding box center [338, 31] width 31 height 9
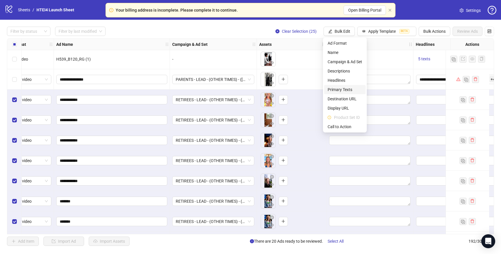
click at [351, 89] on span "Primary Texts" at bounding box center [344, 89] width 34 height 6
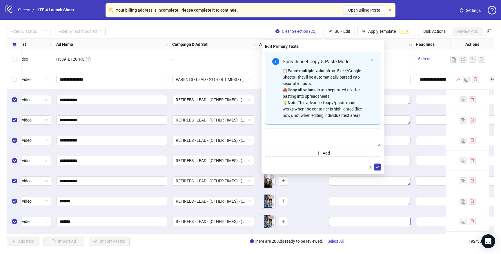
drag, startPoint x: 380, startPoint y: 142, endPoint x: 394, endPoint y: 220, distance: 78.8
click at [394, 220] on body "**********" at bounding box center [250, 127] width 501 height 254
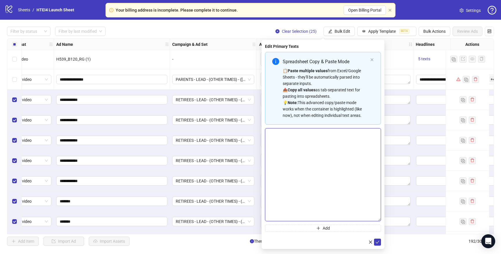
click at [318, 169] on textarea "Multi-text input container - paste or copy values" at bounding box center [323, 174] width 116 height 93
paste textarea "**********"
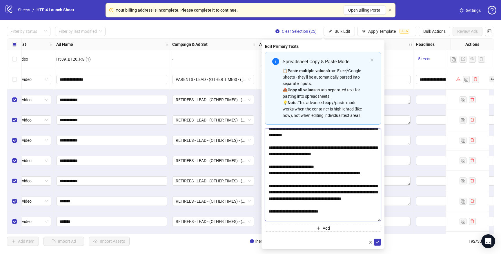
scroll to position [0, 0]
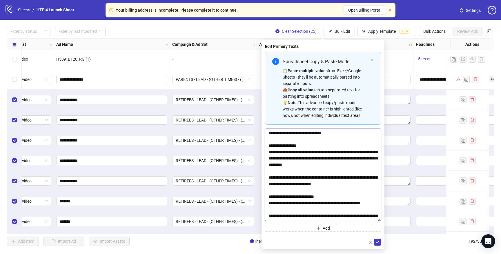
drag, startPoint x: 268, startPoint y: 153, endPoint x: 264, endPoint y: 119, distance: 33.9
click at [264, 119] on div "Edit Primary Texts Spreadsheet Copy & Paste Mode 📋 Paste multiple values from E…" at bounding box center [322, 144] width 123 height 209
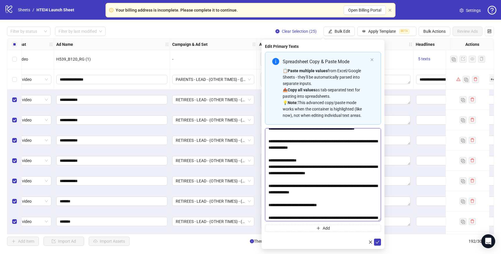
scroll to position [300, 0]
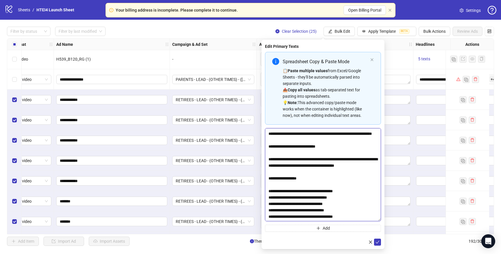
drag, startPoint x: 324, startPoint y: 152, endPoint x: 346, endPoint y: 240, distance: 90.2
click at [346, 240] on form "Spreadsheet Copy & Paste Mode 📋 Paste multiple values from Excel/Google Sheets …" at bounding box center [323, 149] width 116 height 194
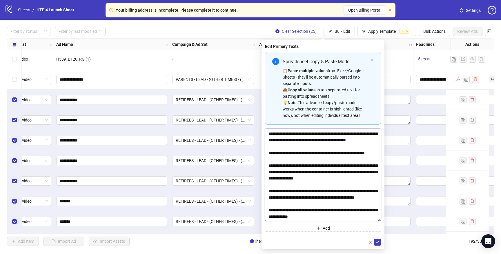
scroll to position [229, 0]
type textarea "**********"
click at [329, 227] on span "Add" at bounding box center [326, 228] width 7 height 5
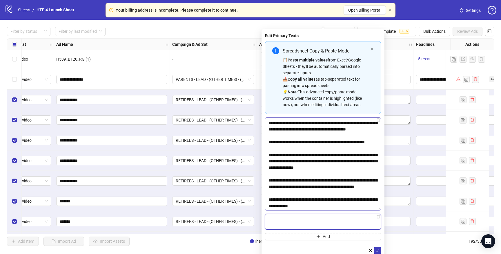
scroll to position [14, 0]
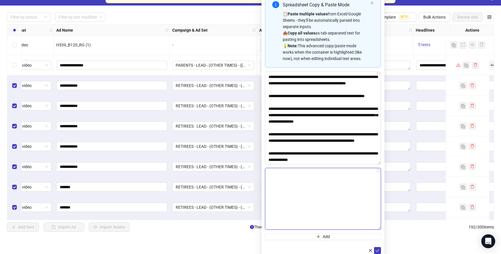
drag, startPoint x: 379, startPoint y: 223, endPoint x: 384, endPoint y: 274, distance: 51.2
click at [384, 240] on html "**********" at bounding box center [250, 113] width 501 height 254
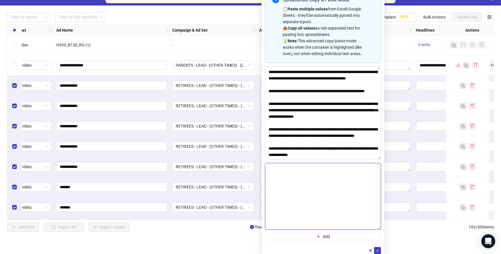
paste textarea "**********"
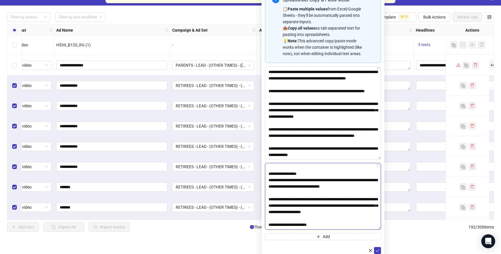
scroll to position [0, 0]
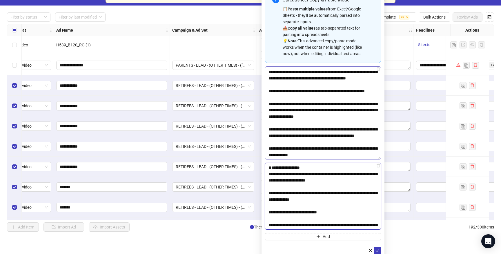
drag, startPoint x: 268, startPoint y: 186, endPoint x: 270, endPoint y: 150, distance: 36.0
click at [269, 151] on div "Spreadsheet Copy & Paste Mode 📋 Paste multiple values from Excel/Google Sheets …" at bounding box center [323, 115] width 116 height 250
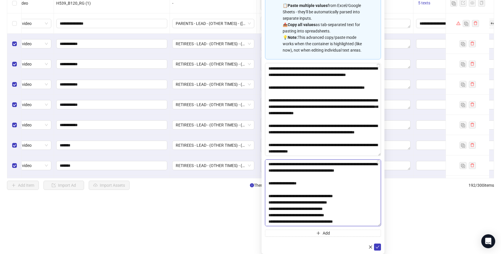
scroll to position [65, 0]
drag, startPoint x: 316, startPoint y: 170, endPoint x: 344, endPoint y: 277, distance: 110.6
click at [344, 198] on html "**********" at bounding box center [250, 71] width 501 height 254
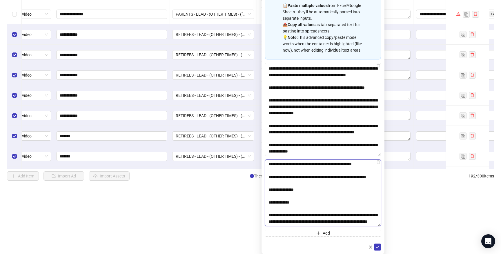
scroll to position [115, 0]
type textarea "**********"
click at [320, 237] on form "Spreadsheet Copy & Paste Mode 📋 Paste multiple values from Excel/Google Sheets …" at bounding box center [323, 119] width 116 height 264
click at [320, 235] on button "Add" at bounding box center [323, 233] width 116 height 7
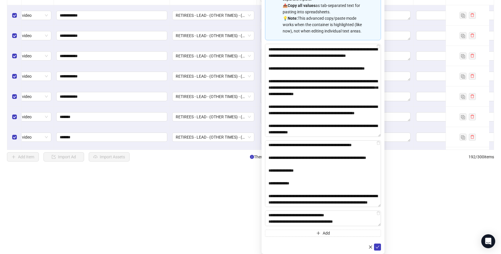
scroll to position [470, 0]
drag, startPoint x: 378, startPoint y: 224, endPoint x: 391, endPoint y: 277, distance: 54.6
click at [391, 170] on html "**********" at bounding box center [250, 43] width 501 height 254
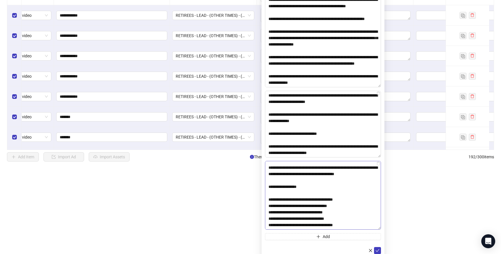
scroll to position [0, 0]
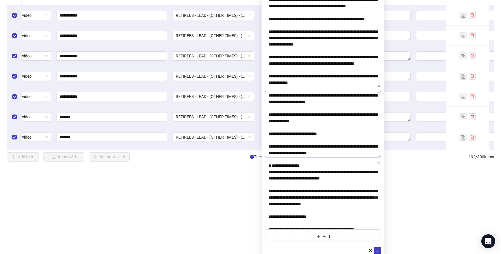
drag, startPoint x: 266, startPoint y: 186, endPoint x: 266, endPoint y: 133, distance: 53.3
click at [265, 135] on div "Spreadsheet Copy & Paste Mode 📋 Paste multiple values from Excel/Google Sheets …" at bounding box center [323, 79] width 116 height 322
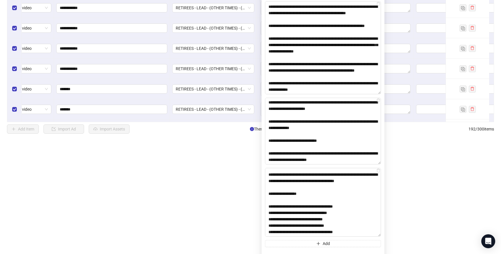
scroll to position [137, 0]
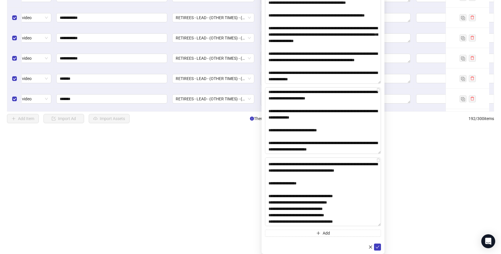
drag, startPoint x: 332, startPoint y: 196, endPoint x: 354, endPoint y: 277, distance: 84.5
click at [354, 131] on html "**********" at bounding box center [250, 4] width 501 height 254
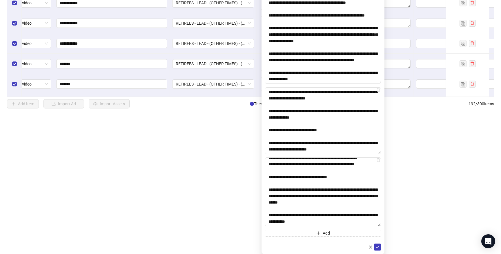
scroll to position [81, 0]
type textarea "**********"
click at [331, 236] on button "Add" at bounding box center [323, 233] width 116 height 7
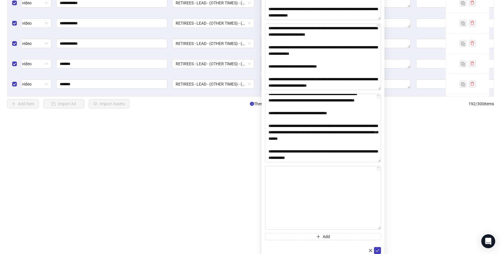
drag, startPoint x: 379, startPoint y: 228, endPoint x: 381, endPoint y: 277, distance: 49.3
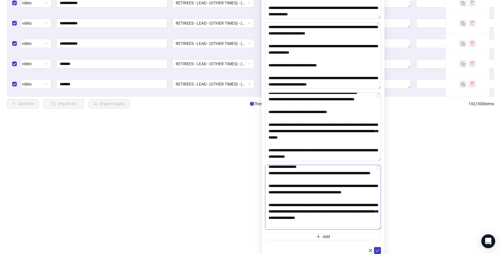
scroll to position [0, 0]
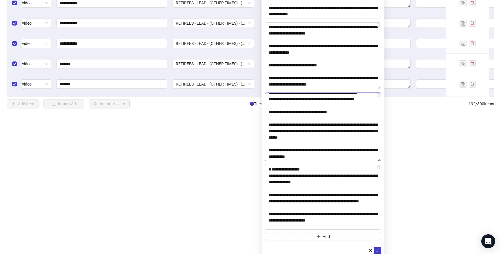
drag, startPoint x: 266, startPoint y: 189, endPoint x: 265, endPoint y: 156, distance: 33.0
click at [265, 156] on div "Spreadsheet Copy & Paste Mode 📋 Paste multiple values from Excel/Google Sheets …" at bounding box center [323, 45] width 116 height 390
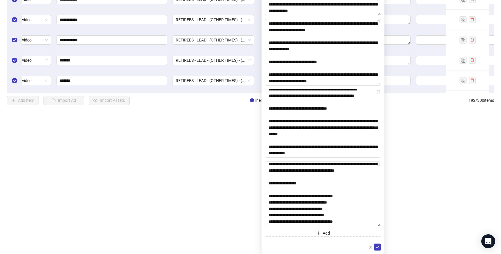
scroll to position [295, 0]
drag, startPoint x: 323, startPoint y: 205, endPoint x: 339, endPoint y: 255, distance: 52.5
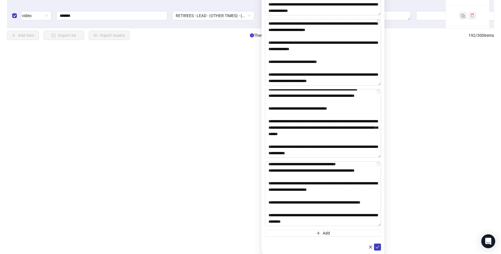
scroll to position [72, 0]
type textarea "**********"
click at [333, 236] on button "Add" at bounding box center [323, 233] width 116 height 7
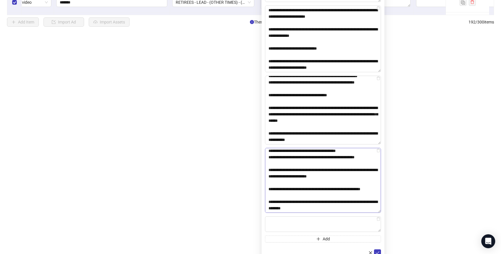
scroll to position [225, 0]
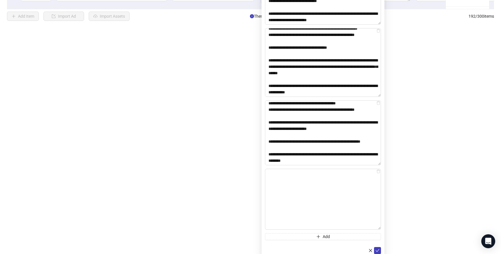
drag, startPoint x: 378, startPoint y: 224, endPoint x: 381, endPoint y: 270, distance: 45.9
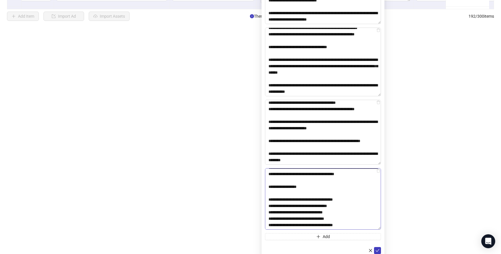
scroll to position [0, 0]
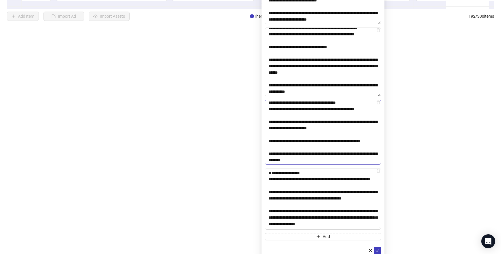
drag, startPoint x: 267, startPoint y: 193, endPoint x: 267, endPoint y: 140, distance: 53.0
click at [267, 140] on div "Spreadsheet Copy & Paste Mode 📋 Paste multiple values from Excel/Google Sheets …" at bounding box center [323, 12] width 116 height 455
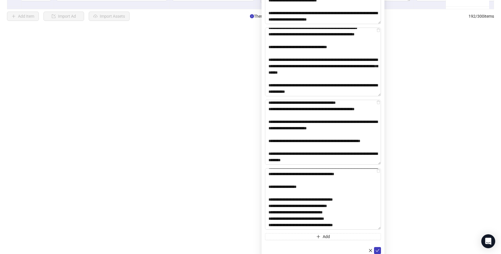
drag, startPoint x: 293, startPoint y: 186, endPoint x: 315, endPoint y: 244, distance: 62.2
click at [315, 244] on form "Spreadsheet Copy & Paste Mode 📋 Paste multiple values from Excel/Google Sheets …" at bounding box center [323, 19] width 116 height 469
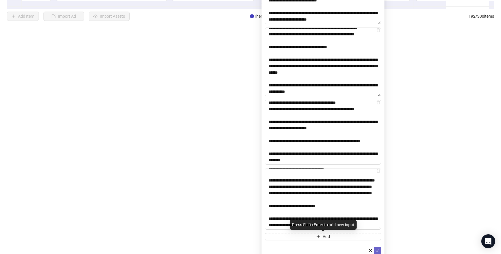
type textarea "**********"
click at [379, 252] on span "submit" at bounding box center [377, 250] width 4 height 5
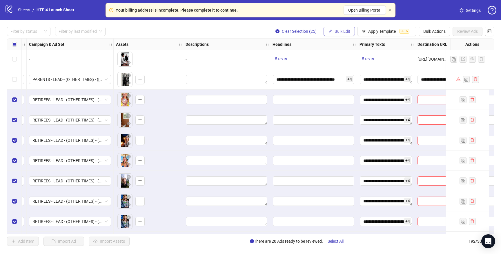
click at [338, 33] on span "Bulk Edit" at bounding box center [342, 31] width 16 height 5
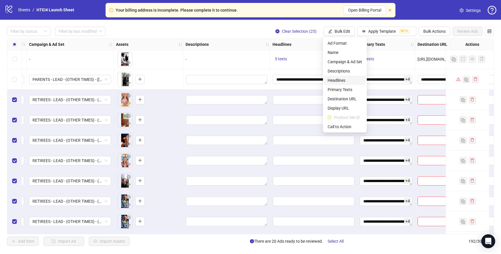
click at [340, 79] on span "Headlines" at bounding box center [344, 80] width 34 height 6
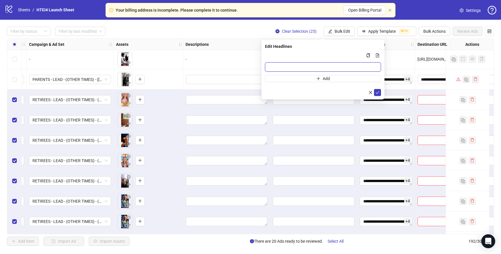
click at [279, 69] on input "Multi-input container - paste or copy values" at bounding box center [323, 66] width 116 height 9
paste input "**********"
type input "**********"
click at [280, 75] on div "**********" at bounding box center [323, 67] width 116 height 30
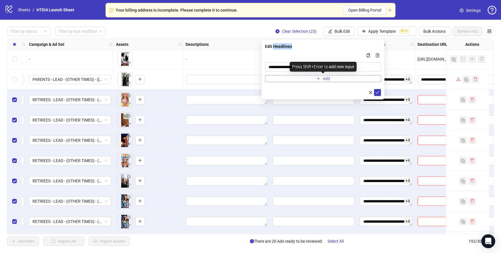
click at [280, 76] on button "Add" at bounding box center [323, 78] width 116 height 7
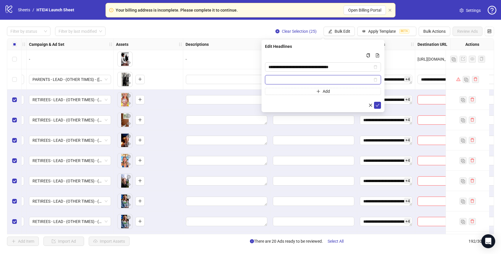
click at [289, 79] on input "Multi-input container - paste or copy values" at bounding box center [320, 80] width 104 height 6
paste input "**********"
type input "**********"
click at [281, 89] on button "Add" at bounding box center [323, 91] width 116 height 7
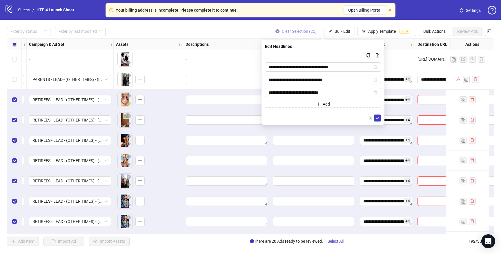
type input "**********"
click at [279, 102] on button "Add" at bounding box center [323, 104] width 116 height 7
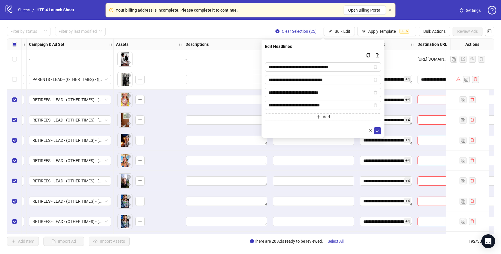
type input "**********"
click at [294, 117] on button "Add" at bounding box center [323, 116] width 116 height 7
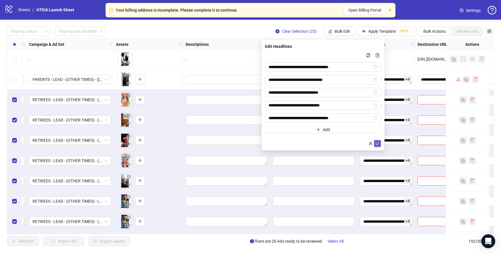
type input "**********"
click at [376, 145] on span "submit" at bounding box center [377, 143] width 4 height 5
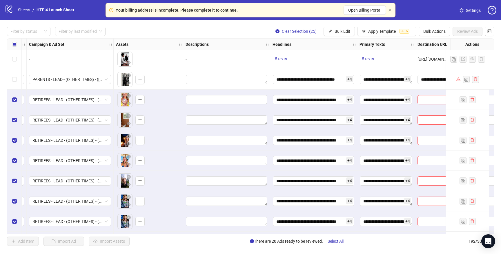
scroll to position [2679, 193]
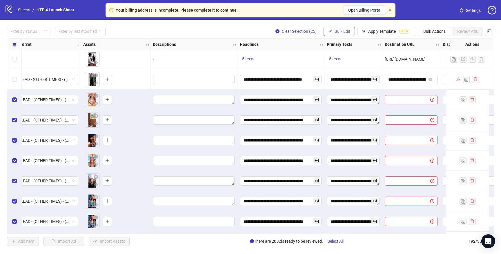
click at [349, 30] on button "Bulk Edit" at bounding box center [338, 31] width 31 height 9
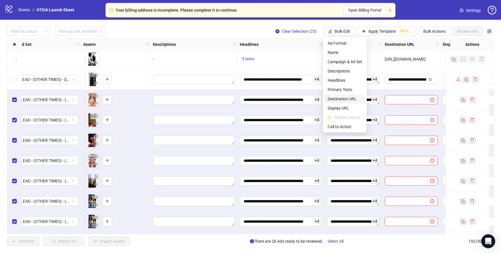
click at [346, 100] on span "Destination URL" at bounding box center [344, 99] width 34 height 6
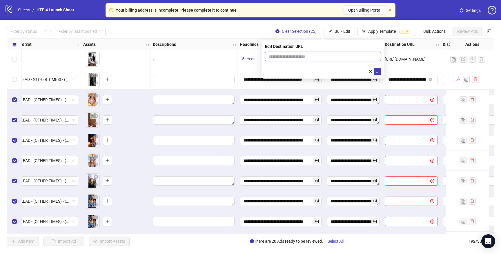
click at [343, 57] on input "text" at bounding box center [320, 56] width 104 height 6
paste input "**********"
type input "**********"
click at [379, 72] on icon "check" at bounding box center [377, 72] width 4 height 4
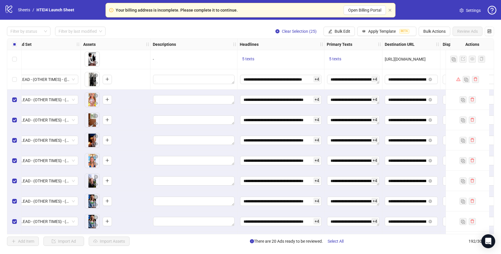
scroll to position [2679, 453]
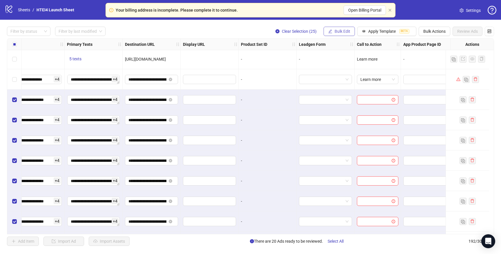
click at [347, 33] on span "Bulk Edit" at bounding box center [342, 31] width 16 height 5
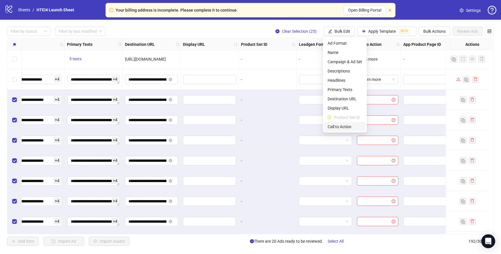
click at [347, 124] on span "Call to Action" at bounding box center [344, 126] width 34 height 6
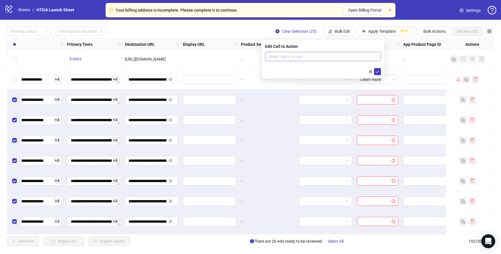
click at [363, 56] on input "search" at bounding box center [320, 56] width 104 height 9
type input "****"
click at [349, 71] on div "Learn more" at bounding box center [323, 68] width 107 height 6
click at [378, 70] on icon "check" at bounding box center [378, 71] width 4 height 3
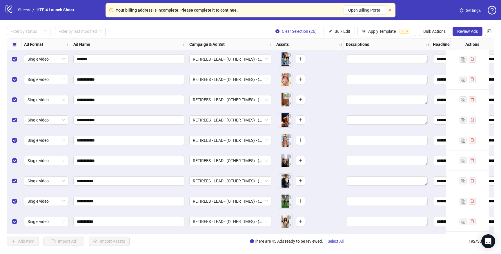
scroll to position [2823, 0]
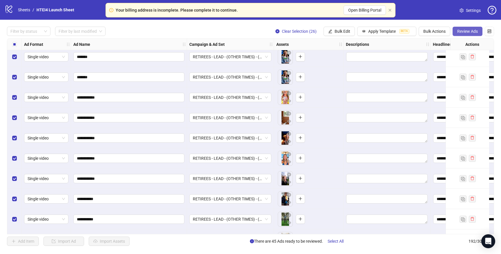
click at [463, 33] on span "Review Ads" at bounding box center [467, 31] width 21 height 5
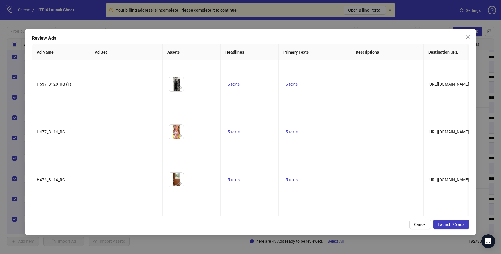
click at [450, 225] on button "Launch 26 ads" at bounding box center [451, 224] width 36 height 9
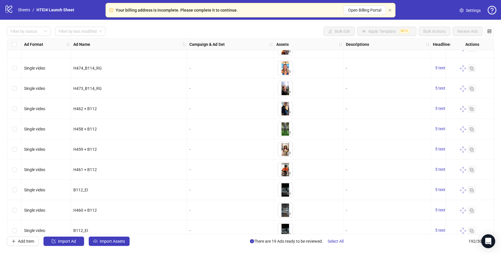
scroll to position [2801, 0]
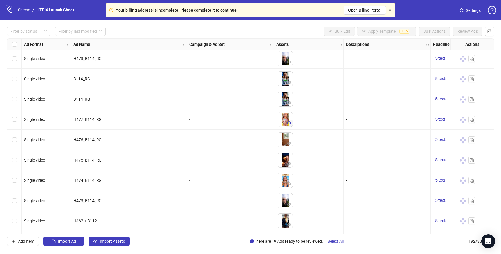
click at [291, 122] on icon "eye" at bounding box center [289, 123] width 4 height 4
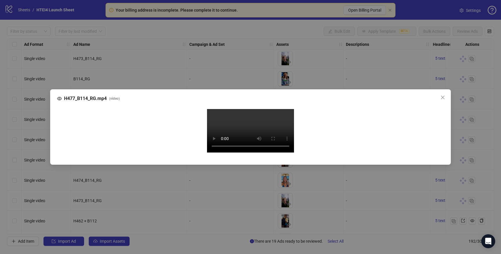
click at [210, 136] on video "Your browser does not support the video tag." at bounding box center [250, 130] width 87 height 43
click at [45, 75] on div "H477_B114_RG.mp4 ( video ) Your browser does not support the video tag." at bounding box center [250, 127] width 501 height 254
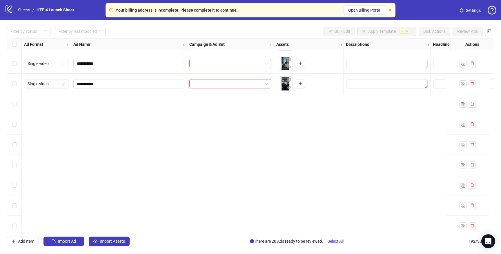
scroll to position [3122, 0]
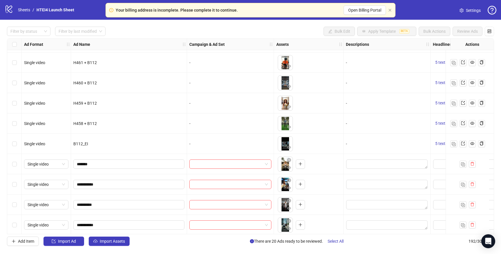
click at [19, 161] on div "Select row 160" at bounding box center [14, 164] width 14 height 20
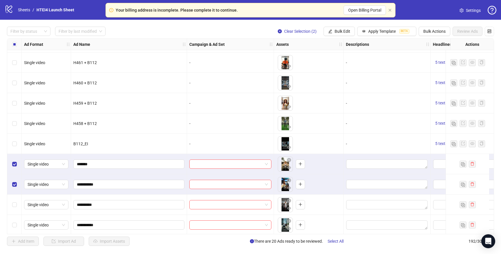
click at [14, 197] on div "Select row 162" at bounding box center [14, 204] width 14 height 20
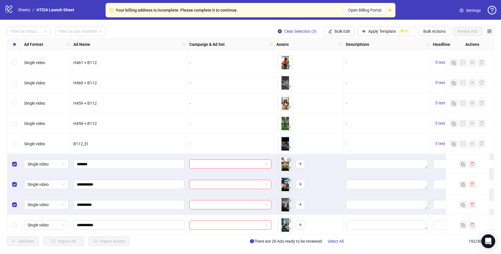
drag, startPoint x: 14, startPoint y: 211, endPoint x: 16, endPoint y: 197, distance: 14.2
click at [15, 201] on div "Select row 162" at bounding box center [14, 204] width 14 height 20
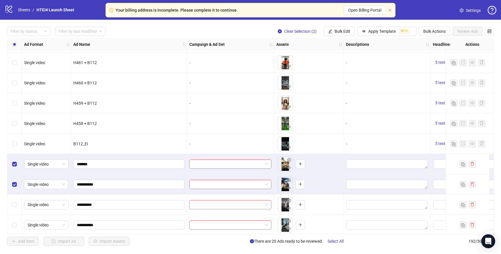
click at [17, 199] on div "Select row 162" at bounding box center [14, 204] width 14 height 20
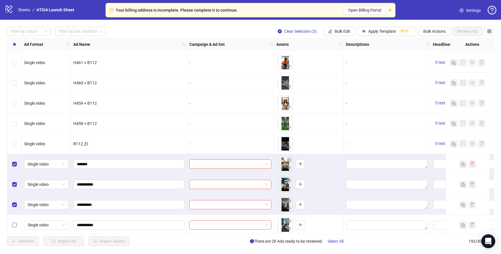
scroll to position [3169, 0]
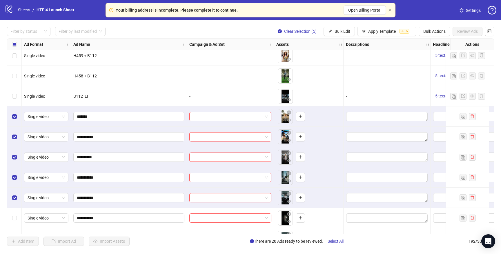
click at [13, 208] on div "Select row 165" at bounding box center [14, 218] width 14 height 20
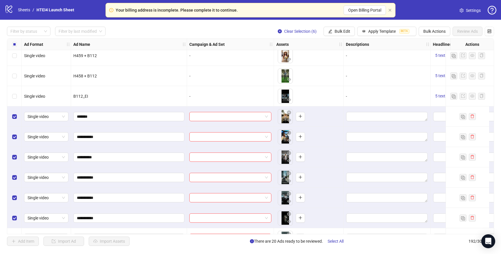
scroll to position [3218, 0]
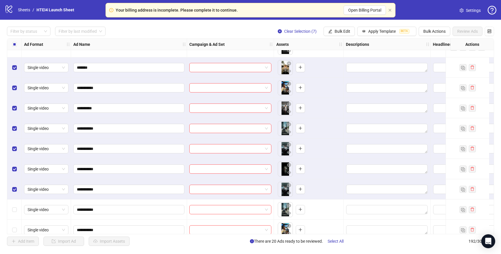
click at [13, 205] on div "Select row 167" at bounding box center [14, 209] width 14 height 20
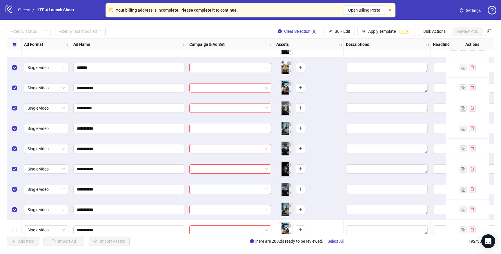
click at [17, 224] on div "Select row 168" at bounding box center [14, 230] width 14 height 20
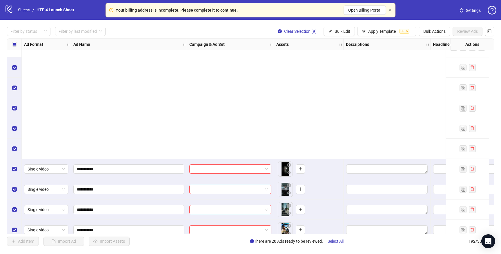
scroll to position [3369, 0]
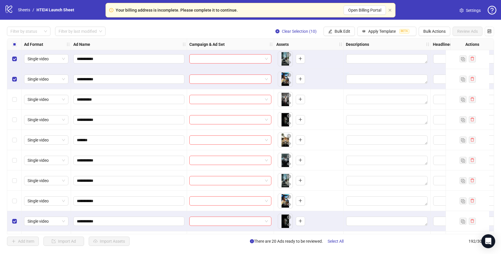
click at [15, 195] on div "Select row 174" at bounding box center [14, 201] width 14 height 20
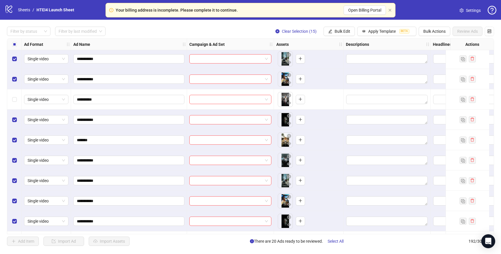
click at [15, 105] on div "Select row 169" at bounding box center [14, 99] width 14 height 20
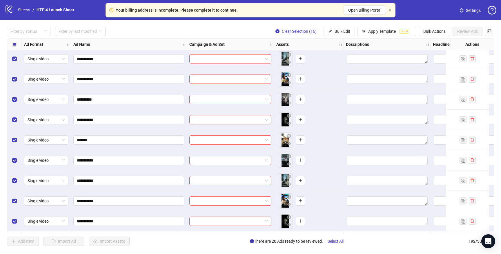
scroll to position [3480, 0]
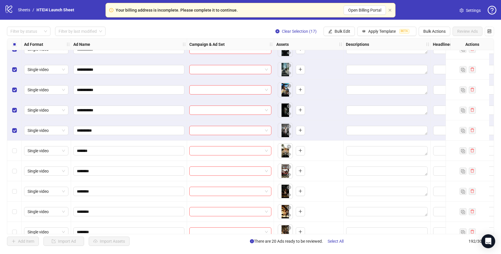
click at [10, 148] on div "Select row 177" at bounding box center [14, 151] width 14 height 20
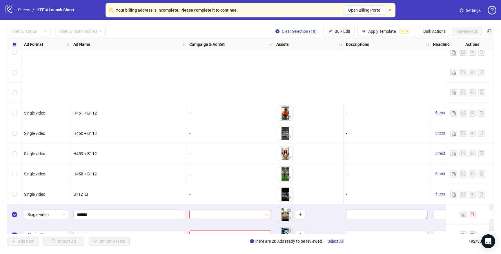
scroll to position [3173, 0]
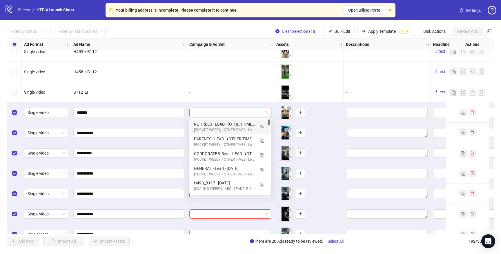
click at [236, 108] on input "search" at bounding box center [228, 112] width 70 height 9
click at [263, 125] on img "button" at bounding box center [262, 126] width 4 height 4
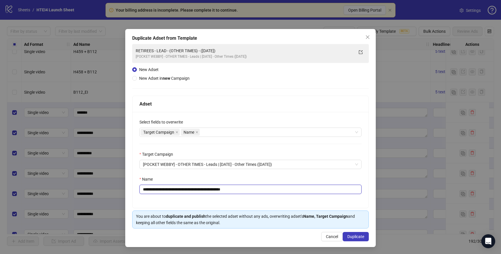
click at [159, 190] on input "**********" at bounding box center [250, 189] width 222 height 9
drag, startPoint x: 161, startPoint y: 190, endPoint x: 136, endPoint y: 190, distance: 24.9
click at [136, 190] on div "**********" at bounding box center [250, 160] width 236 height 96
type input "**********"
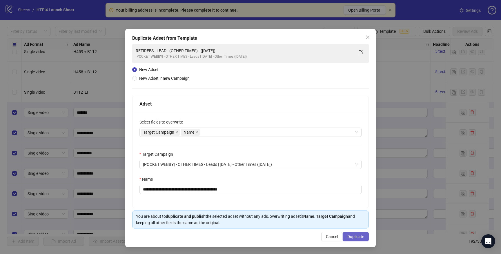
click at [352, 237] on span "Duplicate" at bounding box center [355, 236] width 17 height 5
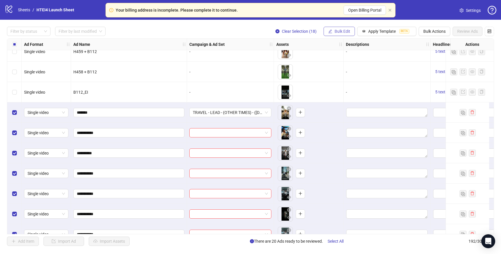
click at [338, 33] on span "Bulk Edit" at bounding box center [342, 31] width 16 height 5
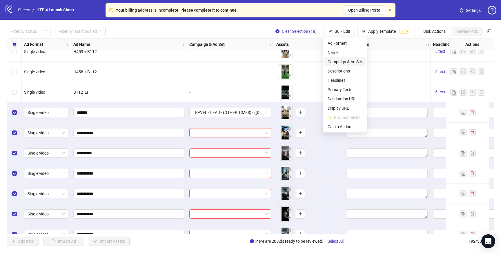
click at [340, 64] on span "Campaign & Ad Set" at bounding box center [344, 62] width 34 height 6
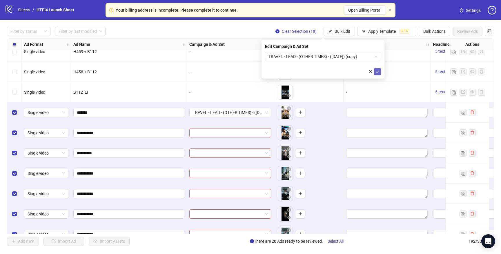
click at [377, 72] on icon "check" at bounding box center [378, 71] width 4 height 3
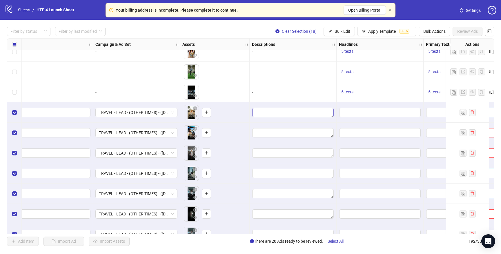
scroll to position [3173, 194]
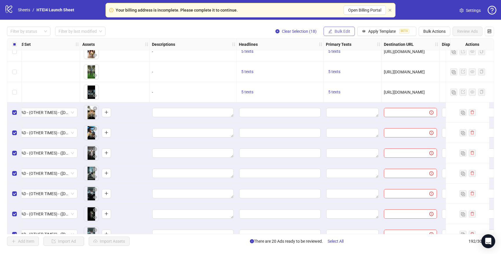
click at [336, 32] on span "Bulk Edit" at bounding box center [342, 31] width 16 height 5
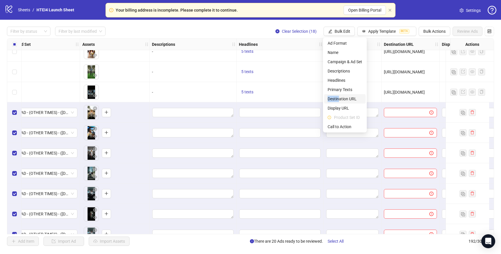
drag, startPoint x: 339, startPoint y: 93, endPoint x: 341, endPoint y: 96, distance: 3.4
click at [339, 96] on ul "Ad Format Name Campaign & Ad Set Descriptions Headlines Primary Texts Destinati…" at bounding box center [345, 84] width 44 height 95
click at [342, 97] on span "Destination URL" at bounding box center [344, 99] width 34 height 6
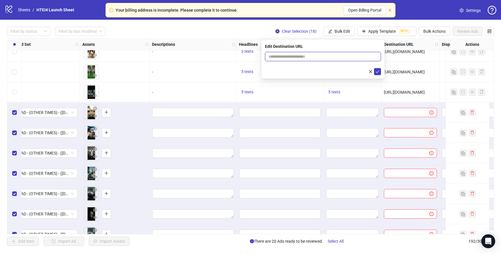
click at [336, 57] on input "text" at bounding box center [320, 56] width 104 height 6
paste input "**********"
type input "**********"
click at [378, 68] on button "submit" at bounding box center [377, 71] width 7 height 7
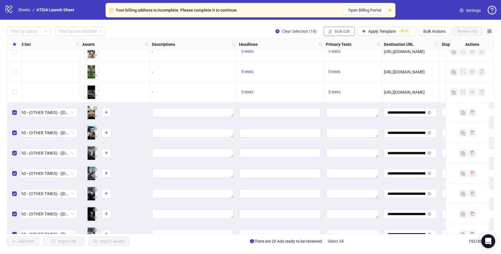
click at [338, 35] on button "Bulk Edit" at bounding box center [338, 31] width 31 height 9
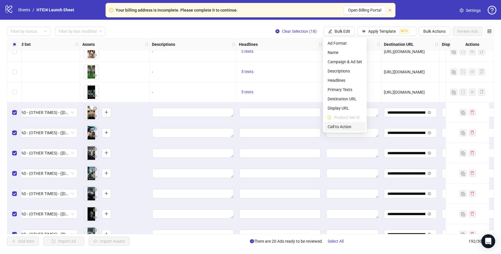
click at [346, 124] on span "Call to Action" at bounding box center [344, 126] width 34 height 6
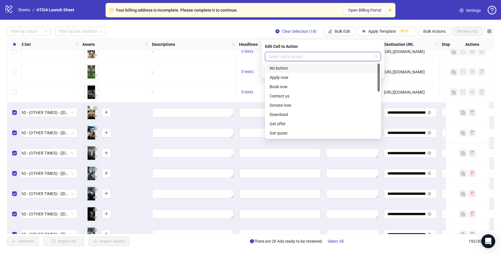
click at [354, 56] on input "search" at bounding box center [320, 56] width 104 height 9
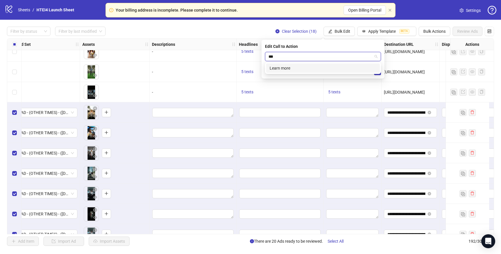
type input "****"
click at [341, 67] on div "Learn more" at bounding box center [323, 68] width 107 height 6
click at [377, 72] on icon "check" at bounding box center [378, 71] width 4 height 3
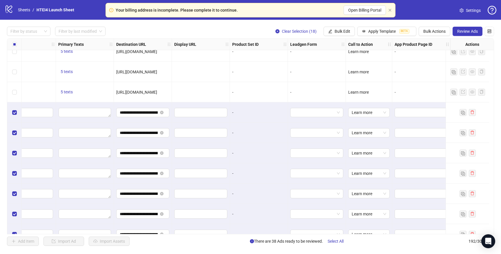
scroll to position [3173, 173]
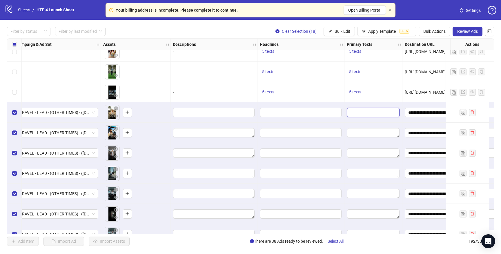
click at [369, 113] on textarea "Edit values" at bounding box center [373, 112] width 52 height 9
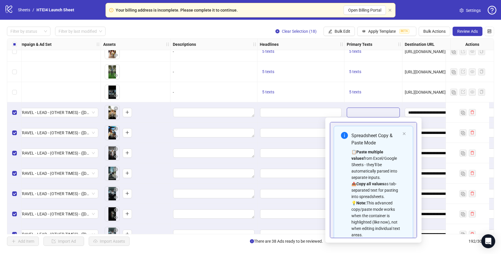
scroll to position [39, 0]
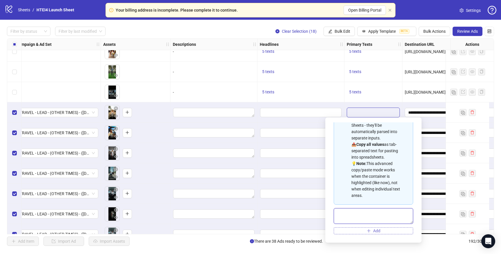
drag, startPoint x: 410, startPoint y: 223, endPoint x: 410, endPoint y: 233, distance: 9.6
click at [410, 234] on div "Spreadsheet Copy & Paste Mode 📋 Paste multiple values from Excel/Google Sheets …" at bounding box center [373, 160] width 79 height 148
drag, startPoint x: 410, startPoint y: 223, endPoint x: 424, endPoint y: 277, distance: 56.2
click at [424, 254] on html "Your billing address is incomplete. Please complete it to continue. Open Billin…" at bounding box center [250, 127] width 501 height 254
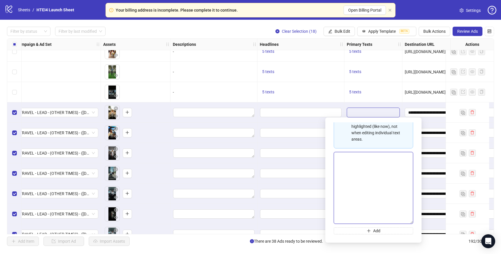
paste textarea "**********"
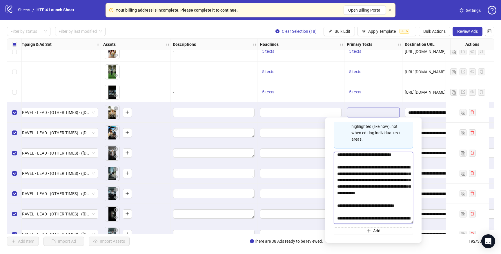
scroll to position [0, 0]
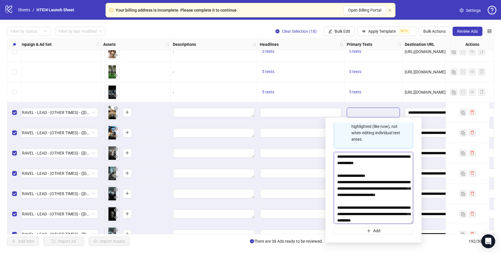
drag, startPoint x: 338, startPoint y: 181, endPoint x: 336, endPoint y: 138, distance: 43.2
click at [336, 138] on div "Spreadsheet Copy & Paste Mode 📋 Paste multiple values from Excel/Google Sheets …" at bounding box center [373, 132] width 79 height 204
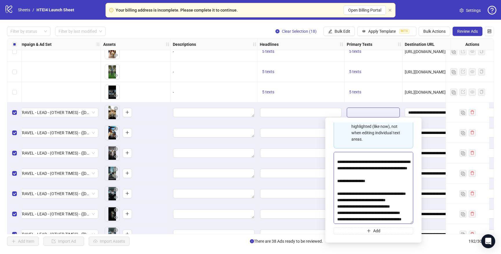
drag, startPoint x: 365, startPoint y: 156, endPoint x: 377, endPoint y: 267, distance: 111.3
click at [377, 254] on html "Your billing address is incomplete. Please complete it to continue. Open Billin…" at bounding box center [250, 127] width 501 height 254
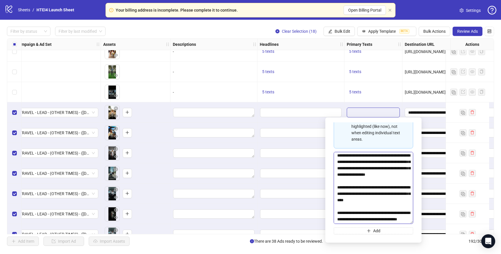
scroll to position [320, 0]
type textarea "**********"
click at [369, 230] on icon "plus" at bounding box center [369, 231] width 4 height 4
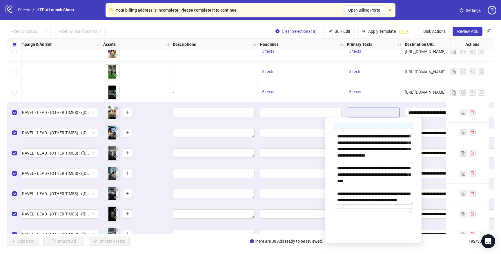
drag, startPoint x: 411, startPoint y: 222, endPoint x: 417, endPoint y: 277, distance: 55.5
click at [417, 254] on html "Your billing address is incomplete. Please complete it to continue. Open Billin…" at bounding box center [250, 127] width 501 height 254
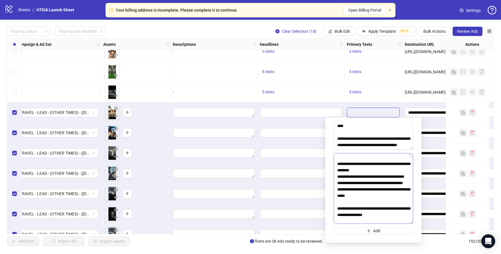
scroll to position [0, 0]
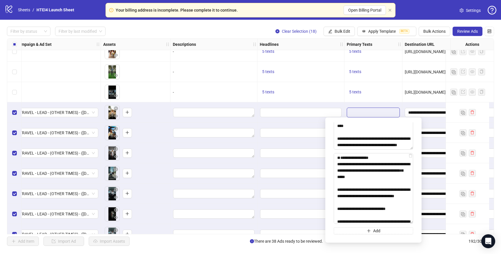
drag, startPoint x: 338, startPoint y: 178, endPoint x: 327, endPoint y: 125, distance: 53.9
click at [327, 125] on div "Spreadsheet Copy & Paste Mode 📋 Paste multiple values from Excel/Google Sheets …" at bounding box center [373, 179] width 96 height 125
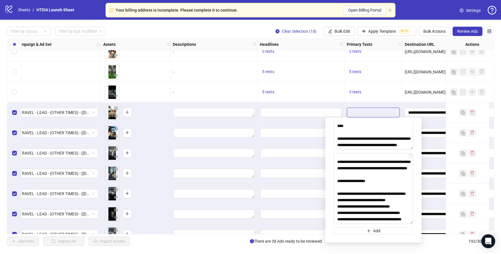
drag, startPoint x: 382, startPoint y: 207, endPoint x: 398, endPoint y: 252, distance: 48.3
click at [398, 252] on body "Your billing address is incomplete. Please complete it to continue. Open Billin…" at bounding box center [250, 127] width 501 height 254
type textarea "**********"
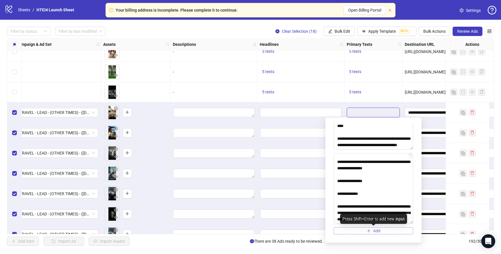
click at [376, 230] on span "Add" at bounding box center [376, 230] width 7 height 5
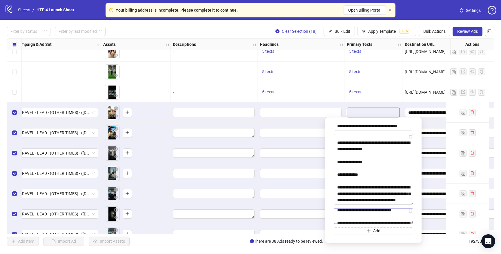
scroll to position [0, 0]
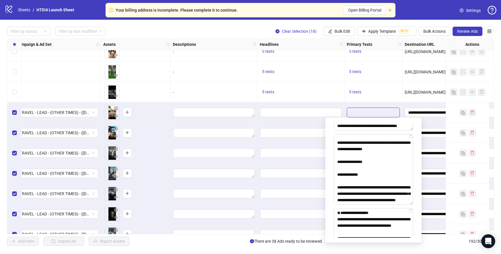
drag, startPoint x: 411, startPoint y: 223, endPoint x: 419, endPoint y: 277, distance: 55.1
click at [419, 254] on html "Your billing address is incomplete. Please complete it to continue. Open Billin…" at bounding box center [250, 127] width 501 height 254
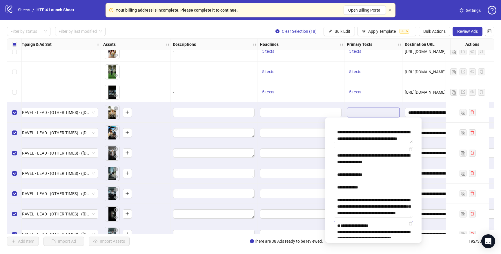
scroll to position [187, 0]
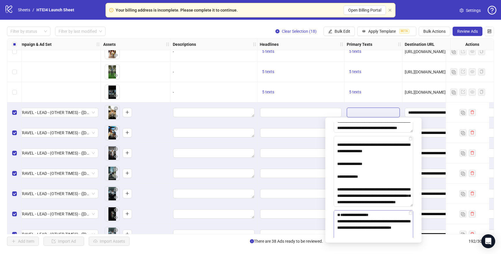
drag, startPoint x: 338, startPoint y: 235, endPoint x: 336, endPoint y: 230, distance: 5.8
click at [336, 230] on textarea "Multi-text input container - paste or copy values" at bounding box center [373, 245] width 79 height 70
click at [336, 233] on textarea "Multi-text input container - paste or copy values" at bounding box center [373, 245] width 79 height 70
drag, startPoint x: 336, startPoint y: 234, endPoint x: 323, endPoint y: 183, distance: 52.6
click at [323, 183] on body "Your billing address is incomplete. Please complete it to continue. Open Billin…" at bounding box center [250, 127] width 501 height 254
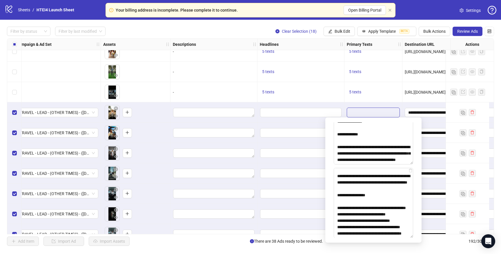
scroll to position [243, 0]
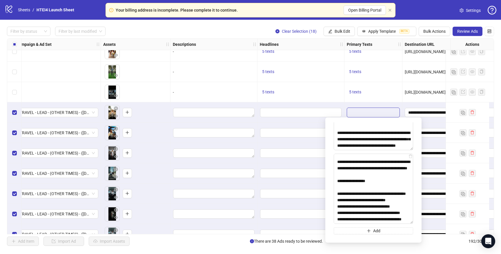
drag, startPoint x: 399, startPoint y: 199, endPoint x: 406, endPoint y: 254, distance: 55.0
click at [406, 254] on body "Your billing address is incomplete. Please complete it to continue. Open Billin…" at bounding box center [250, 127] width 501 height 254
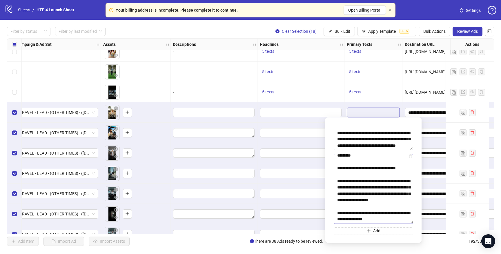
scroll to position [124, 0]
type textarea "**********"
click at [380, 231] on button "Add" at bounding box center [373, 230] width 79 height 7
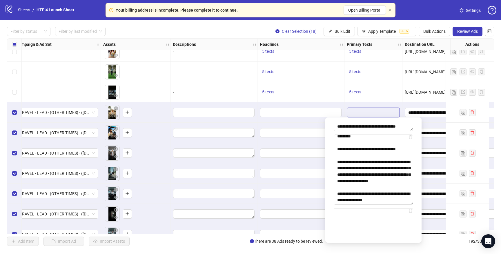
drag, startPoint x: 410, startPoint y: 222, endPoint x: 416, endPoint y: 269, distance: 47.3
click at [416, 254] on html "Your billing address is incomplete. Please complete it to continue. Open Billin…" at bounding box center [250, 127] width 501 height 254
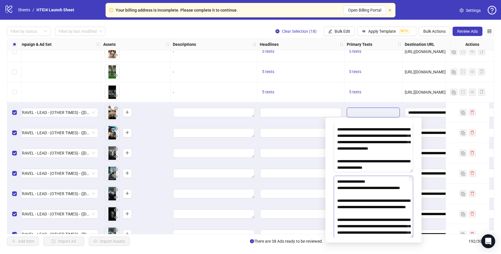
scroll to position [0, 0]
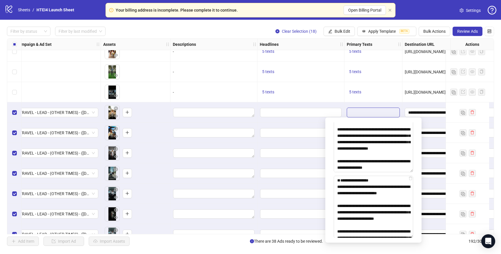
drag, startPoint x: 338, startPoint y: 200, endPoint x: 329, endPoint y: 174, distance: 26.9
click at [329, 174] on div "Spreadsheet Copy & Paste Mode 📋 Paste multiple values from Excel/Google Sheets …" at bounding box center [373, 180] width 89 height 116
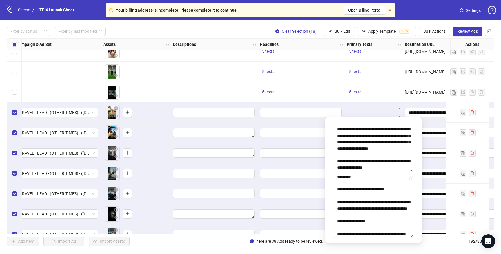
scroll to position [387, 0]
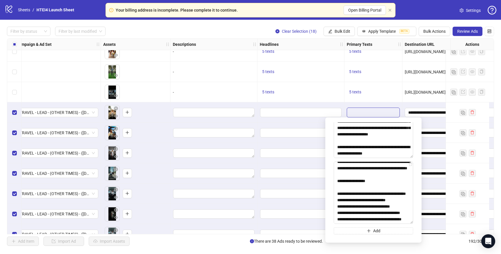
drag, startPoint x: 353, startPoint y: 201, endPoint x: 361, endPoint y: 243, distance: 43.1
click at [361, 243] on body "Your billing address is incomplete. Please complete it to continue. Open Billin…" at bounding box center [250, 127] width 501 height 254
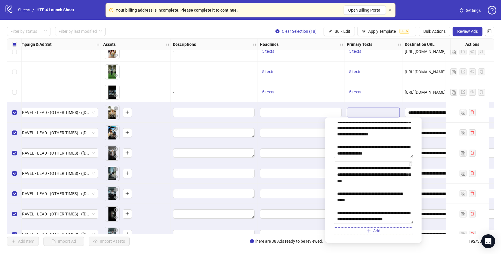
type textarea "**********"
click at [365, 229] on button "Add" at bounding box center [373, 230] width 79 height 7
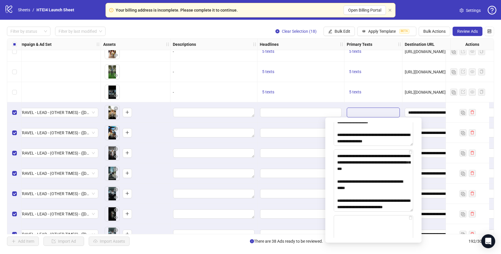
drag, startPoint x: 410, startPoint y: 230, endPoint x: 423, endPoint y: 273, distance: 45.3
click at [423, 254] on html "Your billing address is incomplete. Please complete it to continue. Open Billin…" at bounding box center [250, 127] width 501 height 254
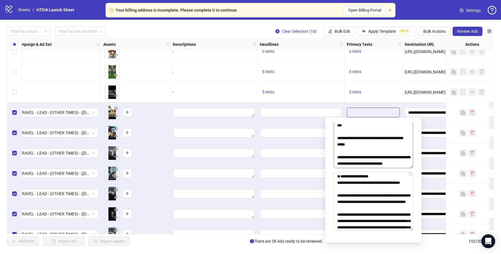
drag, startPoint x: 337, startPoint y: 196, endPoint x: 333, endPoint y: 152, distance: 44.5
click at [333, 152] on div "Spreadsheet Copy & Paste Mode 📋 Paste multiple values from Excel/Google Sheets …" at bounding box center [373, 180] width 87 height 116
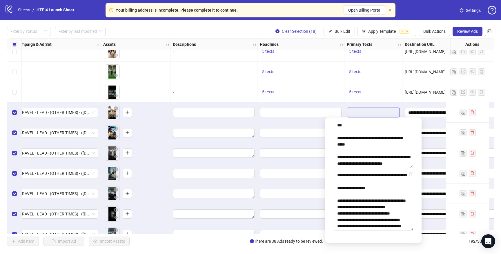
drag, startPoint x: 377, startPoint y: 187, endPoint x: 383, endPoint y: 232, distance: 45.3
click at [383, 233] on div "Spreadsheet Copy & Paste Mode 📋 Paste multiple values from Excel/Google Sheets …" at bounding box center [373, 180] width 87 height 116
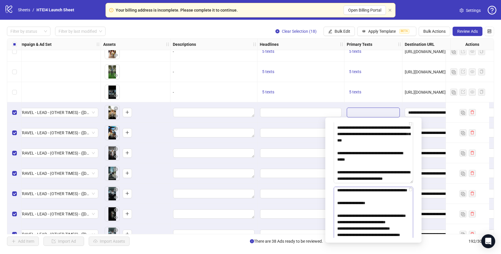
click at [374, 217] on textarea "**********" at bounding box center [373, 216] width 79 height 59
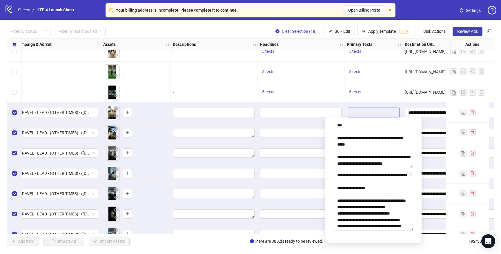
drag, startPoint x: 376, startPoint y: 193, endPoint x: 390, endPoint y: 252, distance: 60.3
click at [390, 252] on body "Your billing address is incomplete. Please complete it to continue. Open Billin…" at bounding box center [250, 127] width 501 height 254
type textarea "**********"
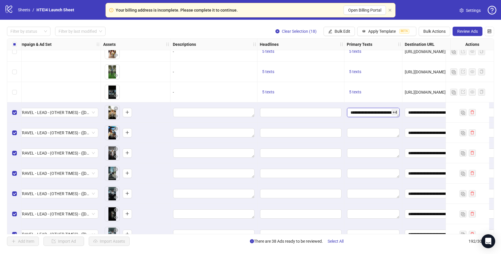
click at [381, 113] on textarea "Edit values" at bounding box center [373, 112] width 52 height 9
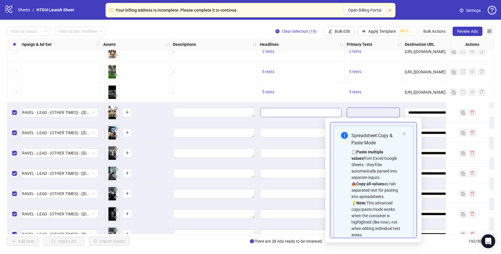
click at [339, 109] on input "Edit values" at bounding box center [300, 112] width 81 height 9
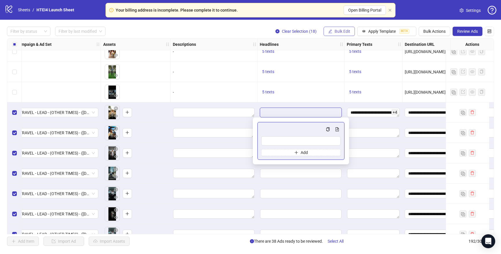
click at [344, 32] on span "Bulk Edit" at bounding box center [342, 31] width 16 height 5
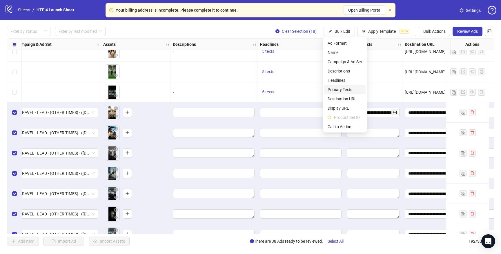
click at [343, 88] on span "Primary Texts" at bounding box center [344, 89] width 34 height 6
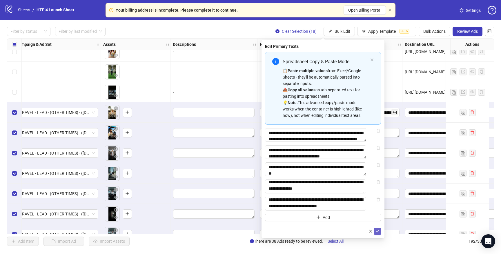
click at [376, 233] on icon "check" at bounding box center [377, 231] width 4 height 4
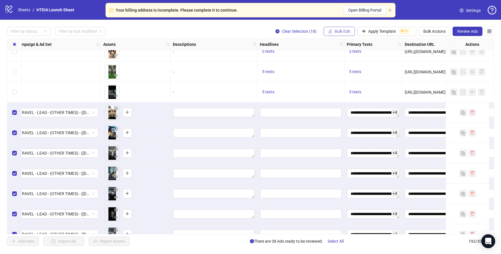
click at [345, 32] on span "Bulk Edit" at bounding box center [342, 31] width 16 height 5
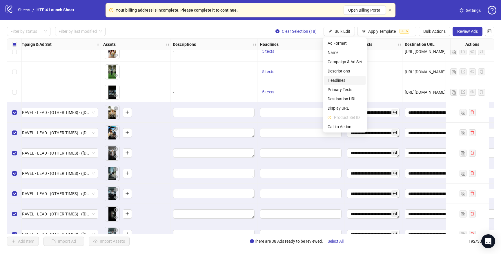
click at [340, 81] on span "Headlines" at bounding box center [344, 80] width 34 height 6
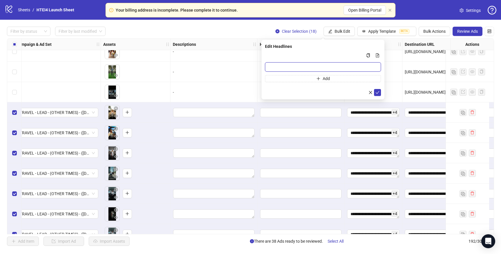
click at [308, 67] on input "Multi-input container - paste or copy values" at bounding box center [323, 66] width 116 height 9
paste input "**********"
type input "**********"
click at [286, 78] on button "Add" at bounding box center [323, 78] width 116 height 7
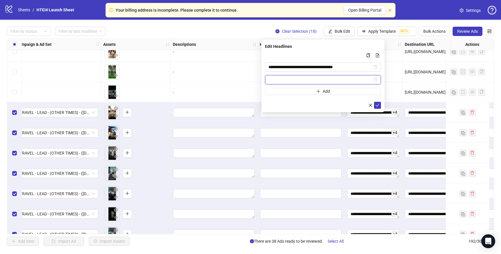
click at [288, 78] on input "Multi-input container - paste or copy values" at bounding box center [320, 80] width 104 height 6
paste input "**********"
type input "**********"
click at [287, 89] on button "Add" at bounding box center [323, 91] width 116 height 7
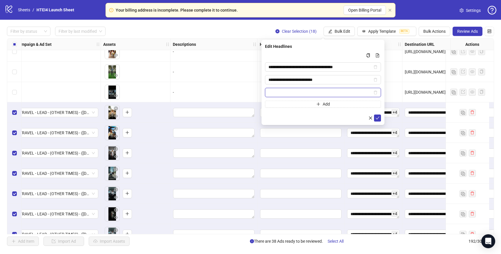
click at [280, 94] on input "Multi-input container - paste or copy values" at bounding box center [320, 92] width 104 height 6
paste input "**********"
type input "**********"
click at [287, 104] on button "Add" at bounding box center [323, 104] width 116 height 7
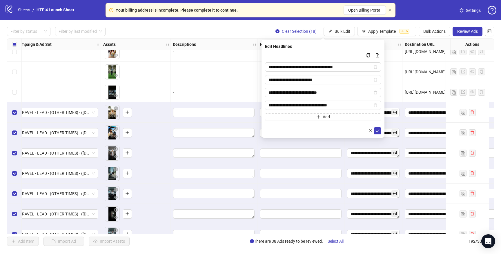
type input "**********"
click at [282, 117] on button "Add" at bounding box center [323, 116] width 116 height 7
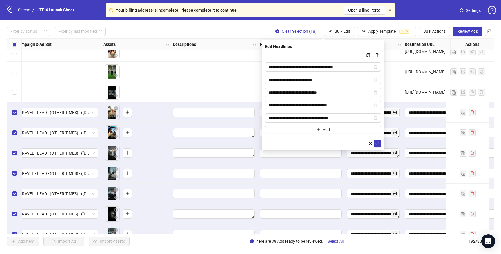
type input "**********"
click at [380, 147] on div "**********" at bounding box center [322, 95] width 123 height 111
click at [378, 143] on icon "check" at bounding box center [378, 143] width 4 height 3
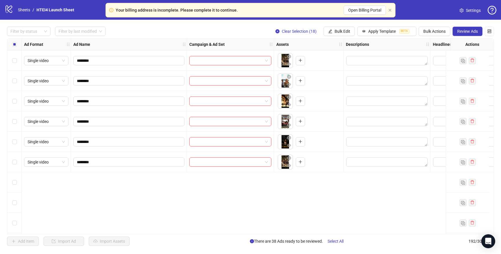
scroll to position [3472, 0]
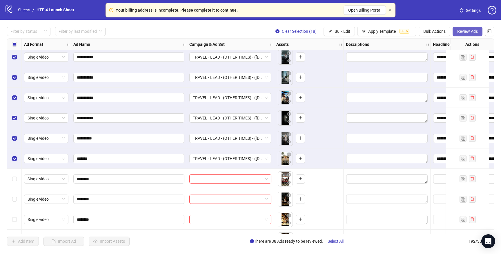
click at [468, 35] on button "Review Ads" at bounding box center [467, 31] width 30 height 9
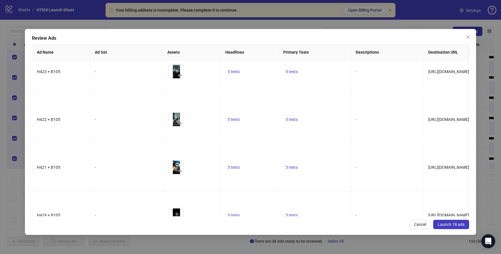
scroll to position [590, 0]
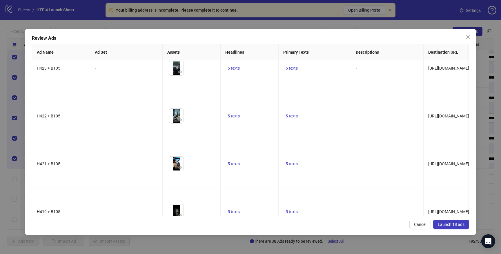
click at [444, 225] on span "Launch 18 ads" at bounding box center [451, 224] width 27 height 5
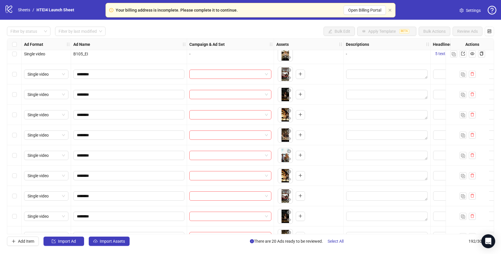
click at [71, 109] on div "********" at bounding box center [129, 115] width 116 height 20
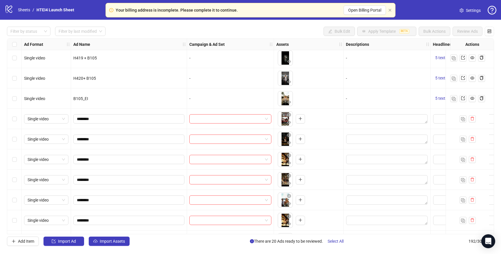
click at [18, 120] on div "Select row 178" at bounding box center [14, 119] width 14 height 20
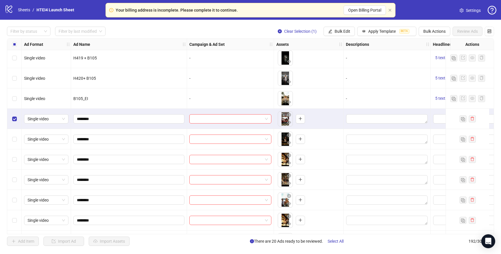
click at [17, 132] on div "Select row 179" at bounding box center [14, 139] width 14 height 20
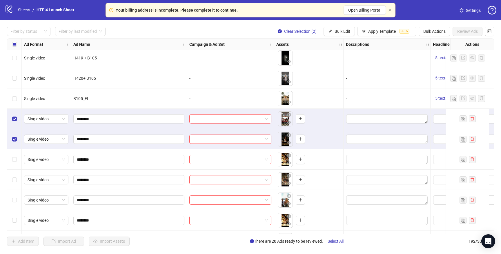
click at [17, 149] on div "Select row 179" at bounding box center [14, 139] width 14 height 20
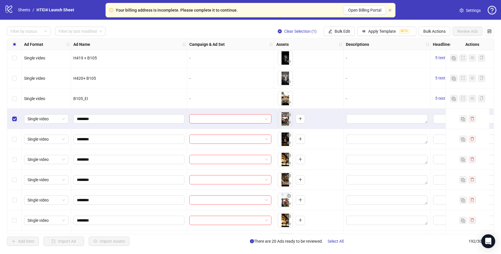
click at [16, 162] on label "Select row 180" at bounding box center [14, 159] width 5 height 6
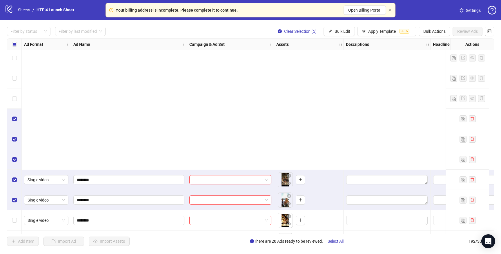
scroll to position [3701, 0]
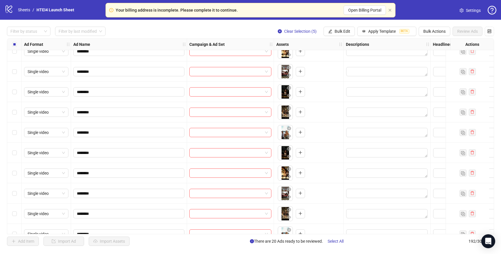
click at [18, 66] on div "Select row 184" at bounding box center [14, 71] width 14 height 20
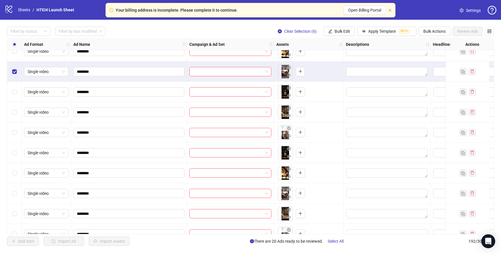
click at [18, 59] on div "Select row 183" at bounding box center [14, 51] width 14 height 20
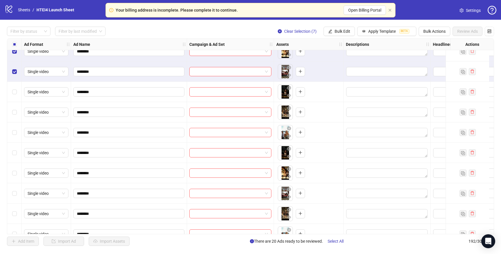
click at [18, 84] on div "Select row 185" at bounding box center [14, 92] width 14 height 20
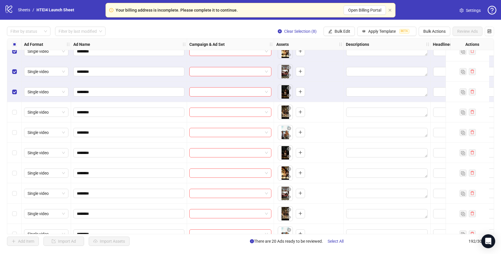
click at [18, 108] on div "Select row 186" at bounding box center [14, 112] width 14 height 20
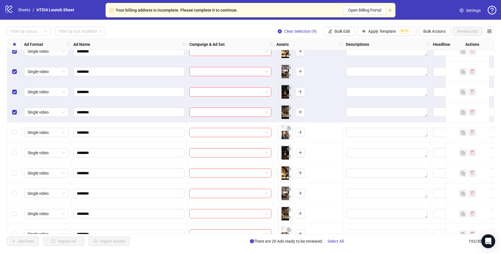
click at [16, 127] on div "Select row 187" at bounding box center [14, 132] width 14 height 20
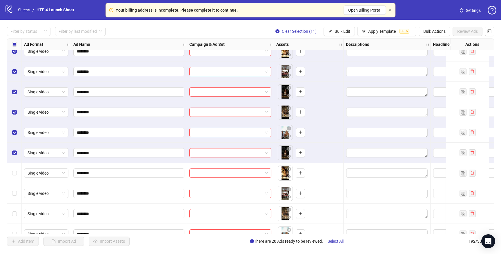
click at [14, 165] on div "Select row 189" at bounding box center [14, 173] width 14 height 20
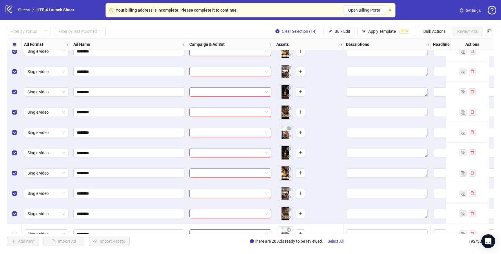
scroll to position [3713, 0]
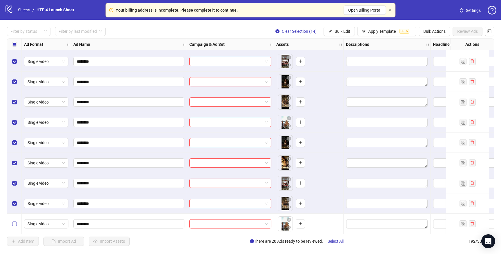
click at [14, 221] on label "Select row 192" at bounding box center [14, 224] width 5 height 6
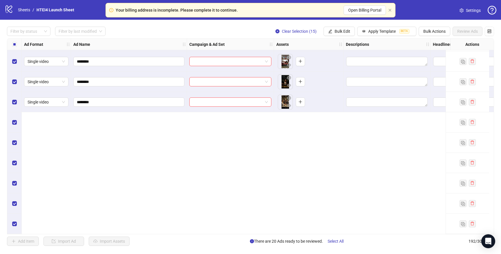
scroll to position [3562, 0]
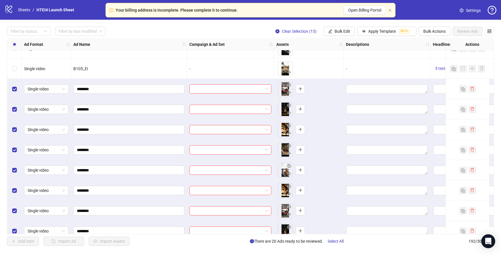
click at [221, 96] on div at bounding box center [230, 89] width 87 height 20
click at [221, 89] on input "search" at bounding box center [228, 89] width 70 height 9
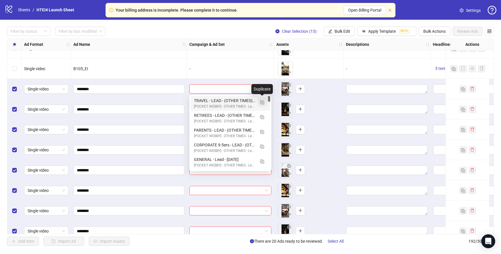
click at [262, 101] on img "button" at bounding box center [262, 102] width 4 height 4
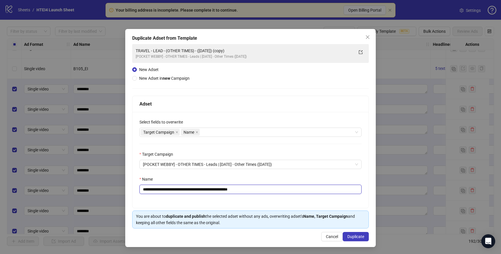
drag, startPoint x: 158, startPoint y: 190, endPoint x: 135, endPoint y: 182, distance: 23.6
click at [135, 182] on div "**********" at bounding box center [250, 160] width 236 height 96
drag, startPoint x: 241, startPoint y: 190, endPoint x: 336, endPoint y: 190, distance: 95.6
click at [332, 190] on input "**********" at bounding box center [250, 189] width 222 height 9
type input "**********"
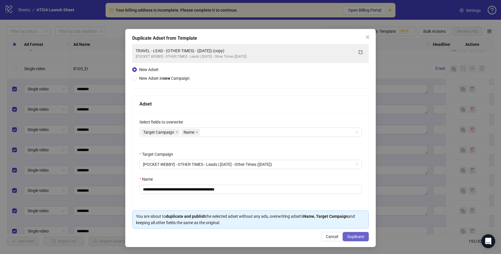
click at [350, 234] on span "Duplicate" at bounding box center [355, 236] width 17 height 5
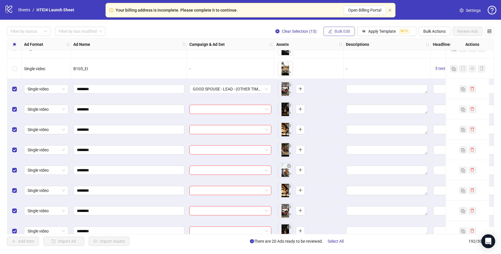
click at [340, 29] on button "Bulk Edit" at bounding box center [338, 31] width 31 height 9
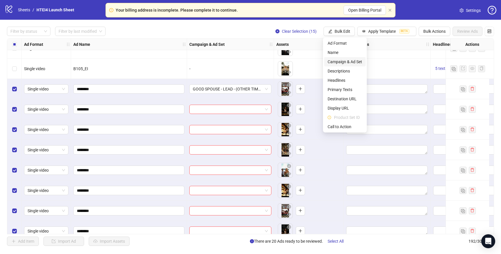
click at [344, 61] on span "Campaign & Ad Set" at bounding box center [344, 62] width 34 height 6
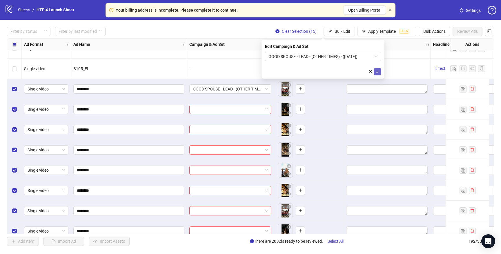
click at [378, 72] on icon "check" at bounding box center [377, 72] width 4 height 4
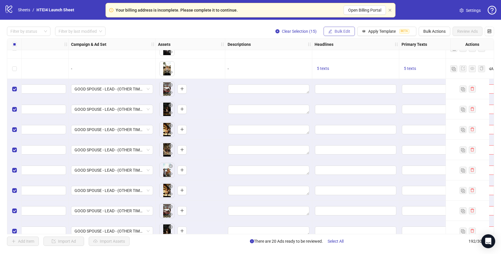
scroll to position [3562, 134]
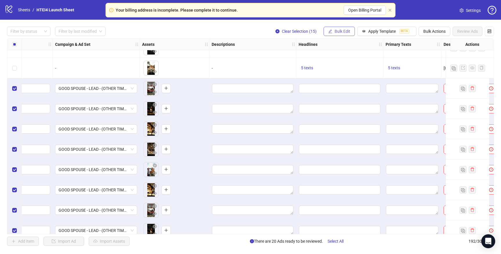
click at [341, 28] on button "Bulk Edit" at bounding box center [338, 31] width 31 height 9
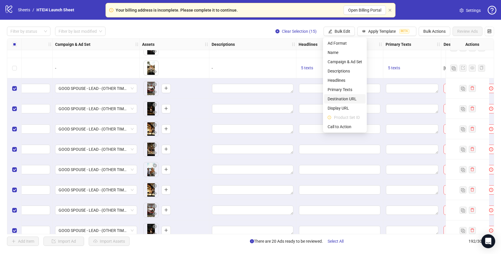
click at [339, 99] on span "Destination URL" at bounding box center [344, 99] width 34 height 6
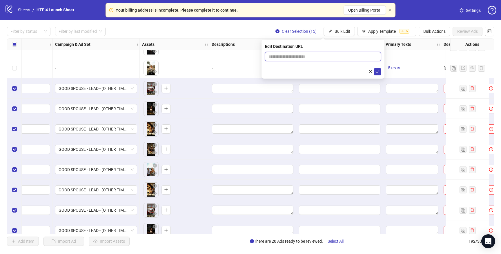
click at [302, 59] on input "text" at bounding box center [320, 56] width 104 height 6
paste input "**********"
type input "**********"
click at [379, 72] on button "submit" at bounding box center [377, 71] width 7 height 7
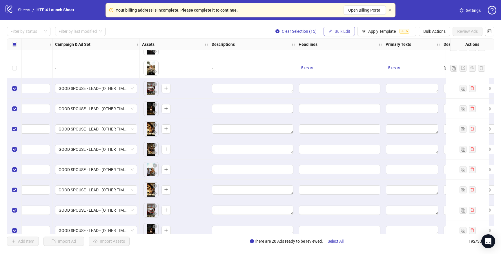
click at [342, 32] on span "Bulk Edit" at bounding box center [342, 31] width 16 height 5
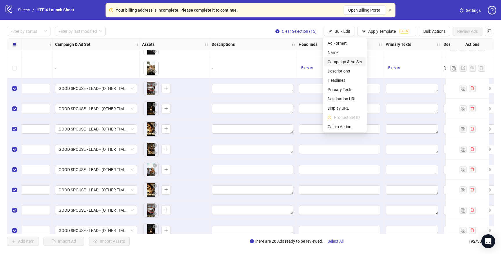
click at [345, 61] on span "Campaign & Ad Set" at bounding box center [344, 62] width 34 height 6
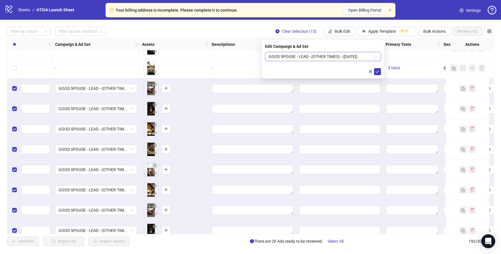
click at [344, 55] on span "GOOD SPOUSE - LEAD - (OTHER TIMES) - ([DATE])" at bounding box center [322, 56] width 109 height 9
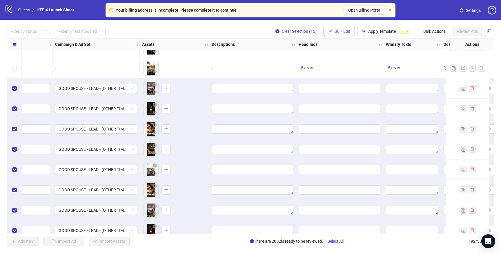
click at [340, 31] on span "Bulk Edit" at bounding box center [342, 31] width 16 height 5
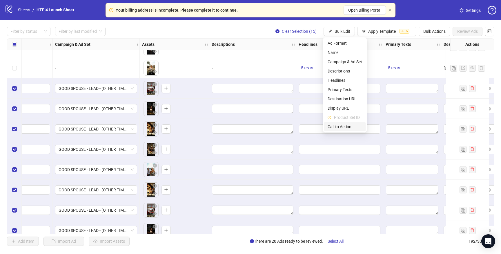
click at [343, 123] on li "Call to Action" at bounding box center [344, 126] width 41 height 9
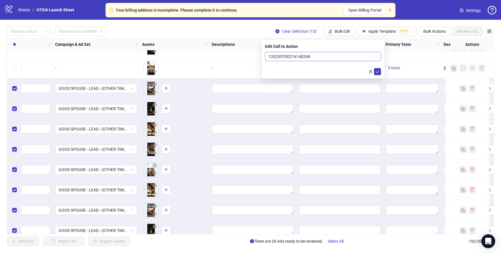
click at [353, 56] on span "120235700216140268" at bounding box center [322, 56] width 109 height 9
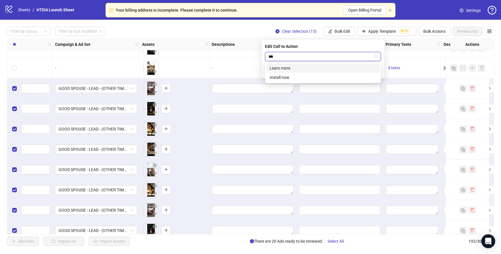
type input "****"
click at [327, 70] on div "Learn more" at bounding box center [323, 68] width 107 height 6
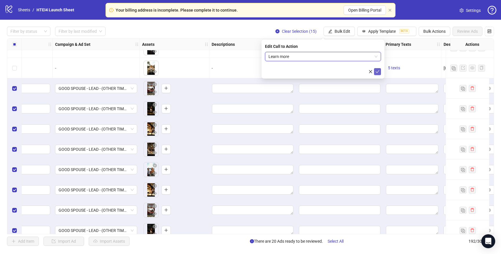
click at [379, 71] on icon "check" at bounding box center [377, 72] width 4 height 4
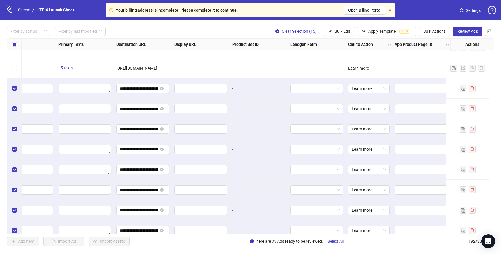
scroll to position [3562, 109]
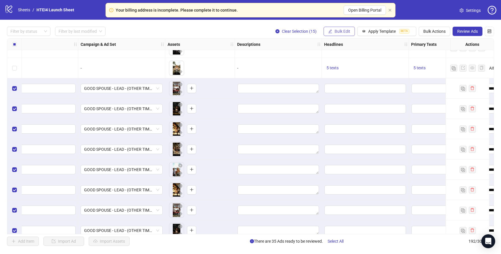
click at [339, 27] on button "Bulk Edit" at bounding box center [338, 31] width 31 height 9
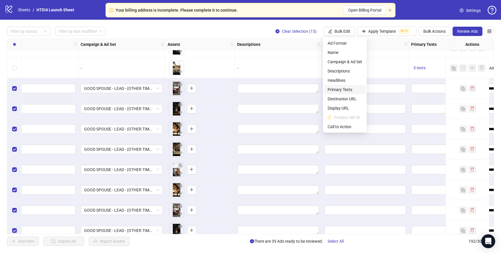
click at [340, 89] on span "Primary Texts" at bounding box center [344, 89] width 34 height 6
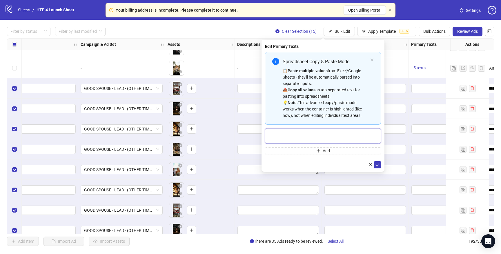
click at [302, 134] on textarea "Multi-text input container - paste or copy values" at bounding box center [323, 136] width 116 height 16
paste textarea "**********"
drag, startPoint x: 378, startPoint y: 144, endPoint x: 382, endPoint y: 260, distance: 116.0
click at [382, 254] on html "Your billing address is incomplete. Please complete it to continue. Open Billin…" at bounding box center [250, 127] width 501 height 254
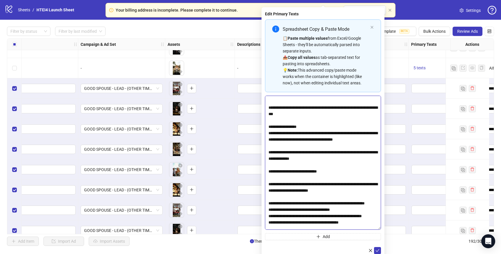
scroll to position [0, 0]
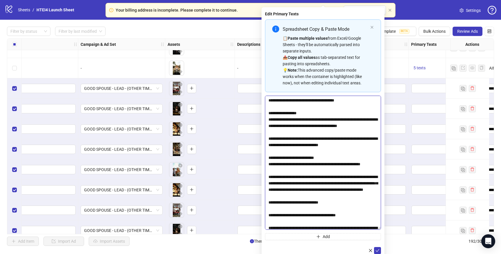
drag, startPoint x: 268, startPoint y: 120, endPoint x: 268, endPoint y: 96, distance: 23.8
click at [268, 96] on textarea "Multi-text input container - paste or copy values" at bounding box center [323, 163] width 116 height 134
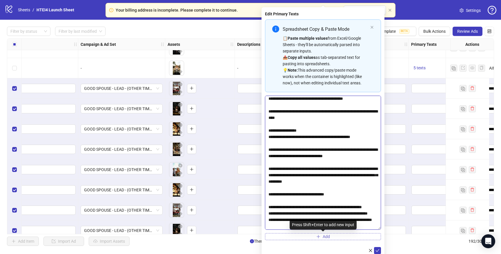
drag, startPoint x: 308, startPoint y: 183, endPoint x: 321, endPoint y: 238, distance: 57.1
click at [321, 238] on div "Spreadsheet Copy & Paste Mode 📋 Paste multiple values from Excel/Google Sheets …" at bounding box center [323, 129] width 116 height 221
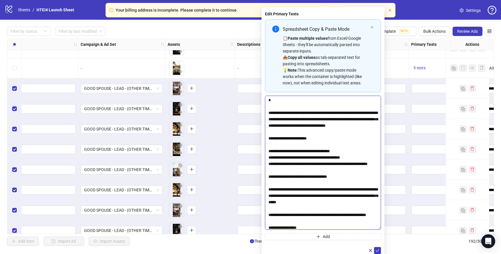
click at [316, 151] on textarea "Multi-text input container - paste or copy values" at bounding box center [323, 163] width 116 height 134
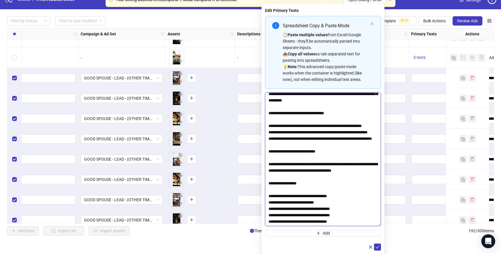
scroll to position [36, 0]
drag, startPoint x: 310, startPoint y: 137, endPoint x: 337, endPoint y: 252, distance: 118.2
click at [337, 252] on div "Edit Primary Texts Spreadsheet Copy & Paste Mode 📋 Paste multiple values from E…" at bounding box center [322, 129] width 123 height 250
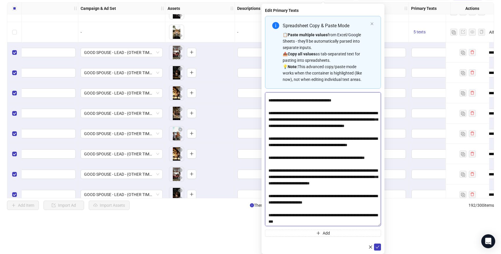
scroll to position [181, 0]
type textarea "**********"
click at [320, 229] on div "Spreadsheet Copy & Paste Mode 📋 Paste multiple values from Excel/Google Sheets …" at bounding box center [323, 126] width 116 height 221
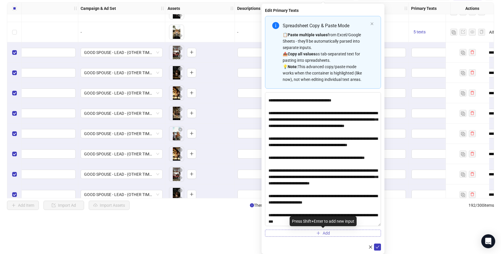
click at [320, 231] on button "Add" at bounding box center [323, 233] width 116 height 7
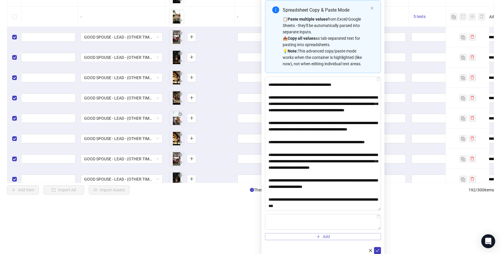
scroll to position [55, 0]
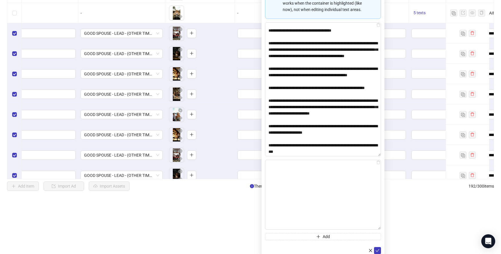
drag, startPoint x: 380, startPoint y: 223, endPoint x: 394, endPoint y: 277, distance: 56.0
click at [394, 199] on html "Your billing address is incomplete. Please complete it to continue. Open Billin…" at bounding box center [250, 72] width 501 height 254
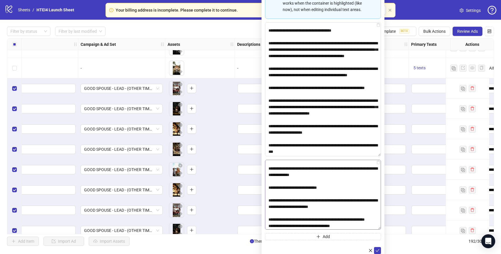
scroll to position [0, 0]
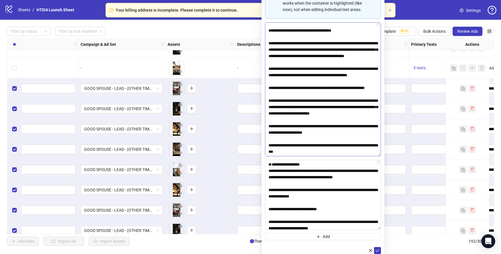
drag, startPoint x: 269, startPoint y: 184, endPoint x: 268, endPoint y: 151, distance: 32.8
click at [268, 151] on div "Spreadsheet Copy & Paste Mode 📋 Paste multiple values from Excel/Google Sheets …" at bounding box center [323, 93] width 116 height 294
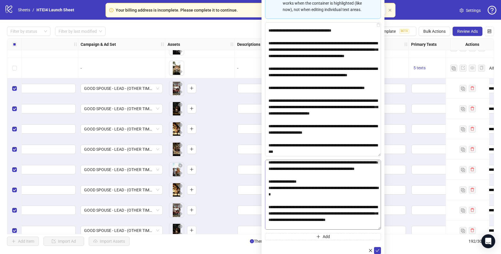
scroll to position [148, 0]
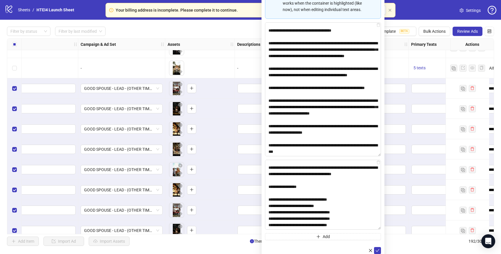
drag, startPoint x: 304, startPoint y: 187, endPoint x: 319, endPoint y: 248, distance: 62.8
click at [319, 248] on form "Spreadsheet Copy & Paste Mode 📋 Paste multiple values from Excel/Google Sheets …" at bounding box center [323, 100] width 116 height 308
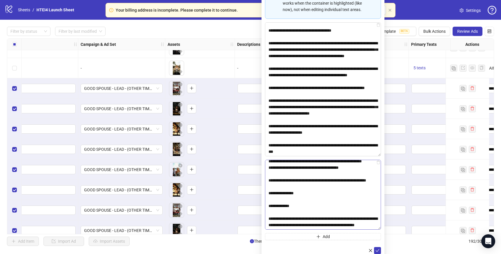
scroll to position [112, 0]
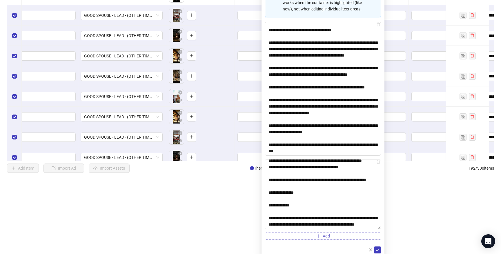
type textarea "**********"
click at [318, 234] on button "Add" at bounding box center [323, 235] width 116 height 7
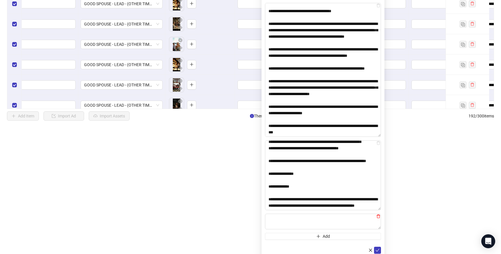
scroll to position [128, 0]
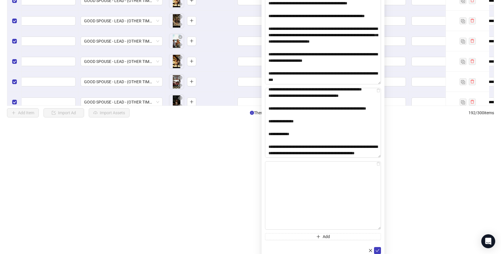
drag, startPoint x: 379, startPoint y: 225, endPoint x: 394, endPoint y: 277, distance: 54.7
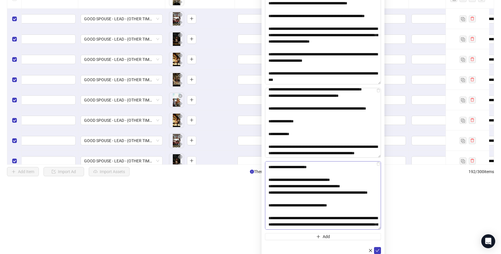
scroll to position [0, 0]
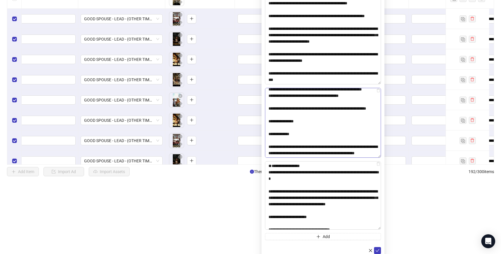
drag, startPoint x: 267, startPoint y: 179, endPoint x: 267, endPoint y: 157, distance: 22.0
click at [267, 157] on div "Spreadsheet Copy & Paste Mode 📋 Paste multiple values from Excel/Google Sheets …" at bounding box center [323, 57] width 116 height 366
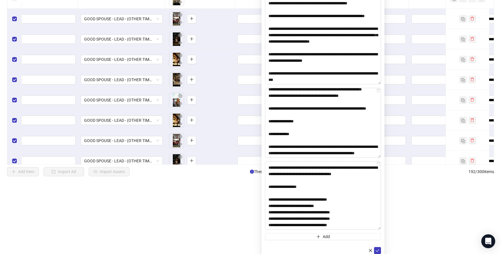
drag, startPoint x: 305, startPoint y: 175, endPoint x: 319, endPoint y: 245, distance: 71.9
click at [319, 245] on form "Spreadsheet Copy & Paste Mode 📋 Paste multiple values from Excel/Google Sheets …" at bounding box center [323, 64] width 116 height 380
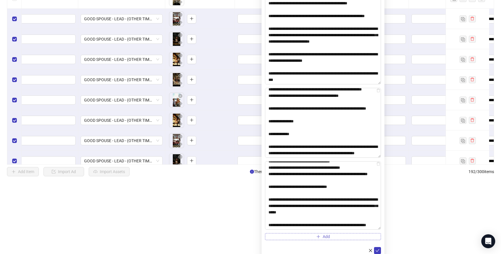
scroll to position [81, 0]
type textarea "**********"
click at [341, 236] on button "Add" at bounding box center [323, 236] width 116 height 7
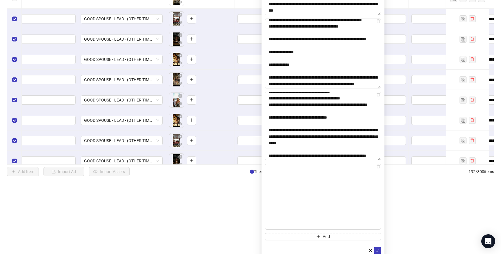
drag, startPoint x: 378, startPoint y: 227, endPoint x: 391, endPoint y: 277, distance: 51.8
click at [391, 184] on html "Your billing address is incomplete. Please complete it to continue. Open Billin…" at bounding box center [250, 57] width 501 height 254
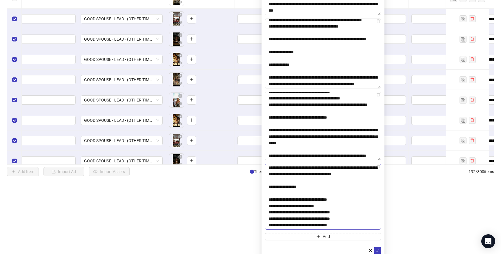
scroll to position [0, 0]
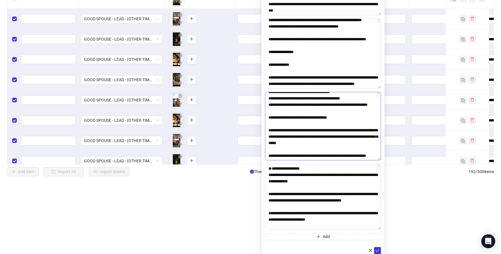
drag, startPoint x: 268, startPoint y: 187, endPoint x: 270, endPoint y: 141, distance: 45.2
click at [270, 143] on div "Spreadsheet Copy & Paste Mode 📋 Paste multiple values from Excel/Google Sheets …" at bounding box center [323, 22] width 116 height 435
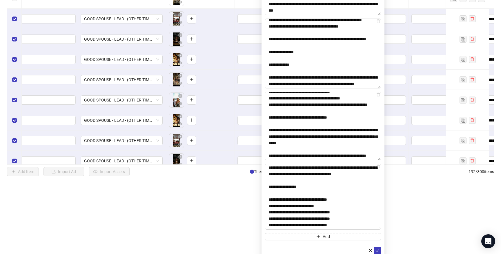
scroll to position [281, 0]
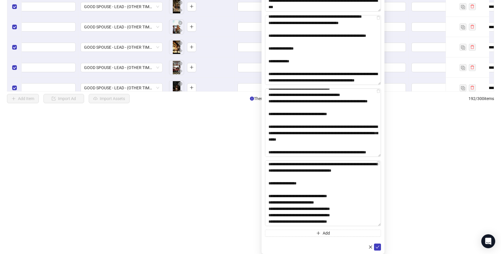
drag, startPoint x: 311, startPoint y: 175, endPoint x: 324, endPoint y: 255, distance: 81.3
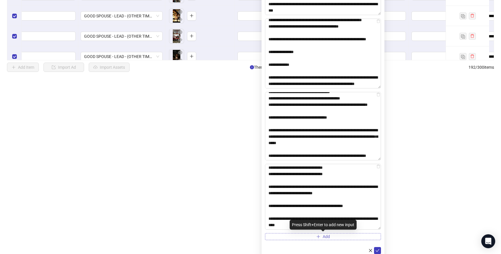
type textarea "**********"
click at [326, 237] on span "Add" at bounding box center [326, 236] width 7 height 5
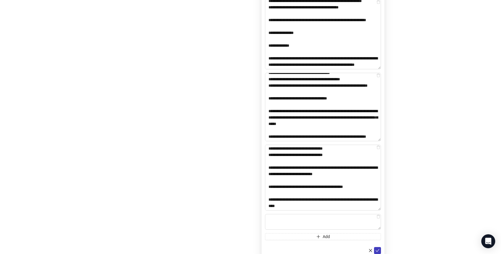
drag, startPoint x: 378, startPoint y: 229, endPoint x: 378, endPoint y: 272, distance: 42.6
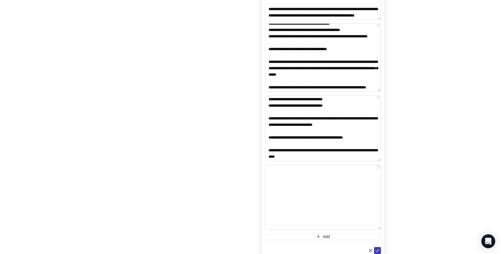
drag, startPoint x: 379, startPoint y: 228, endPoint x: 379, endPoint y: 277, distance: 49.3
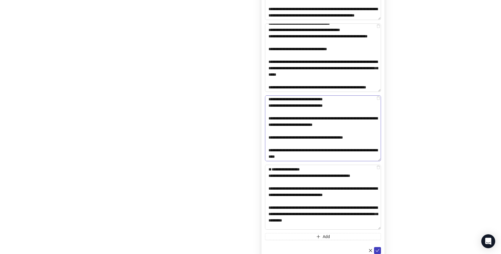
drag, startPoint x: 269, startPoint y: 189, endPoint x: 268, endPoint y: 154, distance: 34.5
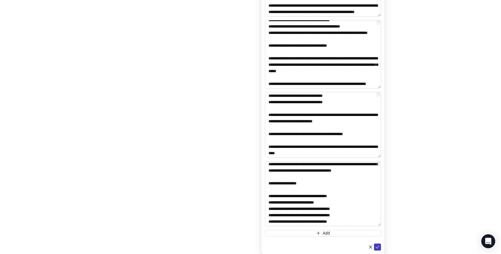
drag, startPoint x: 299, startPoint y: 177, endPoint x: 322, endPoint y: 252, distance: 78.2
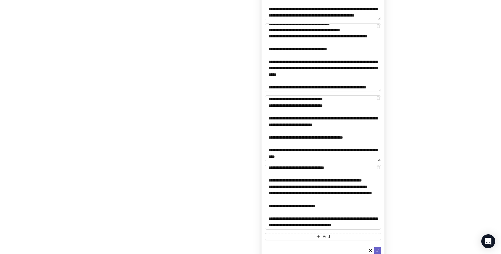
type textarea "**********"
click at [377, 247] on button "submit" at bounding box center [377, 250] width 7 height 7
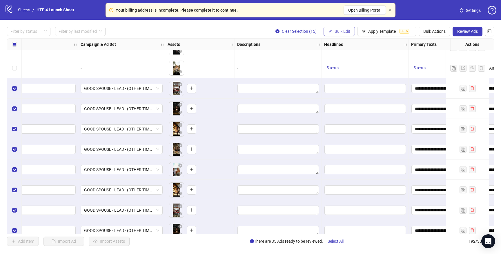
click at [345, 32] on span "Bulk Edit" at bounding box center [342, 31] width 16 height 5
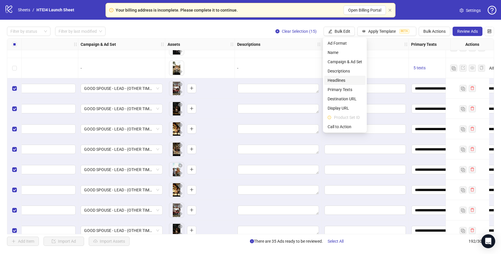
click at [340, 80] on span "Headlines" at bounding box center [344, 80] width 34 height 6
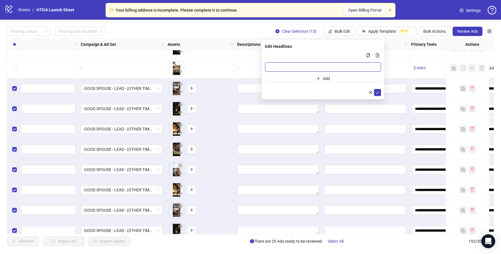
click at [290, 66] on input "Multi-input container - paste or copy values" at bounding box center [323, 66] width 116 height 9
paste input "**********"
type input "**********"
click at [286, 78] on button "Add" at bounding box center [323, 78] width 116 height 7
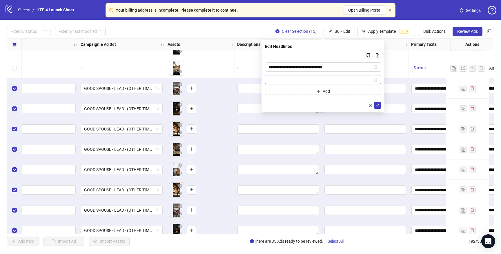
click at [282, 76] on span "Multi-input container - paste or copy values" at bounding box center [323, 79] width 116 height 9
paste input "**********"
type input "**********"
click at [288, 89] on button "Add" at bounding box center [323, 91] width 116 height 7
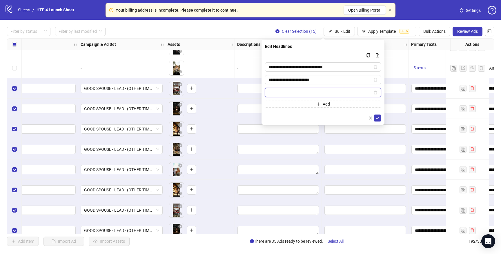
click at [287, 95] on input "Multi-input container - paste or copy values" at bounding box center [320, 92] width 104 height 6
paste input "**********"
type input "**********"
click at [289, 103] on button "Add" at bounding box center [323, 104] width 116 height 7
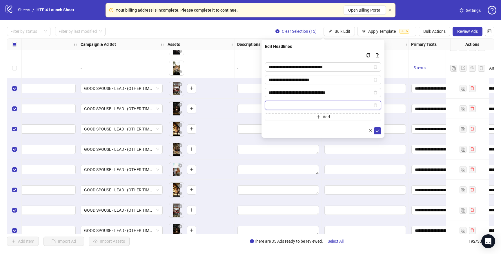
click at [284, 105] on input "Multi-input container - paste or copy values" at bounding box center [320, 105] width 104 height 6
paste input "**********"
type input "**********"
click at [296, 114] on button "Add" at bounding box center [323, 116] width 116 height 7
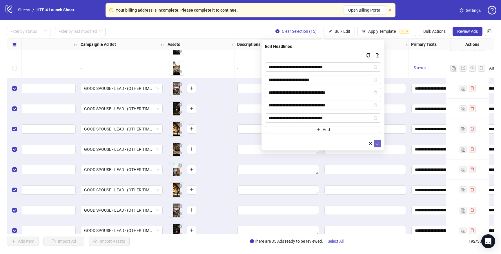
type input "**********"
click at [376, 142] on icon "check" at bounding box center [377, 143] width 4 height 4
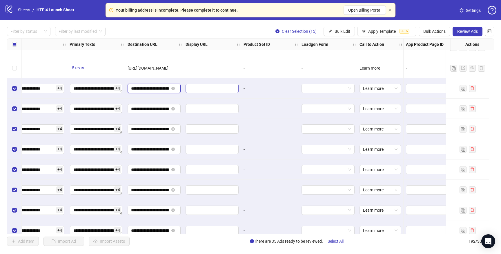
scroll to position [0, 45]
drag, startPoint x: 149, startPoint y: 88, endPoint x: 226, endPoint y: 92, distance: 76.6
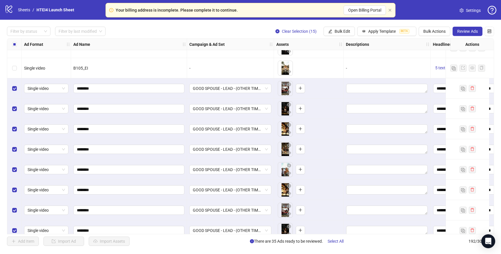
scroll to position [3713, 0]
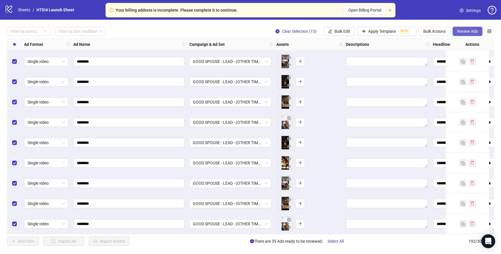
click at [460, 28] on button "Review Ads" at bounding box center [467, 31] width 30 height 9
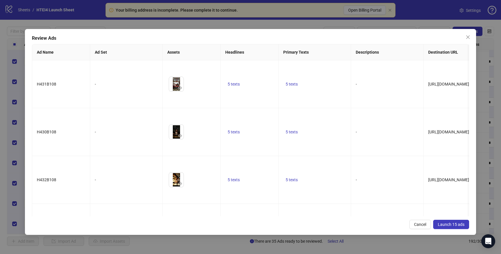
click at [457, 226] on span "Launch 15 ads" at bounding box center [451, 224] width 27 height 5
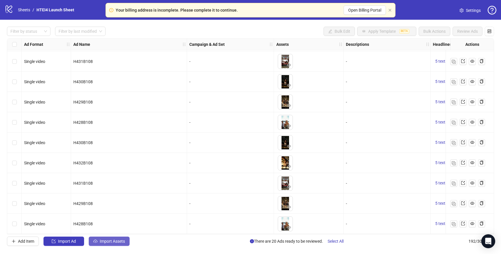
click at [111, 241] on span "Import Assets" at bounding box center [112, 241] width 25 height 5
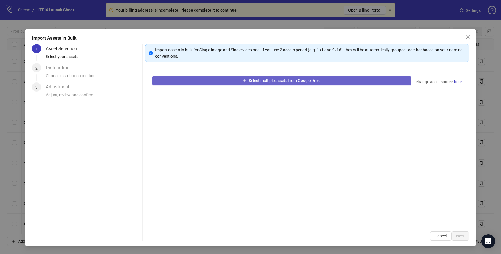
click at [205, 83] on button "Select multiple assets from Google Drive" at bounding box center [281, 80] width 259 height 9
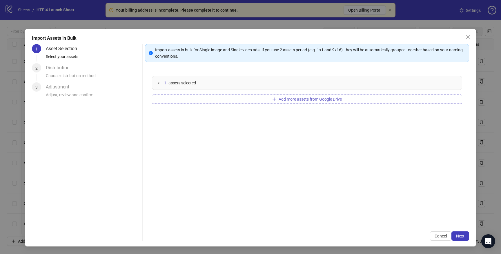
click at [183, 98] on button "Add more assets from Google Drive" at bounding box center [307, 98] width 310 height 9
click at [215, 102] on button "Add more assets from Google Drive" at bounding box center [307, 98] width 310 height 9
click at [218, 105] on div "3 assets selected Add more assets from Google Drive" at bounding box center [307, 146] width 324 height 155
click at [217, 104] on div "3 assets selected Add more assets from Google Drive" at bounding box center [307, 146] width 324 height 155
click at [217, 103] on button "Add more assets from Google Drive" at bounding box center [307, 98] width 310 height 9
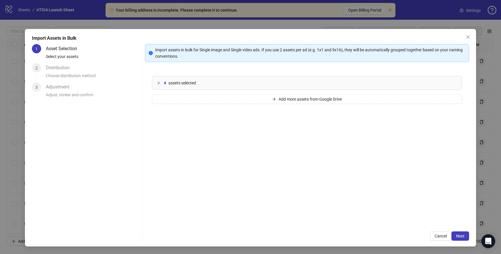
click at [205, 105] on div "4 assets selected Add more assets from Google Drive" at bounding box center [307, 146] width 324 height 155
click at [201, 100] on button "Add more assets from Google Drive" at bounding box center [307, 98] width 310 height 9
click at [193, 105] on div "5 assets selected Add more assets from Google Drive" at bounding box center [307, 146] width 324 height 155
click at [193, 103] on button "Add more assets from Google Drive" at bounding box center [307, 98] width 310 height 9
click at [202, 100] on button "Add more assets from Google Drive" at bounding box center [307, 98] width 310 height 9
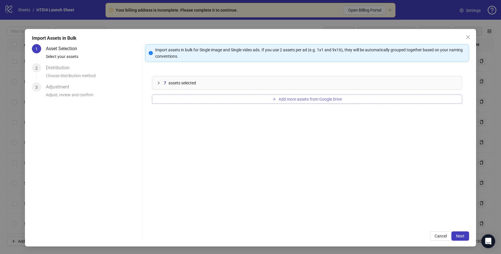
click at [198, 99] on button "Add more assets from Google Drive" at bounding box center [307, 98] width 310 height 9
click at [183, 100] on button "Add more assets from Google Drive" at bounding box center [307, 98] width 310 height 9
click at [200, 103] on button "Add more assets from Google Drive" at bounding box center [307, 98] width 310 height 9
click at [181, 92] on div "10 assets selected Add more assets from Google Drive" at bounding box center [307, 146] width 324 height 155
click at [181, 93] on div "10 assets selected Add more assets from Google Drive" at bounding box center [307, 146] width 324 height 155
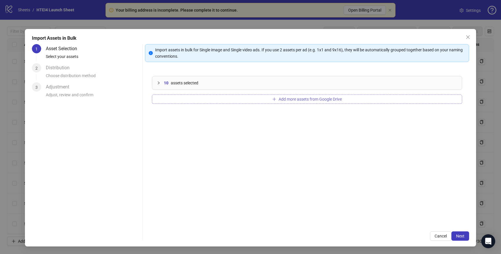
click at [182, 100] on button "Add more assets from Google Drive" at bounding box center [307, 98] width 310 height 9
click at [178, 101] on button "Add more assets from Google Drive" at bounding box center [307, 98] width 310 height 9
click at [183, 99] on button "Add more assets from Google Drive" at bounding box center [307, 98] width 310 height 9
click at [462, 237] on span "Next" at bounding box center [460, 236] width 8 height 5
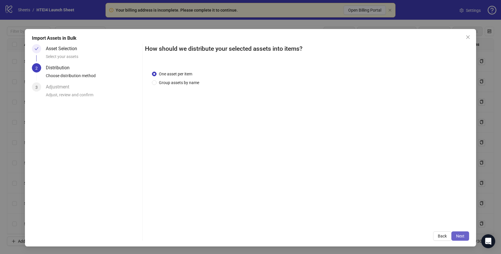
click at [468, 235] on button "Next" at bounding box center [460, 235] width 18 height 9
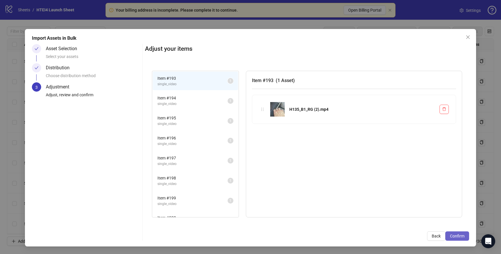
click at [465, 235] on button "Confirm" at bounding box center [457, 235] width 24 height 9
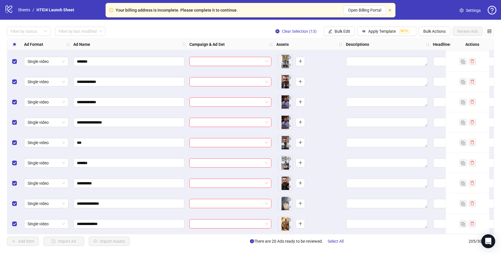
scroll to position [3977, 0]
click at [334, 34] on span "Bulk Edit" at bounding box center [342, 31] width 16 height 5
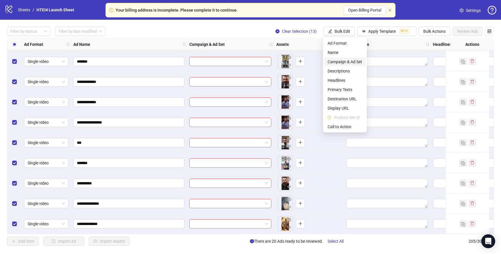
click at [337, 62] on span "Campaign & Ad Set" at bounding box center [344, 62] width 34 height 6
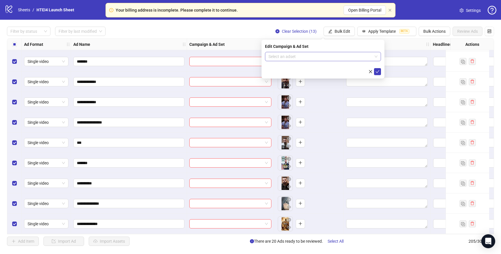
click at [294, 49] on div "Edit Campaign & Ad Set" at bounding box center [323, 46] width 116 height 6
click at [294, 53] on input "search" at bounding box center [320, 56] width 104 height 9
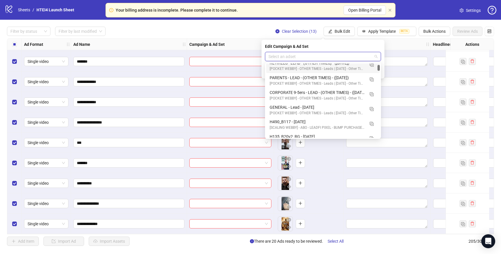
scroll to position [35, 0]
click at [297, 107] on div "GENERAL - Lead - [DATE]" at bounding box center [317, 107] width 95 height 6
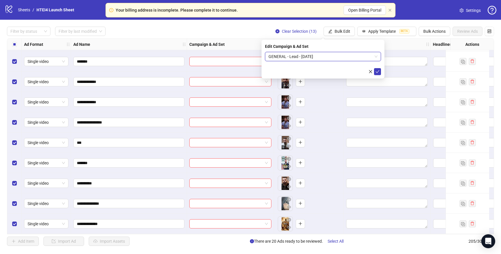
click at [376, 76] on div "Edit Campaign & Ad Set GENERAL - Lead - [DATE] GENERAL - Lead - [DATE]" at bounding box center [322, 59] width 123 height 39
click at [376, 74] on button "submit" at bounding box center [377, 71] width 7 height 7
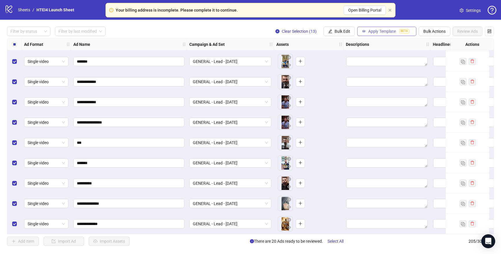
click at [381, 30] on span "Apply Template" at bounding box center [382, 31] width 28 height 5
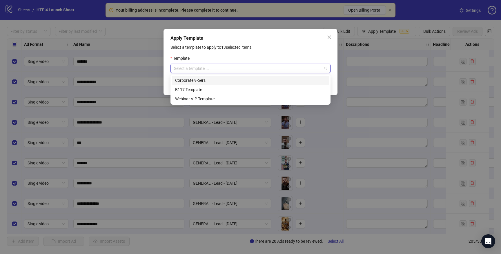
click at [268, 69] on input "search" at bounding box center [248, 68] width 148 height 9
click at [252, 98] on div "Webinar VIP Template" at bounding box center [250, 99] width 151 height 6
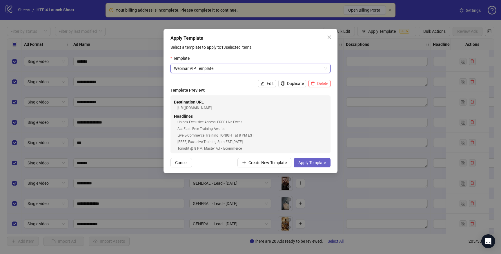
click at [317, 163] on span "Apply Template" at bounding box center [312, 162] width 28 height 5
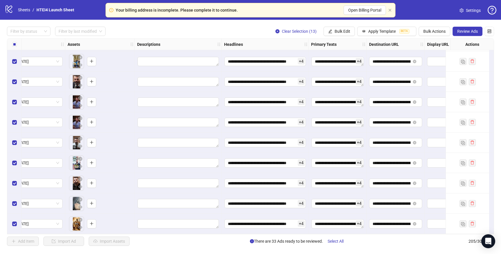
scroll to position [0, 0]
click at [327, 59] on textarea "Edit values" at bounding box center [337, 61] width 52 height 9
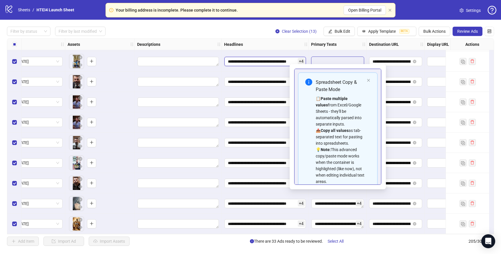
click at [256, 61] on input "**********" at bounding box center [264, 61] width 81 height 9
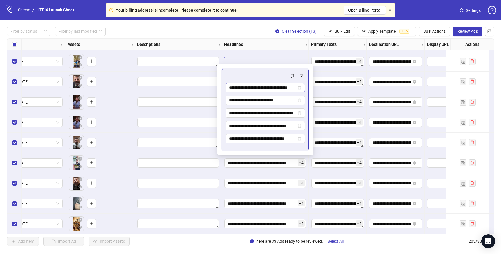
scroll to position [0, 8]
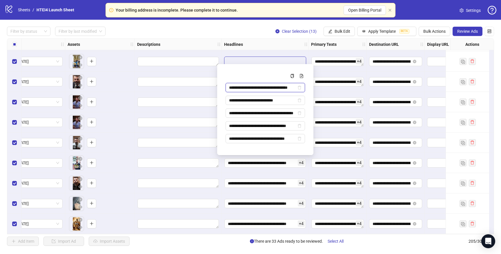
click at [256, 85] on input "**********" at bounding box center [262, 87] width 67 height 6
click at [267, 127] on input "**********" at bounding box center [262, 126] width 67 height 6
click at [276, 127] on input "**********" at bounding box center [262, 126] width 67 height 6
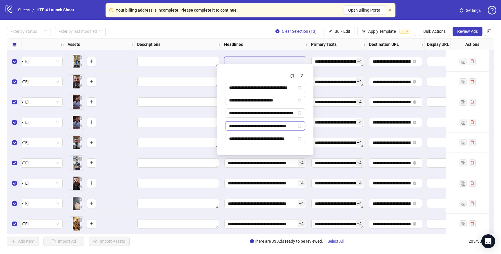
drag, startPoint x: 290, startPoint y: 127, endPoint x: 281, endPoint y: 127, distance: 9.9
click at [281, 127] on input "**********" at bounding box center [262, 126] width 67 height 6
drag, startPoint x: 275, startPoint y: 127, endPoint x: 325, endPoint y: 125, distance: 49.6
click at [325, 127] on body "**********" at bounding box center [250, 127] width 501 height 254
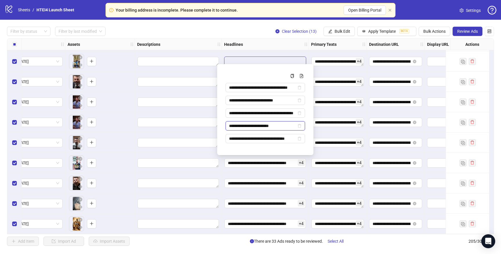
scroll to position [0, 0]
type input "**********"
drag, startPoint x: 258, startPoint y: 139, endPoint x: 224, endPoint y: 139, distance: 34.2
click at [224, 139] on div "**********" at bounding box center [265, 110] width 87 height 82
type input "**********"
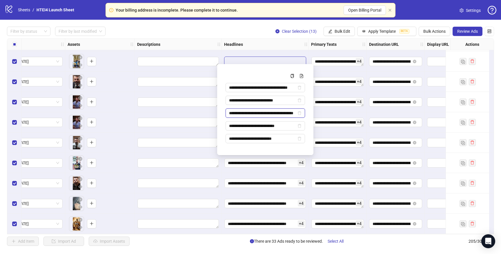
click at [266, 114] on input "**********" at bounding box center [262, 113] width 67 height 6
drag, startPoint x: 282, startPoint y: 113, endPoint x: 294, endPoint y: 113, distance: 11.3
click at [294, 113] on input "**********" at bounding box center [262, 113] width 67 height 6
click at [273, 115] on input "**********" at bounding box center [262, 113] width 67 height 6
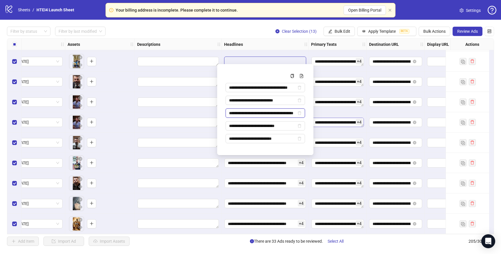
scroll to position [0, 21]
drag, startPoint x: 270, startPoint y: 113, endPoint x: 340, endPoint y: 116, distance: 69.9
click at [341, 118] on body "**********" at bounding box center [250, 127] width 501 height 254
type input "**********"
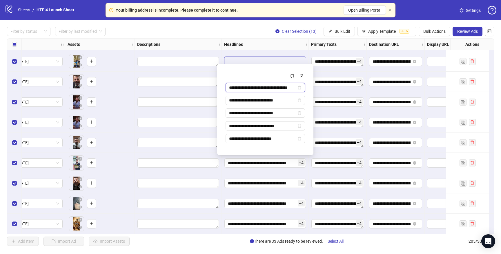
click at [288, 88] on input "**********" at bounding box center [262, 87] width 67 height 6
type input "**********"
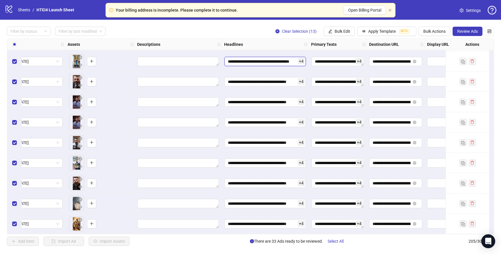
click at [284, 61] on input "**********" at bounding box center [264, 61] width 81 height 9
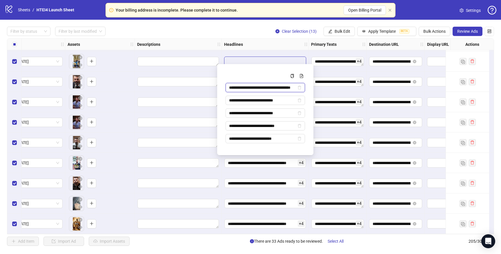
drag, startPoint x: 282, startPoint y: 88, endPoint x: 315, endPoint y: 88, distance: 32.7
click at [316, 88] on body "**********" at bounding box center [250, 127] width 501 height 254
click at [292, 86] on input "**********" at bounding box center [262, 87] width 67 height 6
click at [294, 86] on input "**********" at bounding box center [262, 87] width 67 height 6
type input "**********"
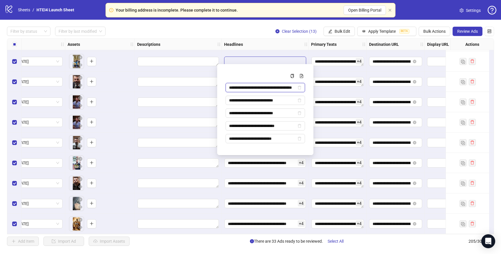
scroll to position [0, 14]
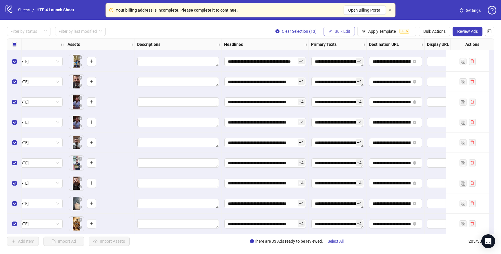
click at [338, 34] on button "Bulk Edit" at bounding box center [338, 31] width 31 height 9
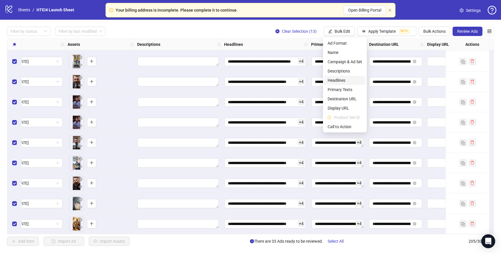
click at [344, 78] on span "Headlines" at bounding box center [344, 80] width 34 height 6
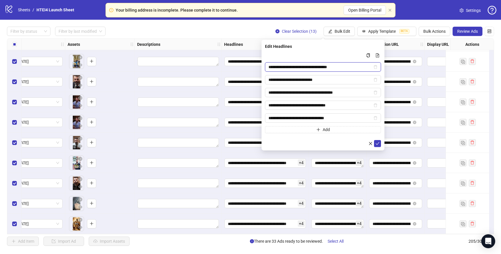
click at [350, 67] on input "**********" at bounding box center [320, 67] width 104 height 6
click at [340, 67] on input "**********" at bounding box center [320, 67] width 104 height 6
type input "**********"
click at [323, 92] on input "**********" at bounding box center [320, 92] width 104 height 6
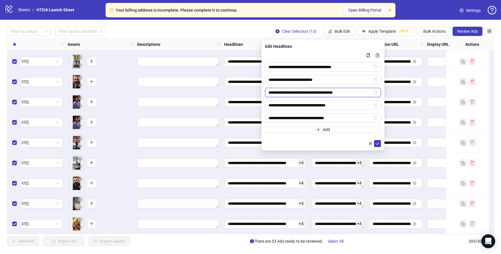
click at [323, 92] on input "**********" at bounding box center [320, 92] width 104 height 6
drag, startPoint x: 331, startPoint y: 92, endPoint x: 374, endPoint y: 92, distance: 42.3
click at [373, 92] on span "**********" at bounding box center [323, 92] width 116 height 9
type input "**********"
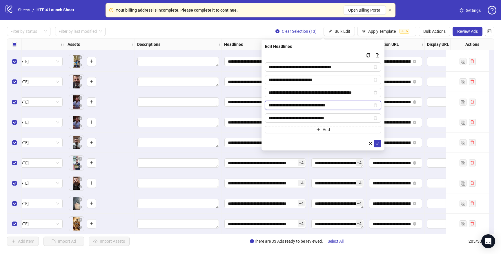
scroll to position [0, 0]
drag, startPoint x: 314, startPoint y: 106, endPoint x: 374, endPoint y: 104, distance: 60.6
click at [374, 105] on span "**********" at bounding box center [323, 105] width 116 height 9
type input "**********"
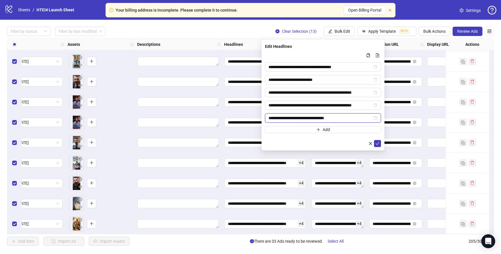
scroll to position [0, 0]
drag, startPoint x: 296, startPoint y: 119, endPoint x: 259, endPoint y: 117, distance: 37.1
click at [259, 117] on body "**********" at bounding box center [250, 127] width 501 height 254
type input "**********"
click at [380, 145] on button "submit" at bounding box center [377, 143] width 7 height 7
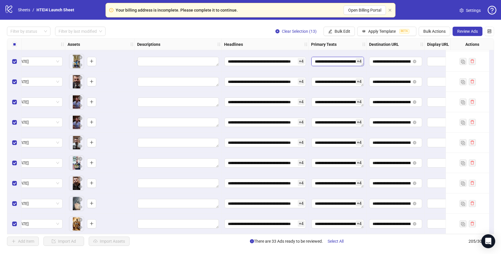
click at [331, 57] on textarea "Edit values" at bounding box center [337, 61] width 52 height 9
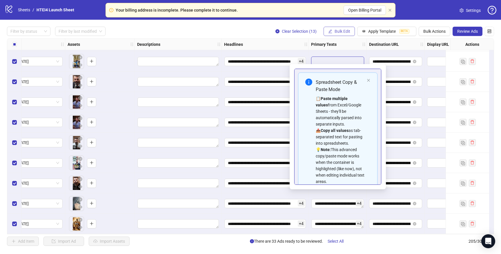
click at [341, 28] on button "Bulk Edit" at bounding box center [338, 31] width 31 height 9
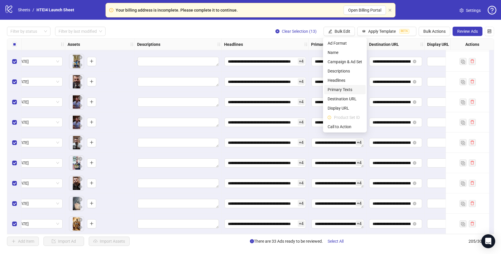
click at [340, 93] on li "Primary Texts" at bounding box center [344, 89] width 41 height 9
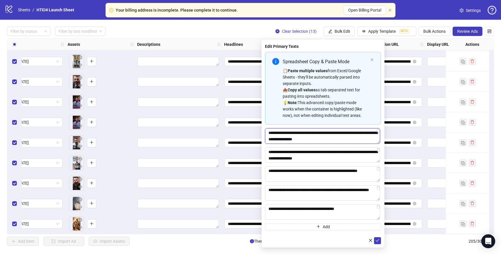
drag, startPoint x: 319, startPoint y: 134, endPoint x: 307, endPoint y: 133, distance: 12.5
click at [307, 133] on textarea "Multi-text input container - paste or copy values" at bounding box center [322, 136] width 115 height 16
type textarea "**********"
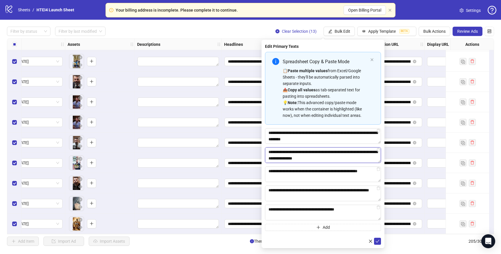
drag, startPoint x: 320, startPoint y: 152, endPoint x: 307, endPoint y: 152, distance: 12.8
click at [307, 152] on textarea "**********" at bounding box center [323, 155] width 116 height 16
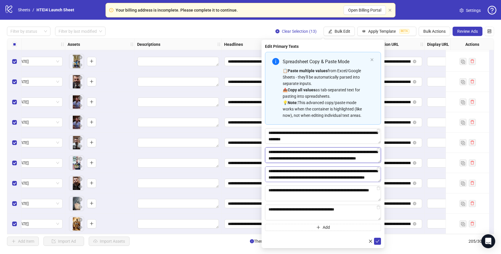
scroll to position [11, 0]
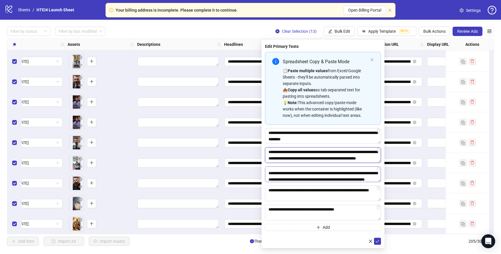
type textarea "**********"
drag, startPoint x: 303, startPoint y: 173, endPoint x: 241, endPoint y: 172, distance: 62.6
click at [241, 173] on body "**********" at bounding box center [250, 127] width 501 height 254
click at [285, 174] on textarea "**********" at bounding box center [323, 174] width 116 height 16
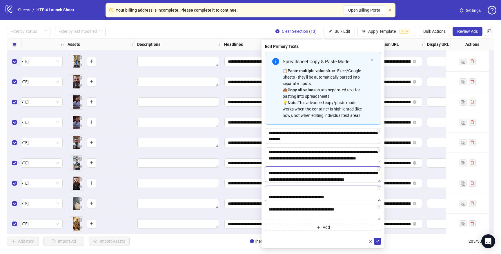
scroll to position [37, 0]
type textarea "**********"
drag, startPoint x: 334, startPoint y: 192, endPoint x: 315, endPoint y: 192, distance: 18.8
click at [315, 192] on textarea "**********" at bounding box center [323, 193] width 116 height 16
drag, startPoint x: 315, startPoint y: 191, endPoint x: 306, endPoint y: 191, distance: 9.3
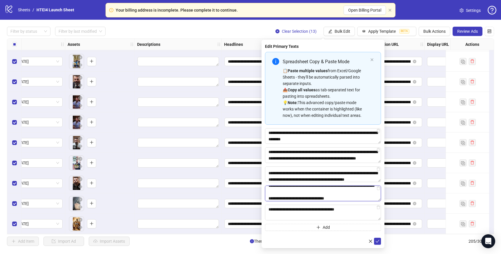
click at [306, 191] on textarea "**********" at bounding box center [323, 193] width 116 height 16
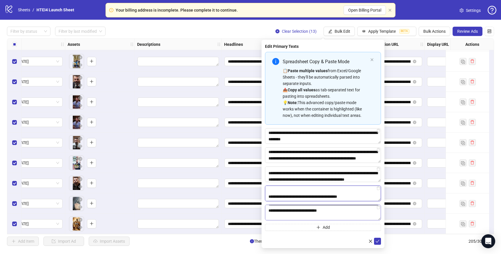
scroll to position [31, 0]
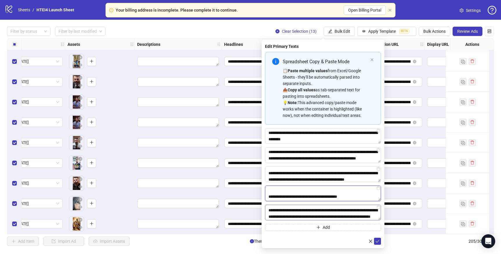
type textarea "**********"
drag, startPoint x: 304, startPoint y: 211, endPoint x: 248, endPoint y: 210, distance: 56.2
click at [248, 210] on body "**********" at bounding box center [250, 127] width 501 height 254
type textarea "**********"
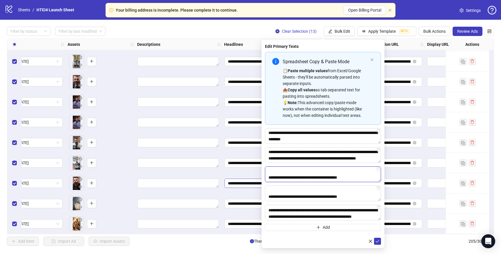
drag, startPoint x: 355, startPoint y: 176, endPoint x: 252, endPoint y: 176, distance: 102.9
click at [252, 176] on body "**********" at bounding box center [250, 127] width 501 height 254
paste textarea "Multi-text input container - paste or copy values"
type textarea "**********"
drag, startPoint x: 358, startPoint y: 195, endPoint x: 250, endPoint y: 195, distance: 108.7
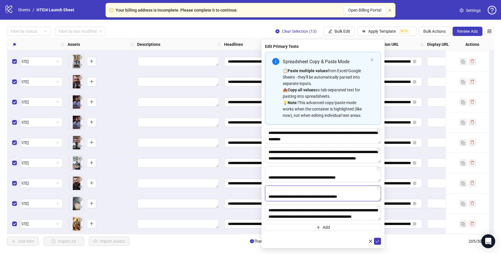
click at [249, 195] on body "**********" at bounding box center [250, 127] width 501 height 254
paste textarea "Multi-text input container - paste or copy values"
type textarea "**********"
drag, startPoint x: 353, startPoint y: 214, endPoint x: 231, endPoint y: 215, distance: 122.0
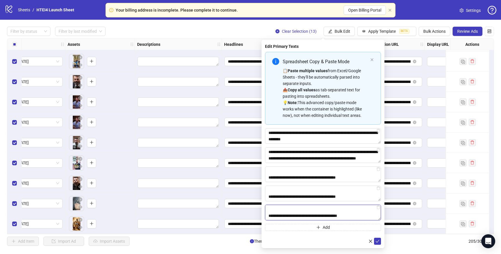
click at [231, 215] on body "**********" at bounding box center [250, 127] width 501 height 254
paste textarea "Multi-text input container - paste or copy values"
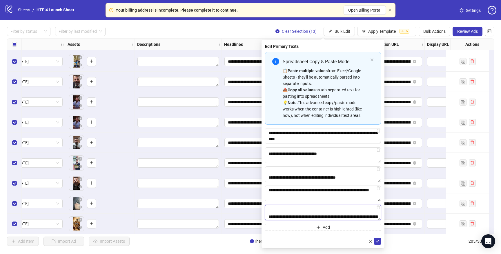
scroll to position [26, 0]
type textarea "**********"
click at [378, 240] on icon "check" at bounding box center [377, 241] width 4 height 4
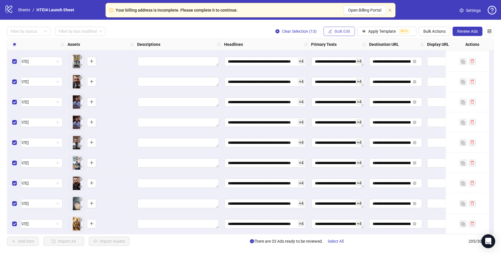
click at [338, 31] on span "Bulk Edit" at bounding box center [342, 31] width 16 height 5
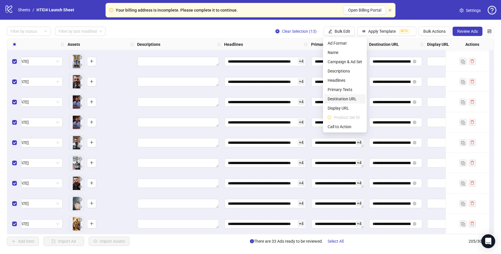
click at [336, 99] on span "Destination URL" at bounding box center [344, 99] width 34 height 6
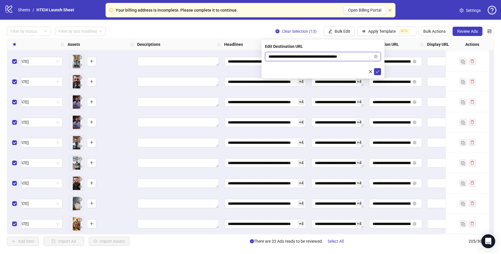
click at [299, 57] on input "**********" at bounding box center [320, 56] width 104 height 6
paste input "text"
type input "**********"
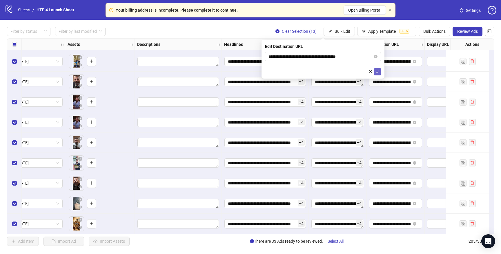
click at [376, 71] on icon "check" at bounding box center [377, 72] width 4 height 4
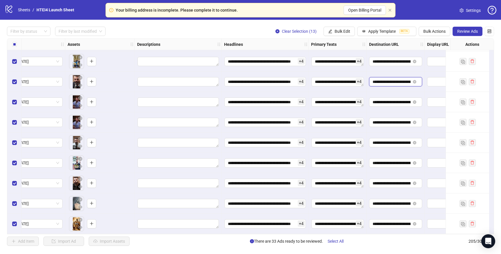
scroll to position [0, 45]
drag, startPoint x: 385, startPoint y: 81, endPoint x: 418, endPoint y: 81, distance: 33.6
click at [418, 81] on span "**********" at bounding box center [395, 81] width 53 height 9
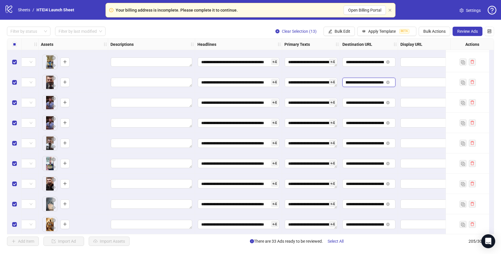
scroll to position [3976, 263]
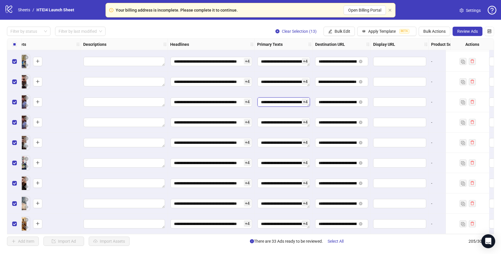
click at [268, 103] on textarea "Edit values" at bounding box center [283, 101] width 52 height 9
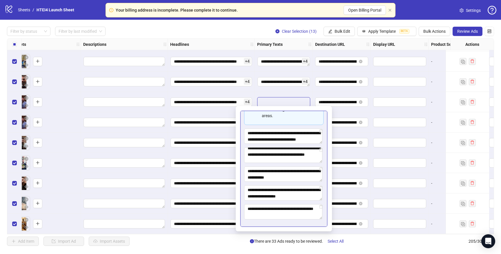
scroll to position [25, 0]
click at [228, 85] on input "**********" at bounding box center [210, 81] width 81 height 9
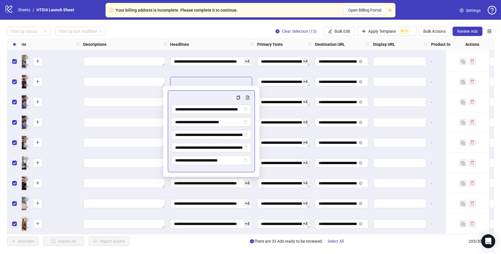
click at [227, 83] on input "**********" at bounding box center [210, 81] width 81 height 9
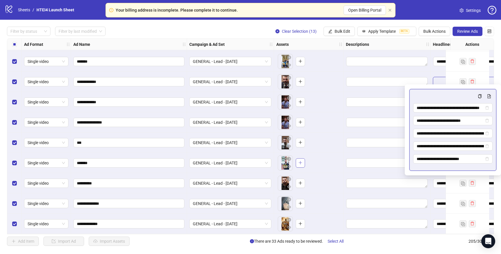
scroll to position [3977, 0]
click at [468, 33] on span "Review Ads" at bounding box center [467, 31] width 21 height 5
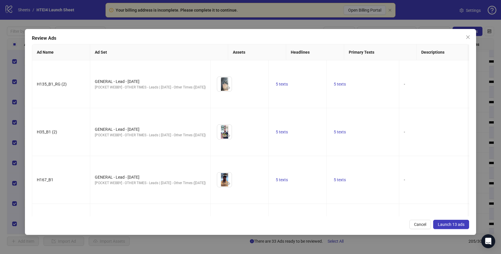
click at [452, 227] on button "Launch 13 ads" at bounding box center [451, 224] width 36 height 9
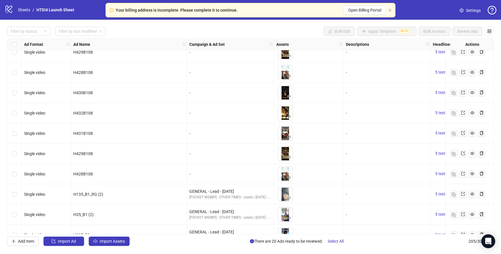
scroll to position [3876, 0]
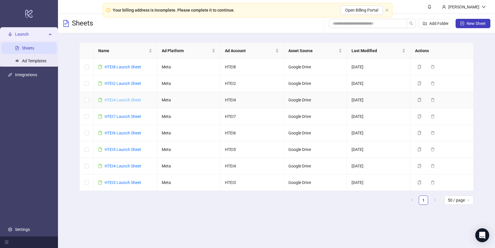
click at [127, 98] on link "HTEI4 Launch Sheet" at bounding box center [123, 100] width 37 height 5
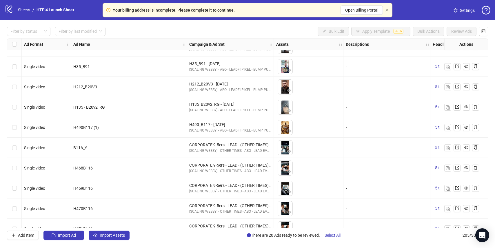
scroll to position [1086, 0]
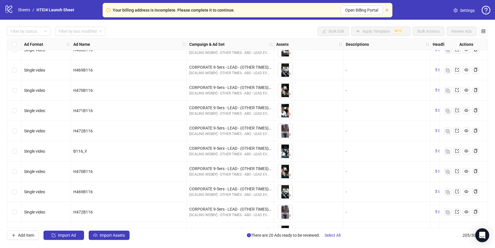
click at [16, 135] on div "Select row 58" at bounding box center [14, 131] width 14 height 20
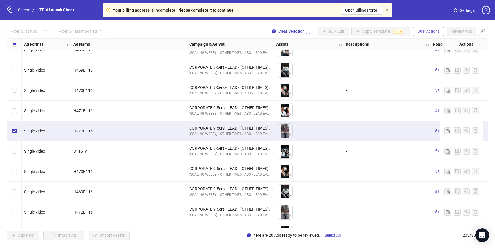
click at [434, 30] on span "Bulk Actions" at bounding box center [428, 31] width 22 height 5
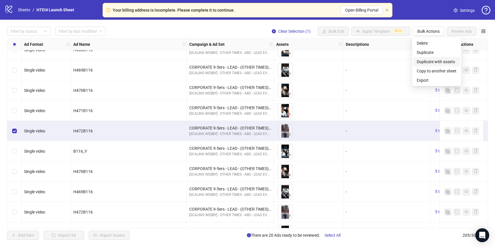
click at [438, 64] on span "Duplicate with assets" at bounding box center [437, 62] width 40 height 6
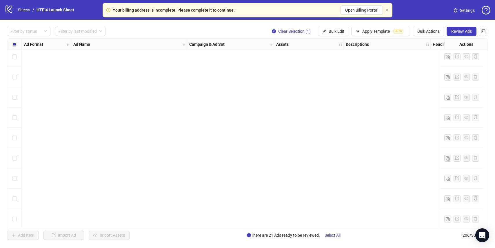
scroll to position [4003, 0]
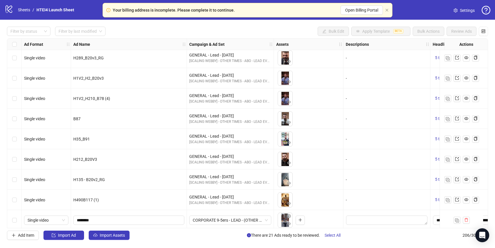
scroll to position [4003, 0]
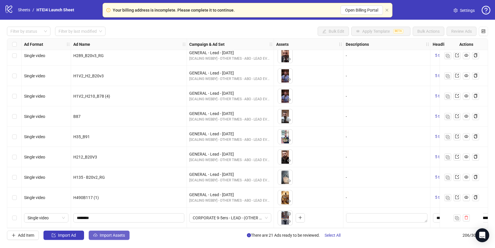
click at [109, 234] on span "Import Assets" at bounding box center [112, 235] width 25 height 5
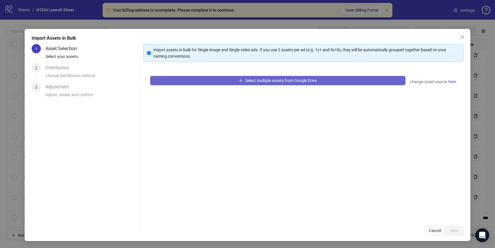
click at [198, 83] on button "Select multiple assets from Google Drive" at bounding box center [277, 80] width 255 height 9
